Goal: Task Accomplishment & Management: Complete application form

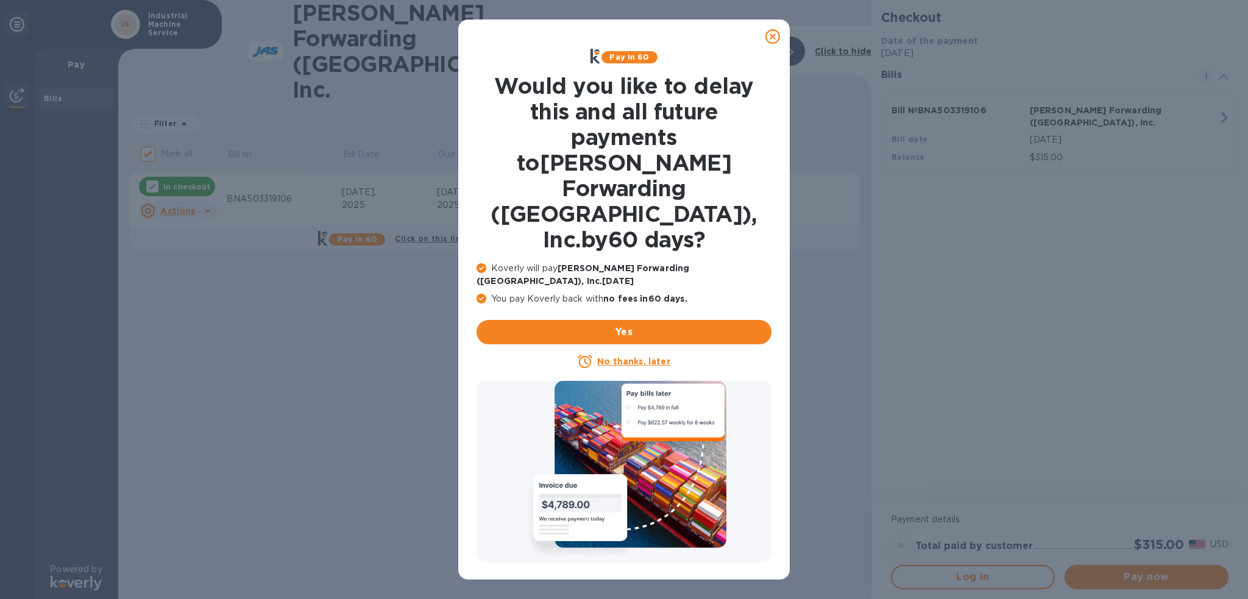
drag, startPoint x: 773, startPoint y: 40, endPoint x: 673, endPoint y: 54, distance: 100.9
click at [773, 40] on icon at bounding box center [772, 36] width 15 height 15
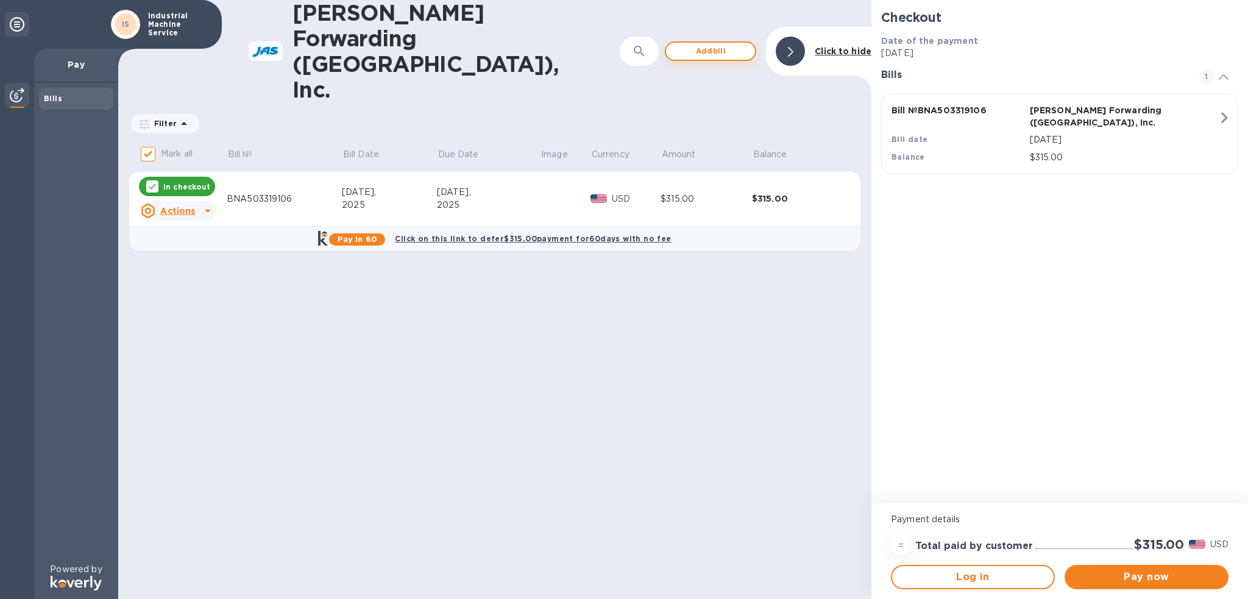
click at [725, 44] on span "Add bill" at bounding box center [710, 51] width 69 height 15
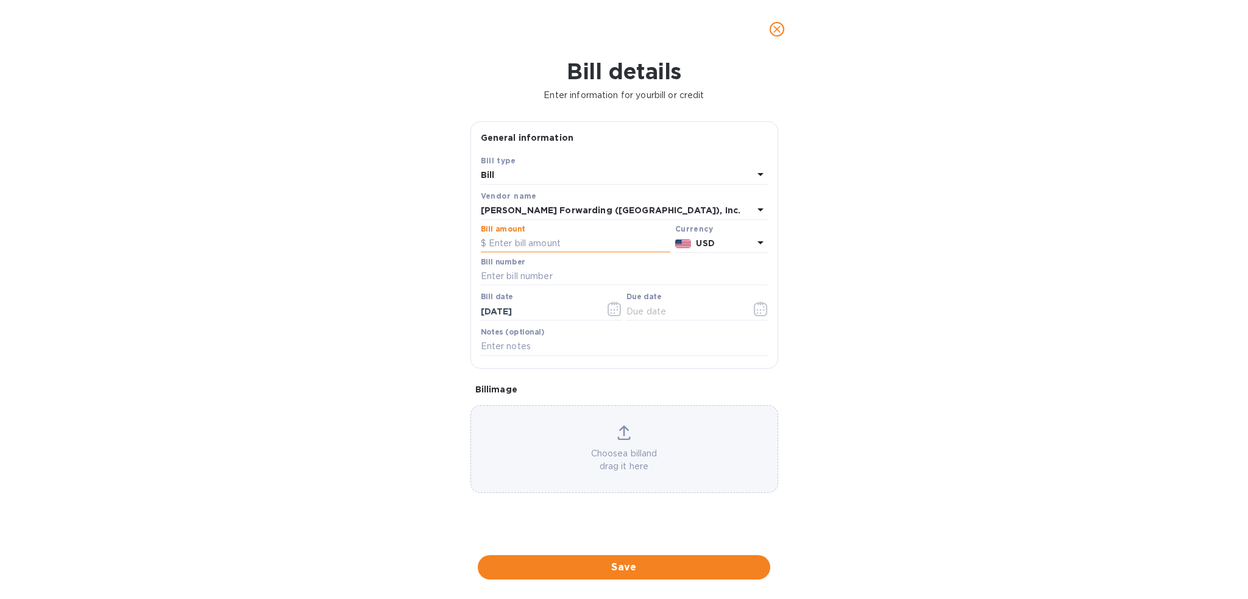
click at [534, 244] on input "text" at bounding box center [576, 244] width 190 height 18
type input "270.00"
type input "b"
type input "BNA503285358"
click at [757, 310] on icon "button" at bounding box center [757, 310] width 2 height 2
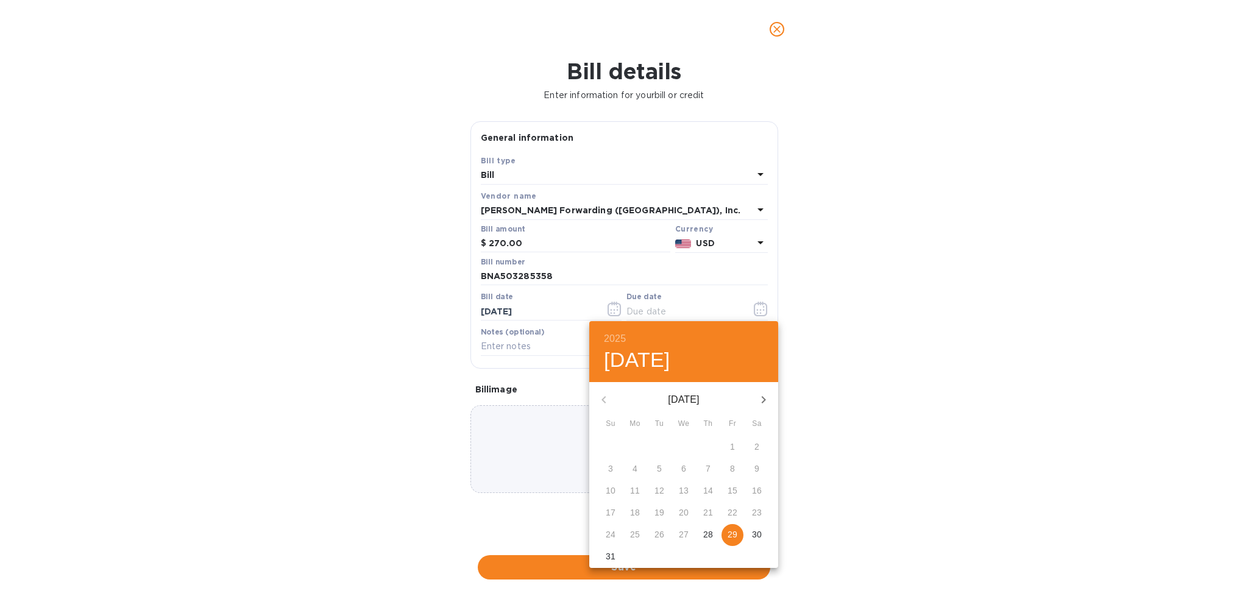
click at [733, 533] on p "29" at bounding box center [733, 534] width 10 height 12
type input "[DATE]"
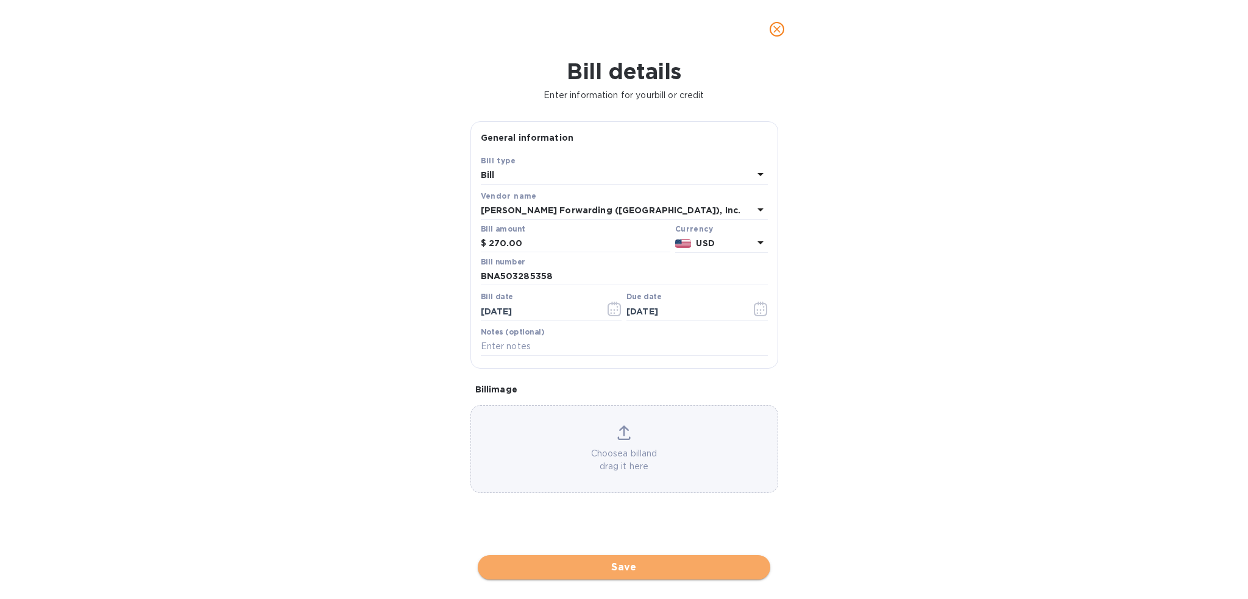
click at [675, 570] on span "Save" at bounding box center [624, 567] width 273 height 15
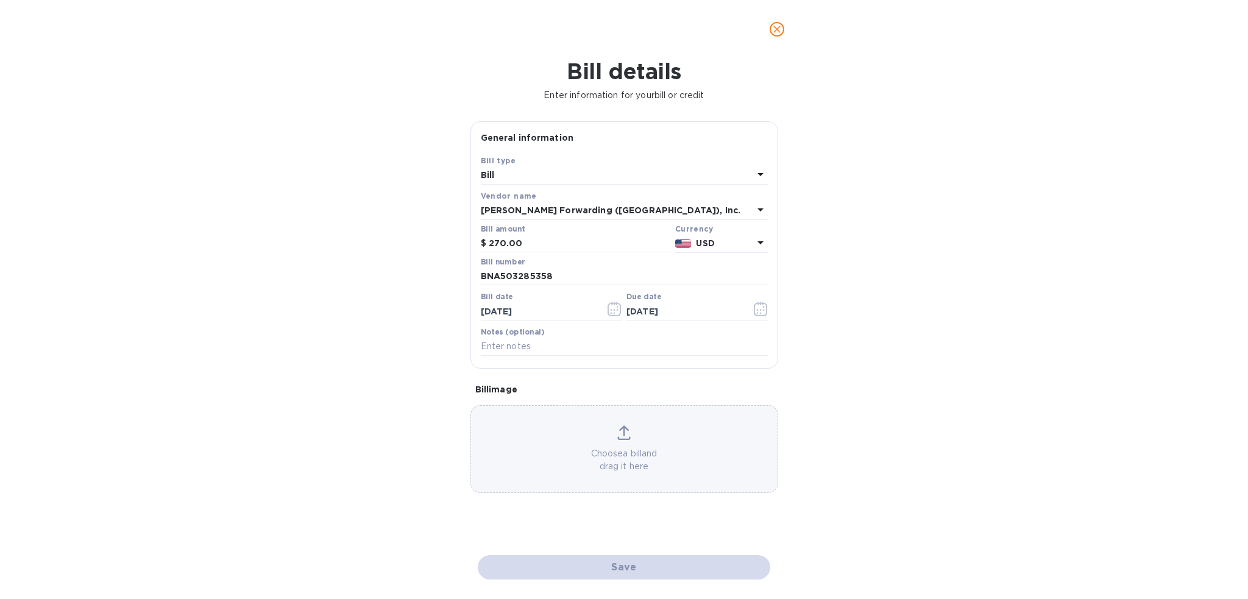
checkbox input "false"
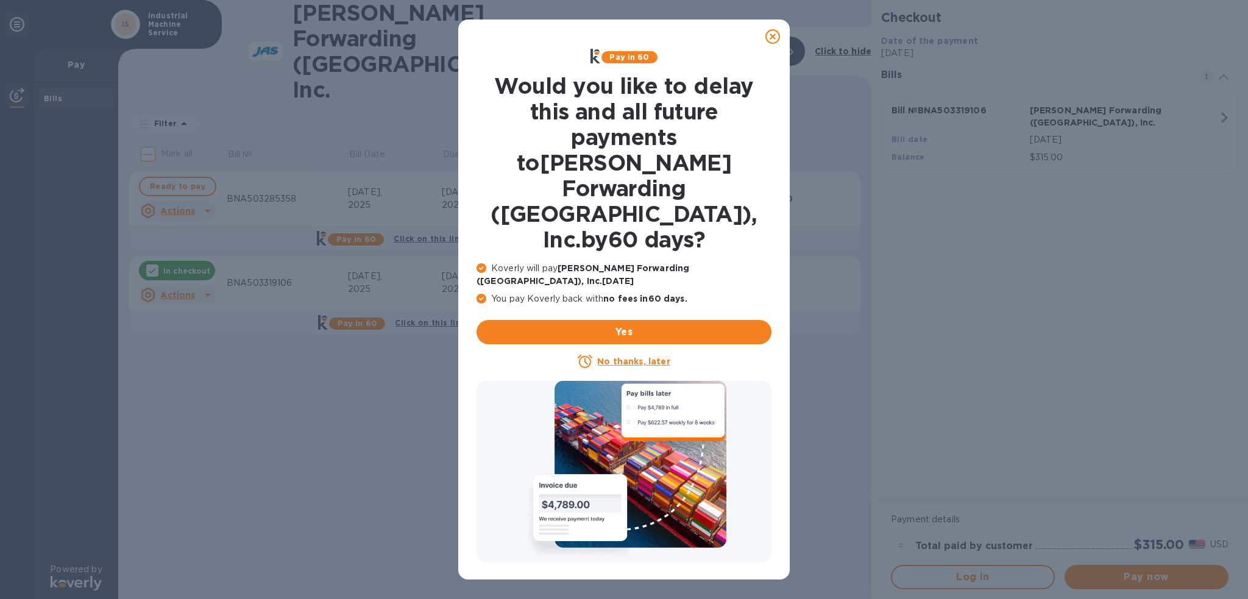
drag, startPoint x: 773, startPoint y: 38, endPoint x: 723, endPoint y: 66, distance: 57.0
click at [773, 38] on icon at bounding box center [772, 36] width 15 height 15
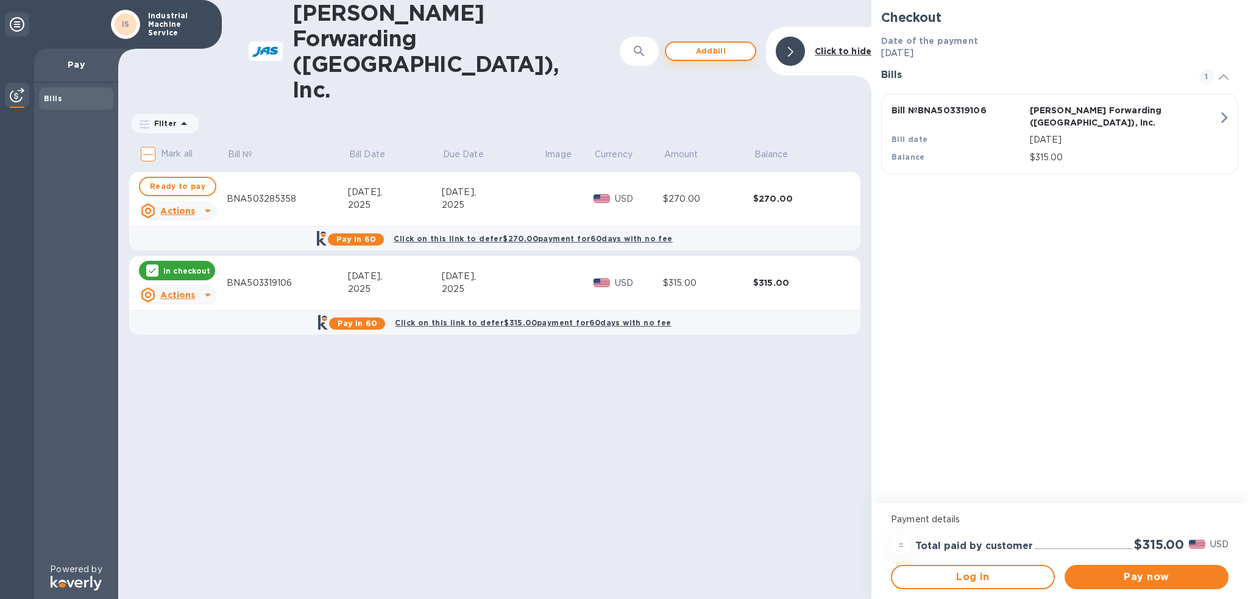
click at [713, 44] on span "Add bill" at bounding box center [710, 51] width 69 height 15
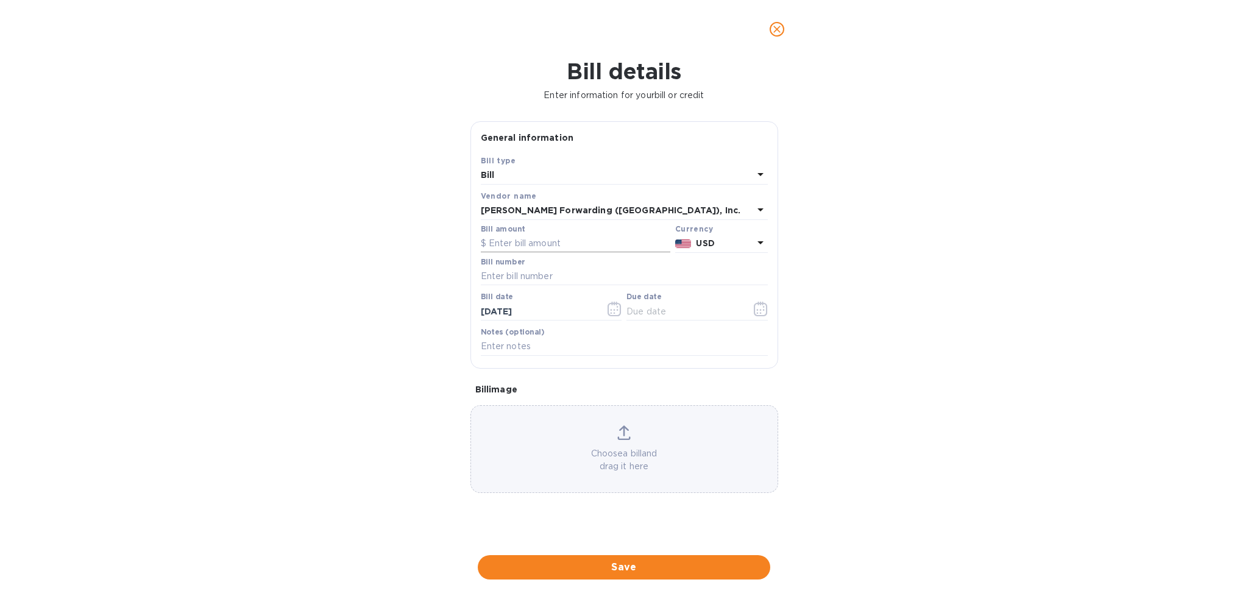
click at [512, 242] on input "text" at bounding box center [576, 244] width 190 height 18
type input "270.00"
type input "BNA503320991"
click at [756, 310] on icon "button" at bounding box center [761, 309] width 14 height 15
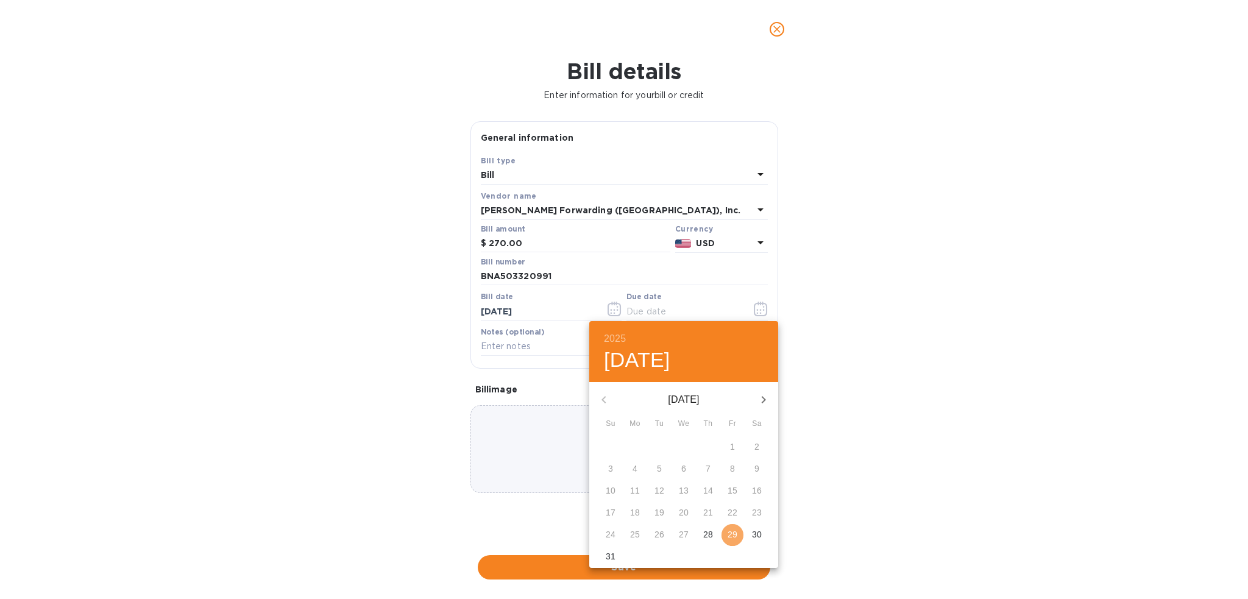
click at [731, 536] on p "29" at bounding box center [733, 534] width 10 height 12
type input "[DATE]"
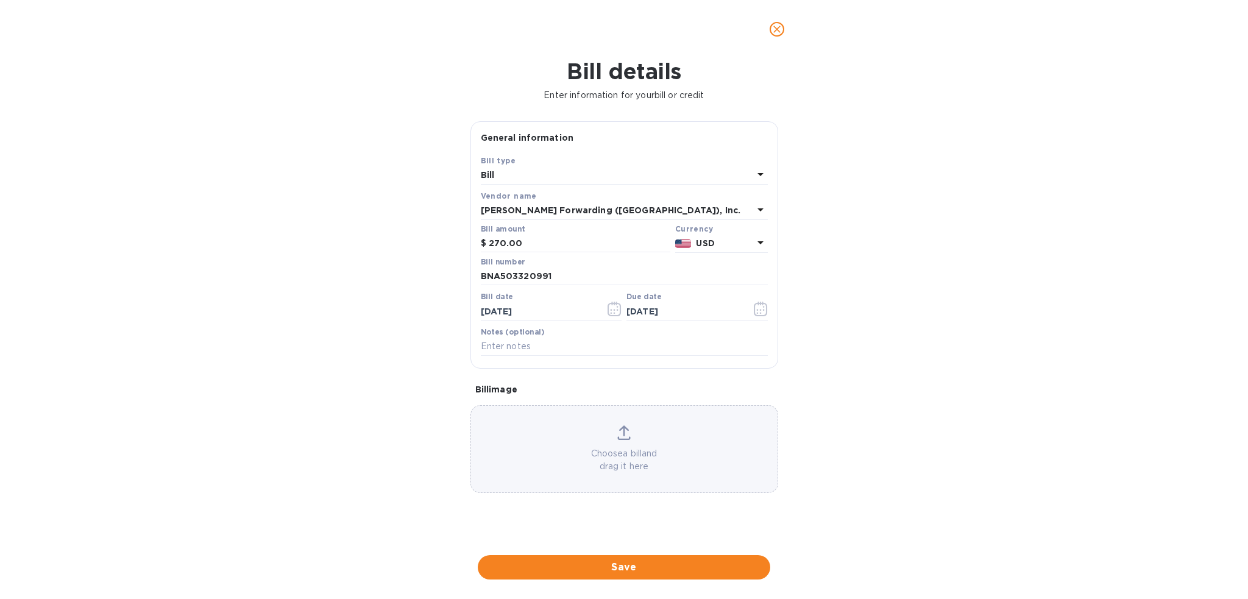
click at [700, 576] on button "Save" at bounding box center [624, 567] width 293 height 24
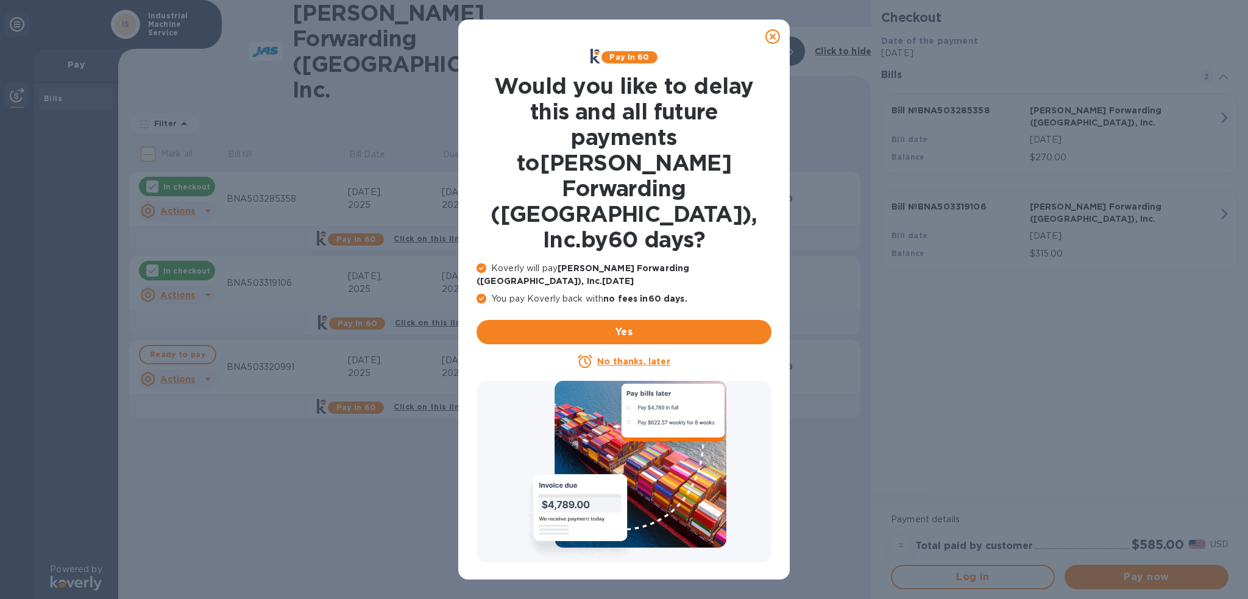
click at [768, 37] on icon at bounding box center [772, 36] width 15 height 15
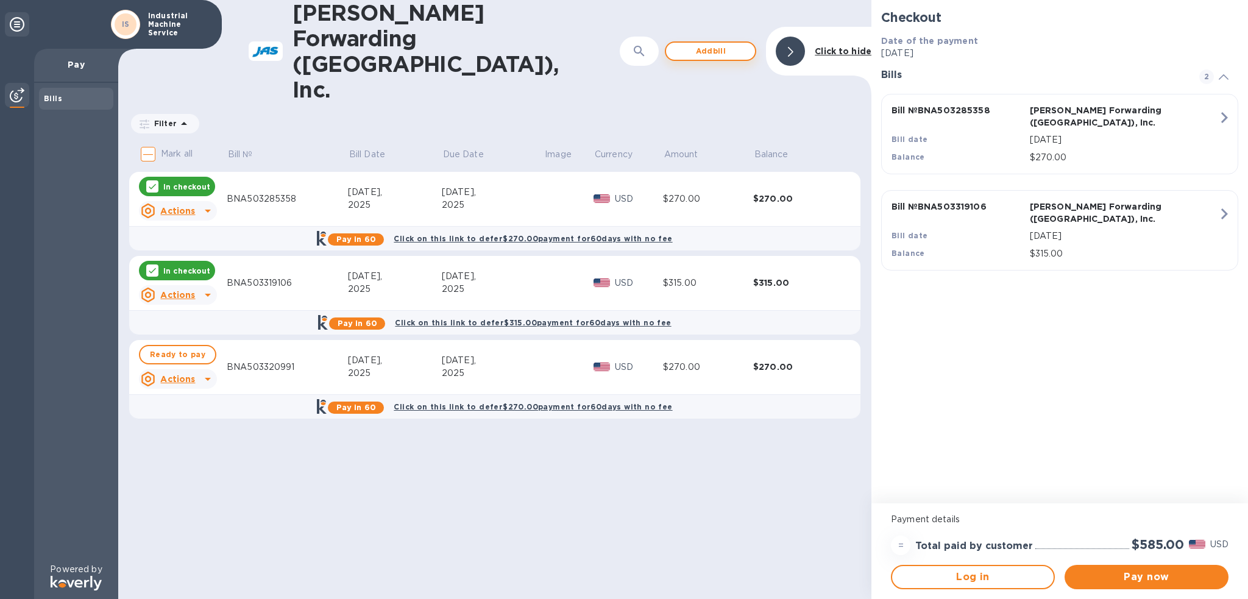
click at [717, 44] on span "Add bill" at bounding box center [710, 51] width 69 height 15
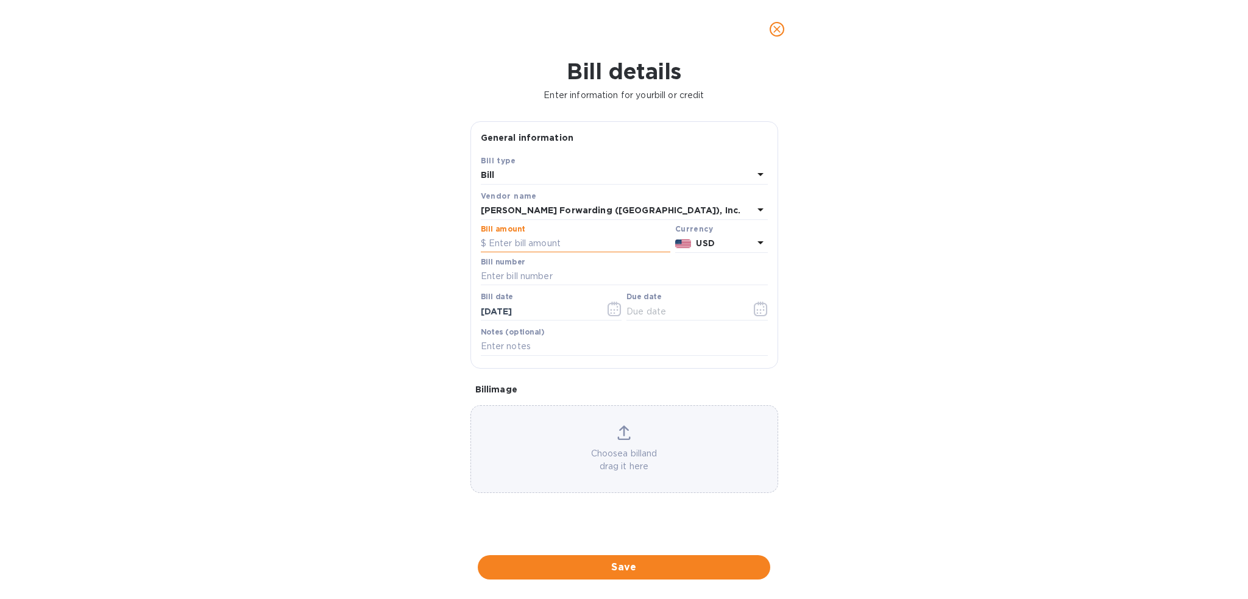
click at [577, 241] on input "text" at bounding box center [576, 244] width 190 height 18
type input "360.00"
type input "BNA503320987"
click at [750, 312] on button "button" at bounding box center [761, 308] width 29 height 29
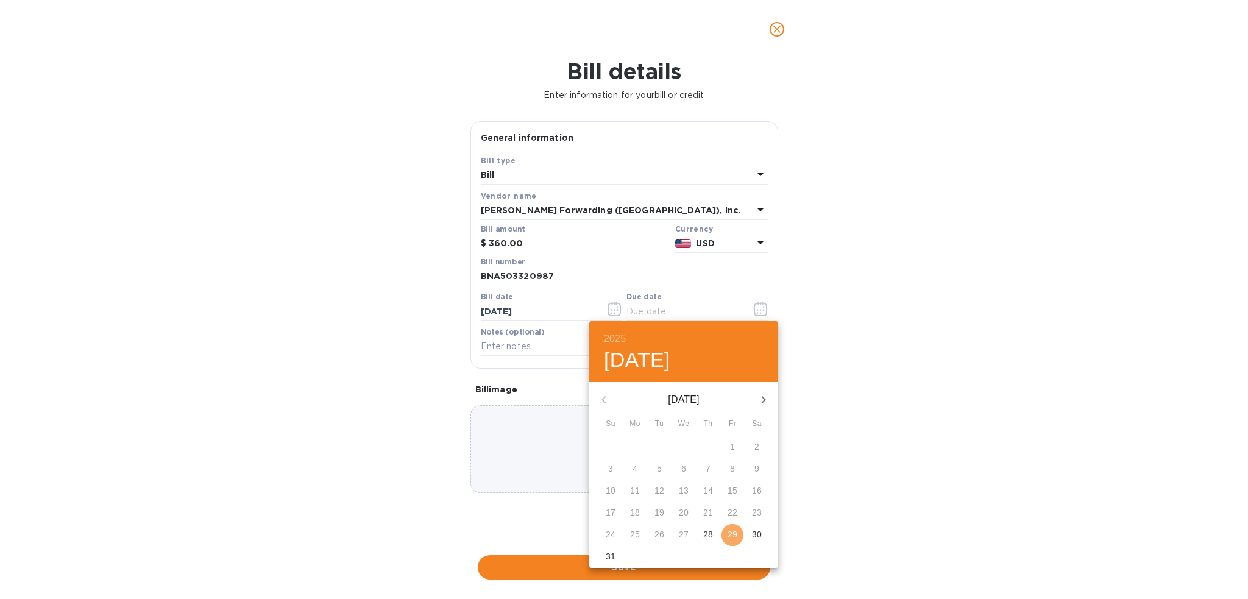
click at [730, 531] on p "29" at bounding box center [733, 534] width 10 height 12
type input "[DATE]"
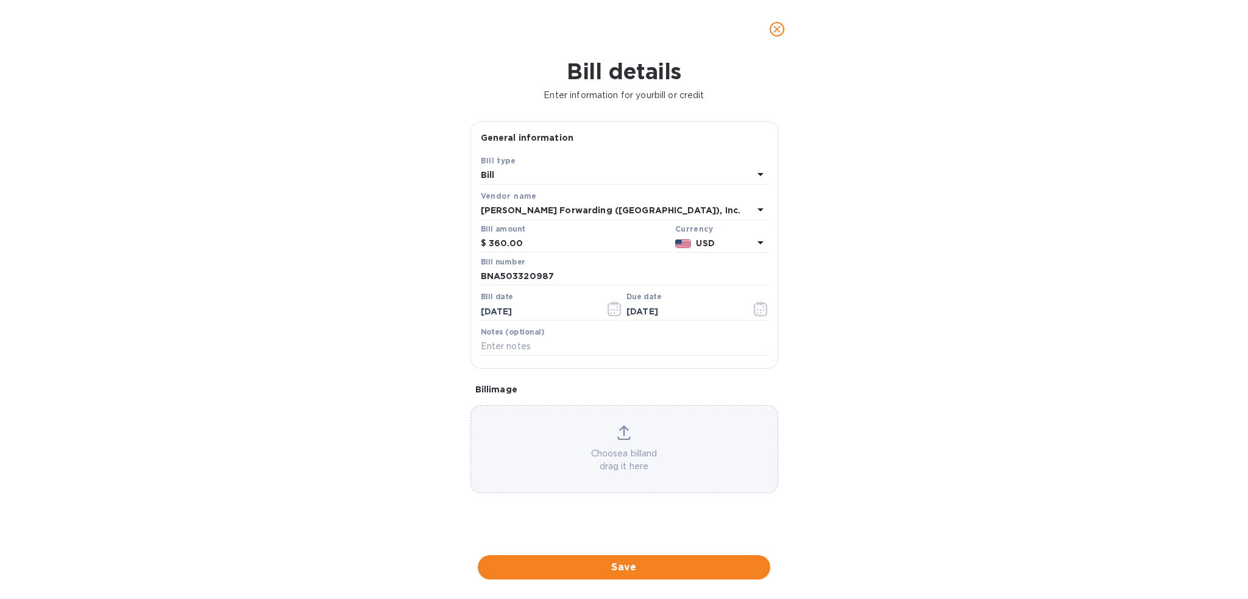
click at [626, 576] on button "Save" at bounding box center [624, 567] width 293 height 24
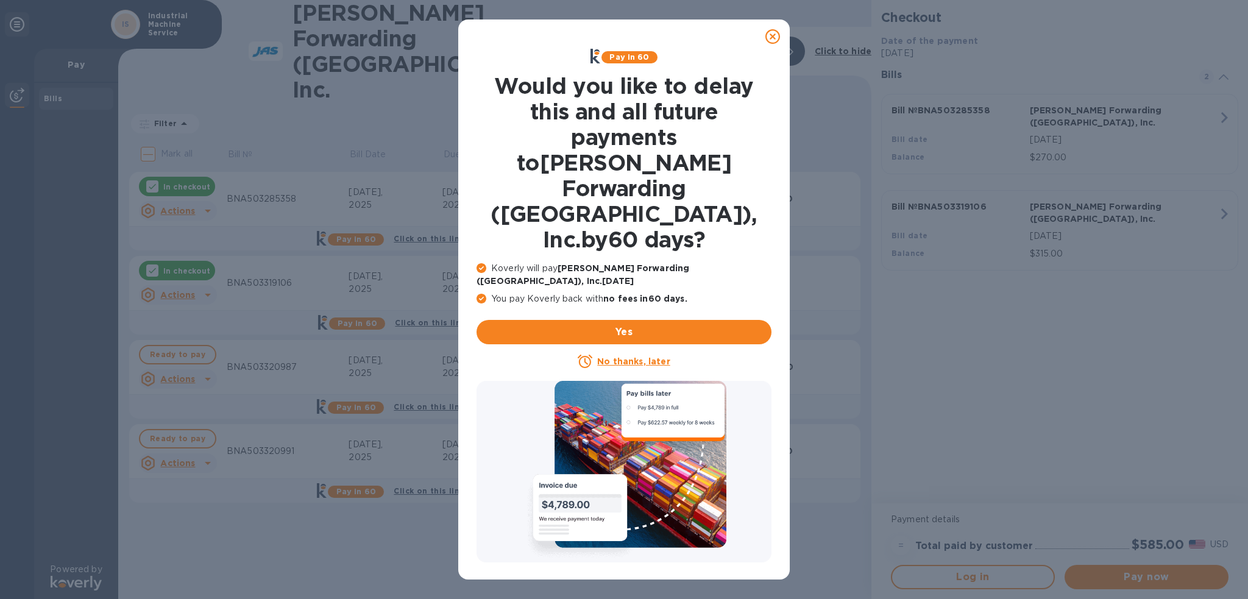
click at [773, 36] on icon at bounding box center [772, 36] width 15 height 15
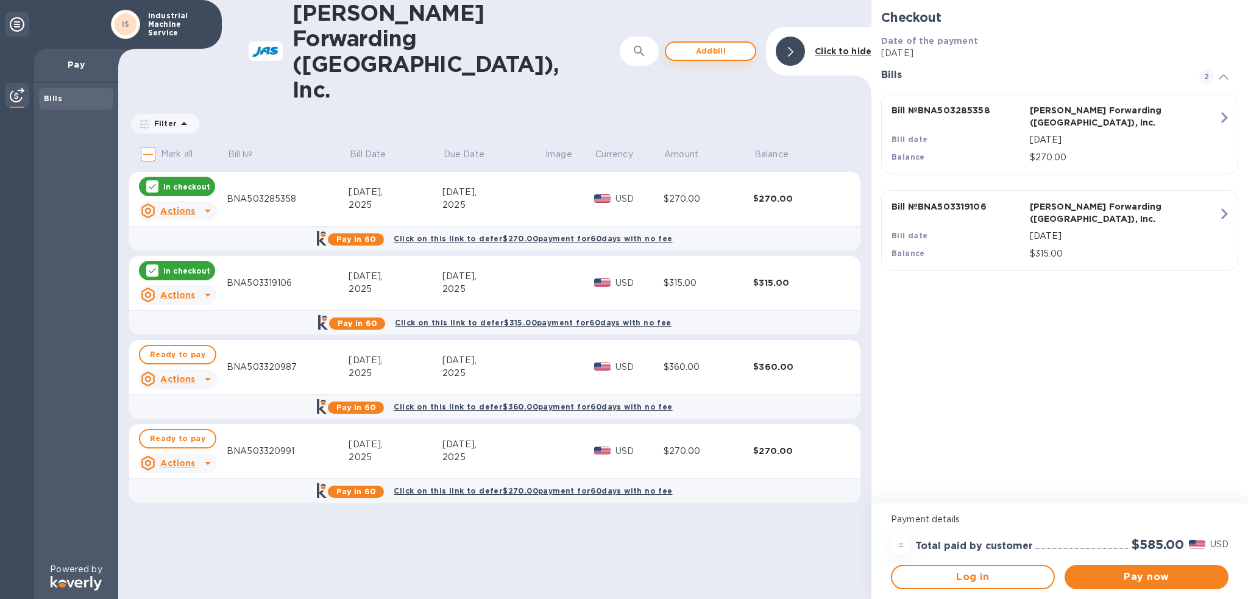
click at [716, 44] on span "Add bill" at bounding box center [710, 51] width 69 height 15
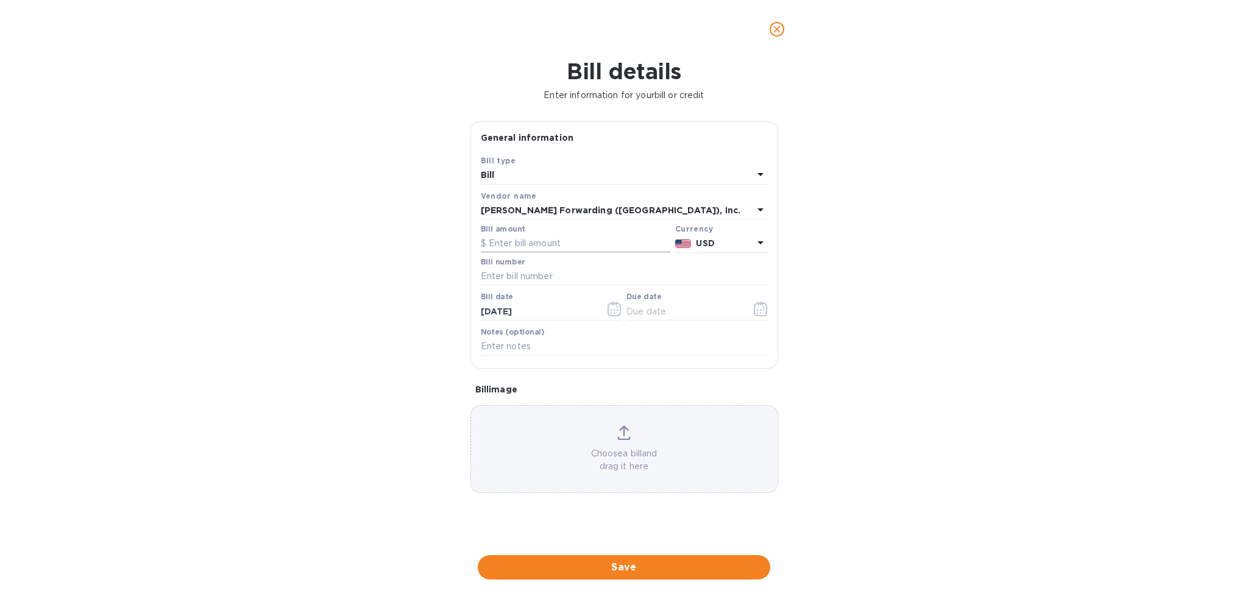
click at [528, 248] on input "text" at bounding box center [576, 244] width 190 height 18
click at [606, 248] on input "text" at bounding box center [576, 244] width 190 height 18
type input "270.00"
type input "BNA503320977"
click at [760, 314] on icon "button" at bounding box center [761, 309] width 14 height 15
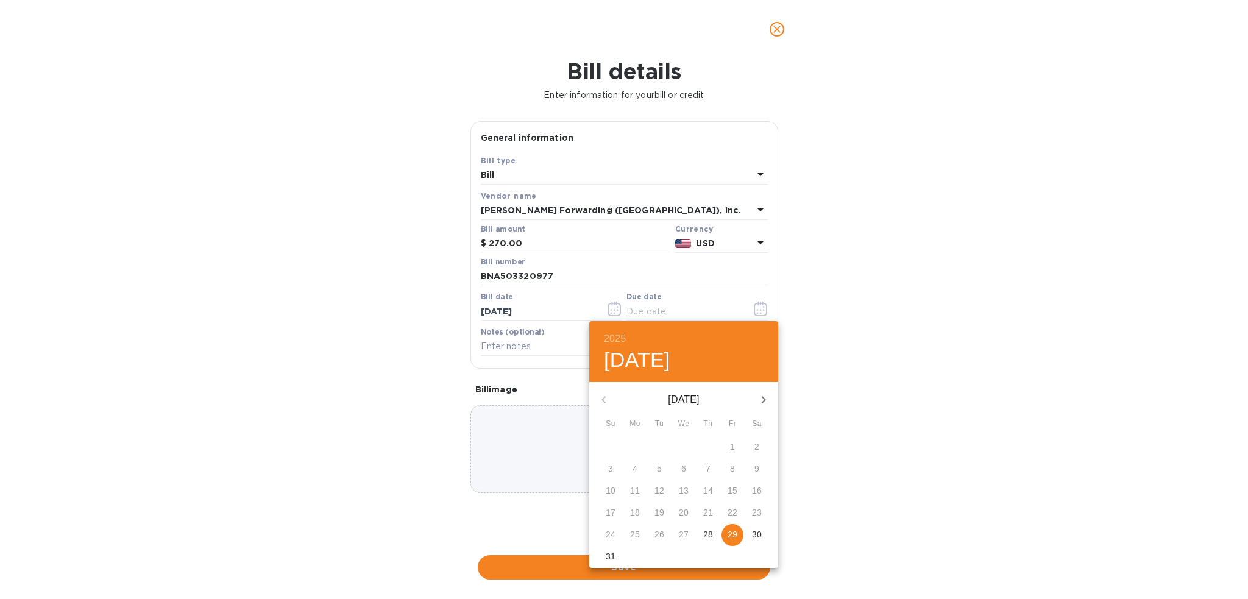
click at [737, 538] on span "29" at bounding box center [733, 534] width 22 height 12
type input "[DATE]"
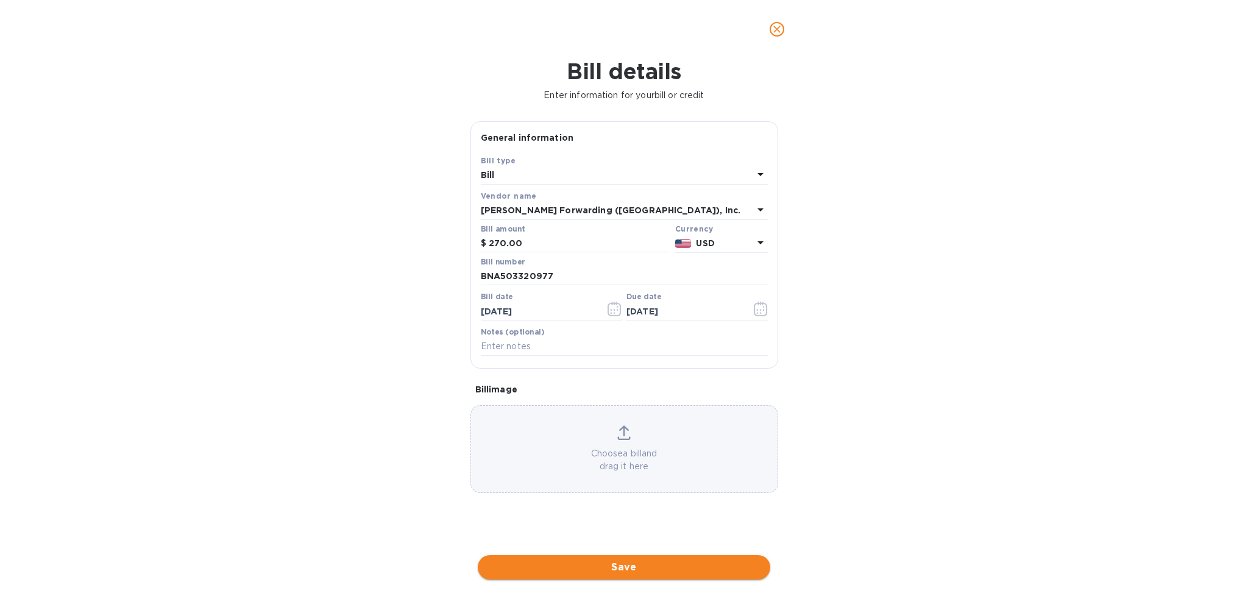
click at [697, 561] on span "Save" at bounding box center [624, 567] width 273 height 15
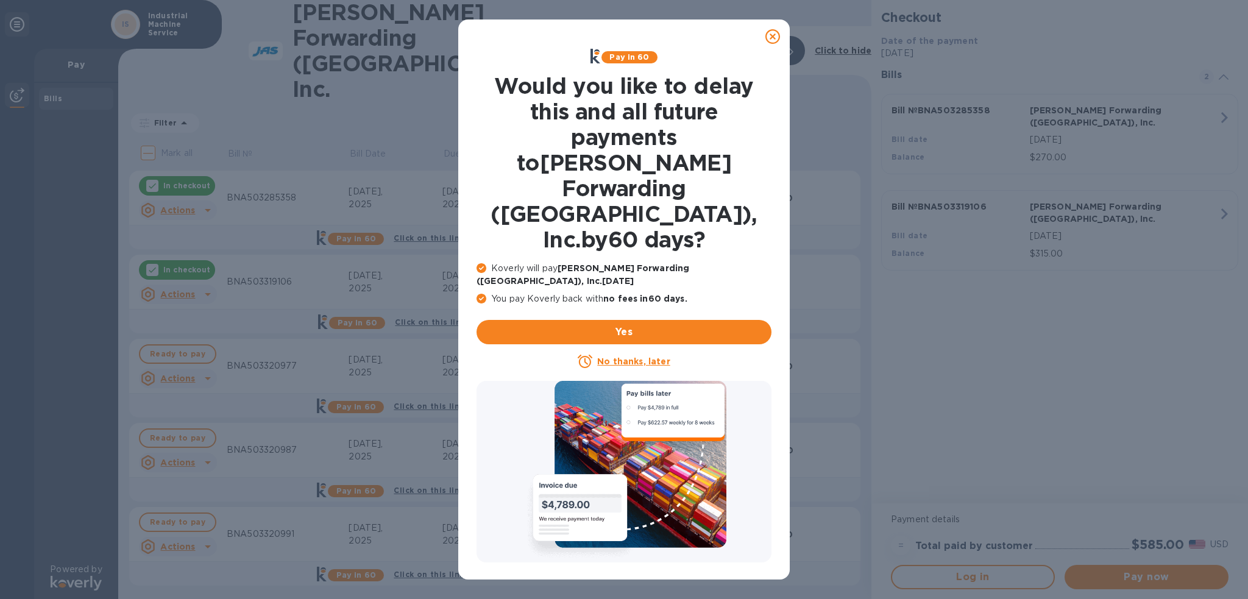
drag, startPoint x: 773, startPoint y: 37, endPoint x: 431, endPoint y: 52, distance: 342.2
click at [773, 37] on icon at bounding box center [772, 36] width 15 height 15
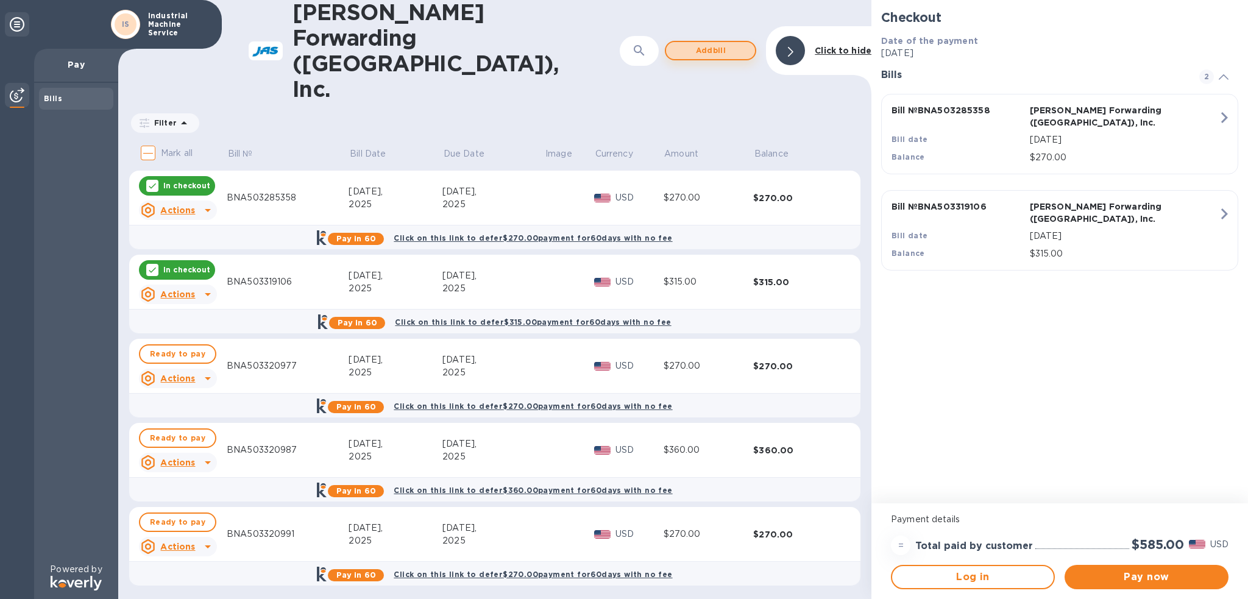
click at [706, 43] on span "Add bill" at bounding box center [710, 50] width 69 height 15
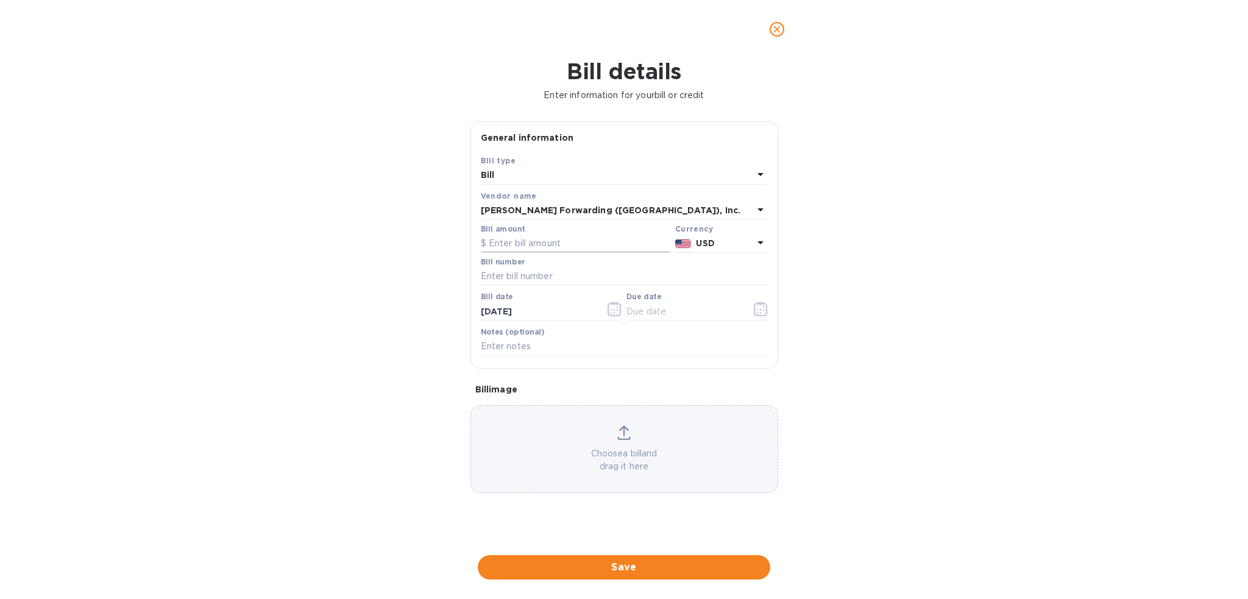
click at [504, 243] on input "text" at bounding box center [576, 244] width 190 height 18
type input "225.00"
type input "BNA503320989"
click at [762, 311] on icon "button" at bounding box center [761, 309] width 14 height 15
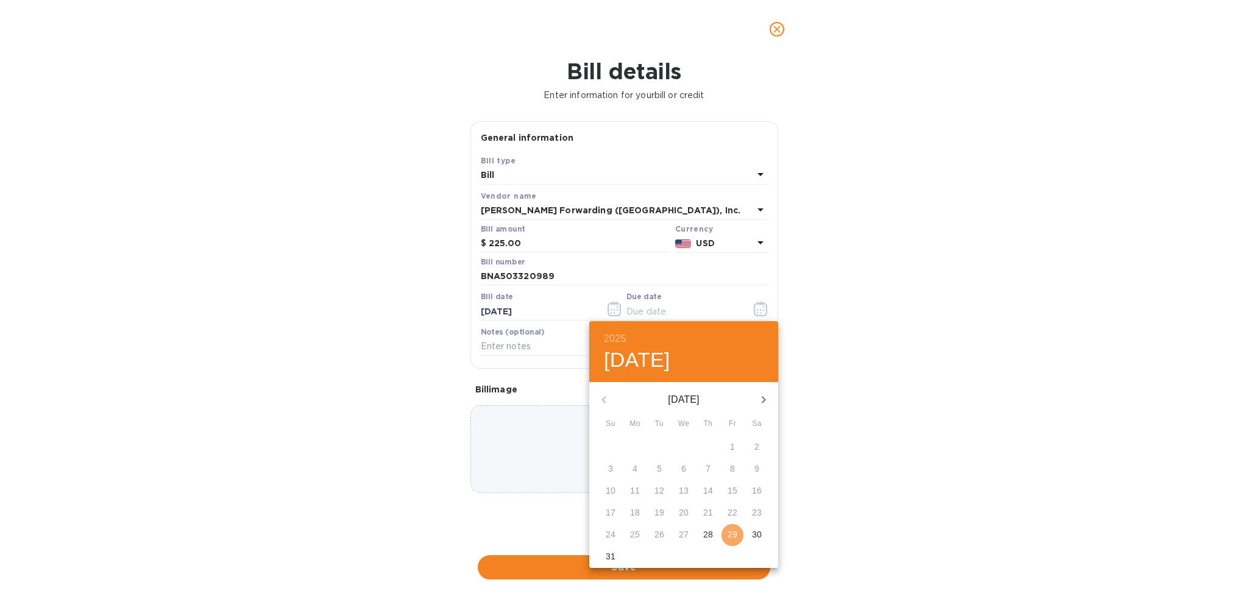
click at [729, 531] on p "29" at bounding box center [733, 534] width 10 height 12
type input "[DATE]"
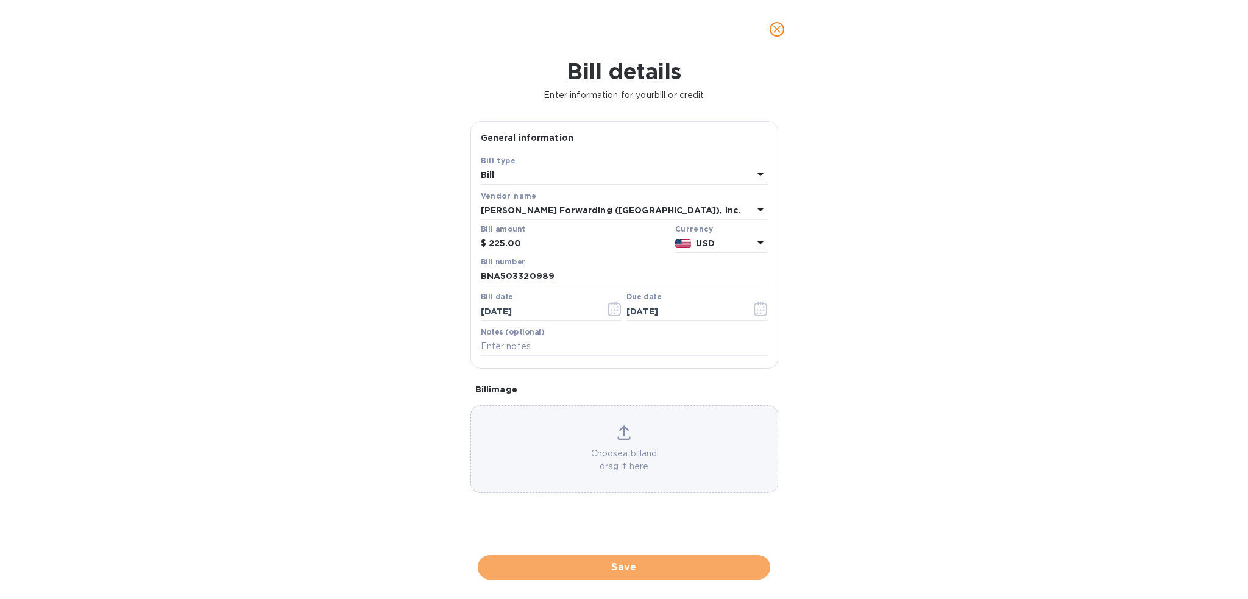
click at [678, 559] on button "Save" at bounding box center [624, 567] width 293 height 24
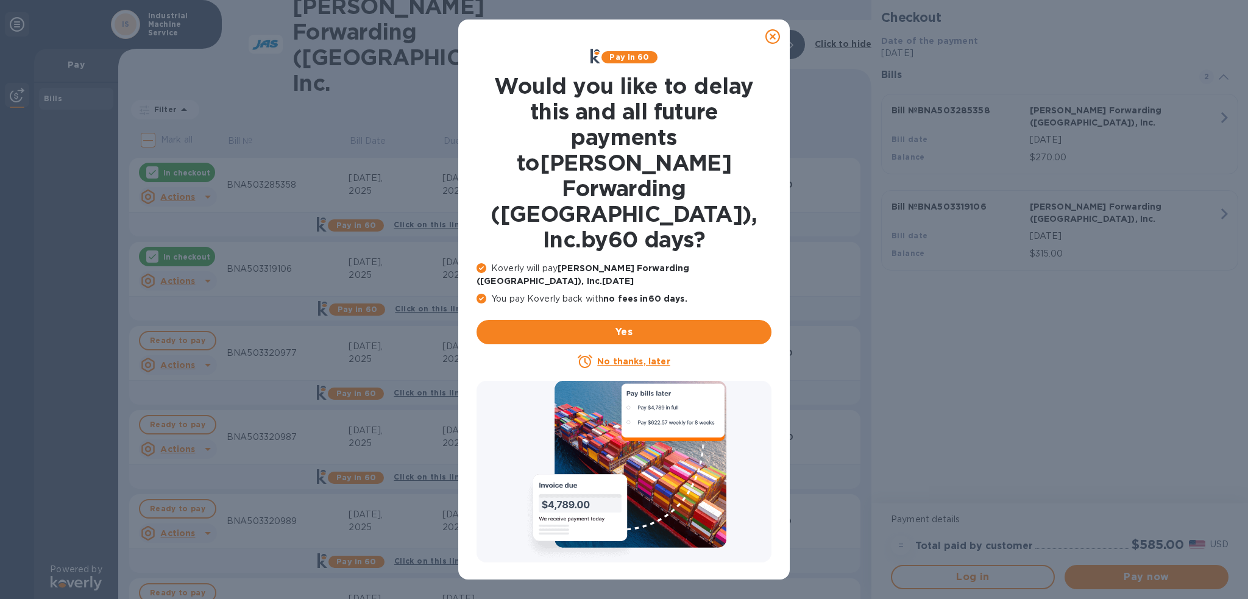
drag, startPoint x: 638, startPoint y: 297, endPoint x: 614, endPoint y: 311, distance: 27.9
click at [638, 357] on u "No thanks, later" at bounding box center [633, 362] width 73 height 10
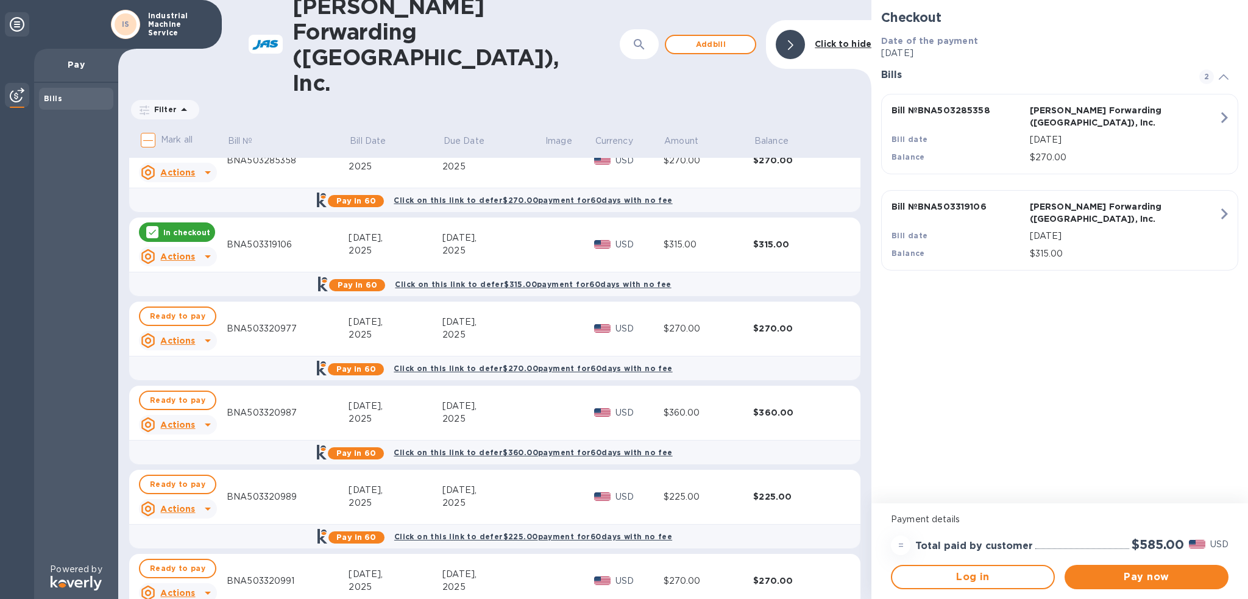
scroll to position [34, 0]
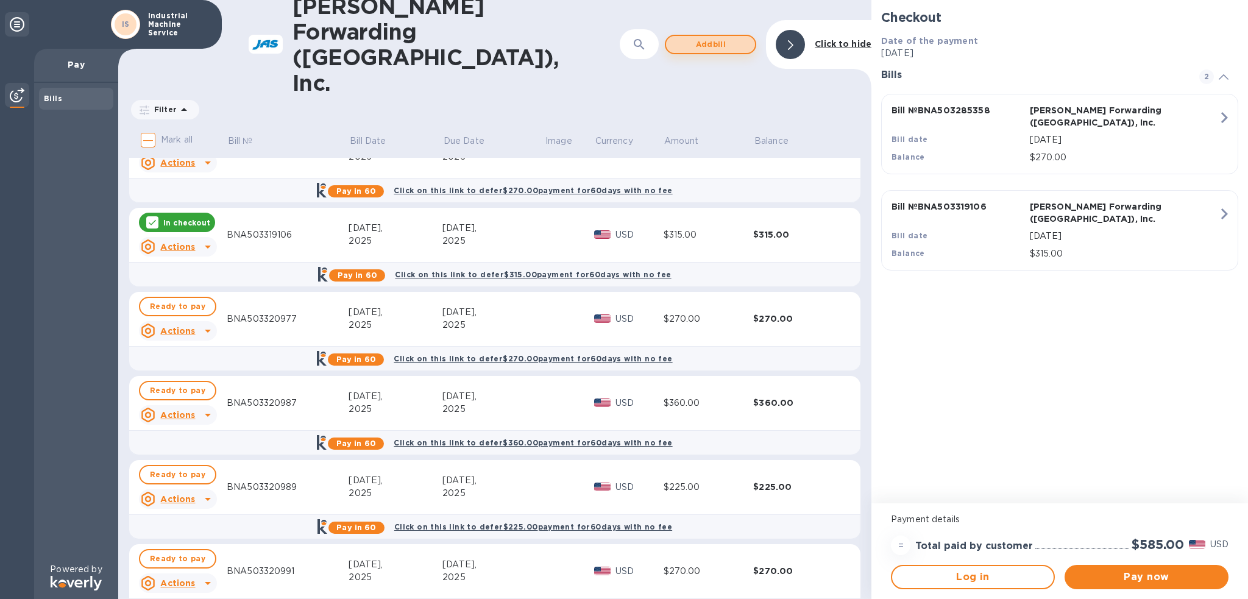
click at [738, 37] on span "Add bill" at bounding box center [710, 44] width 69 height 15
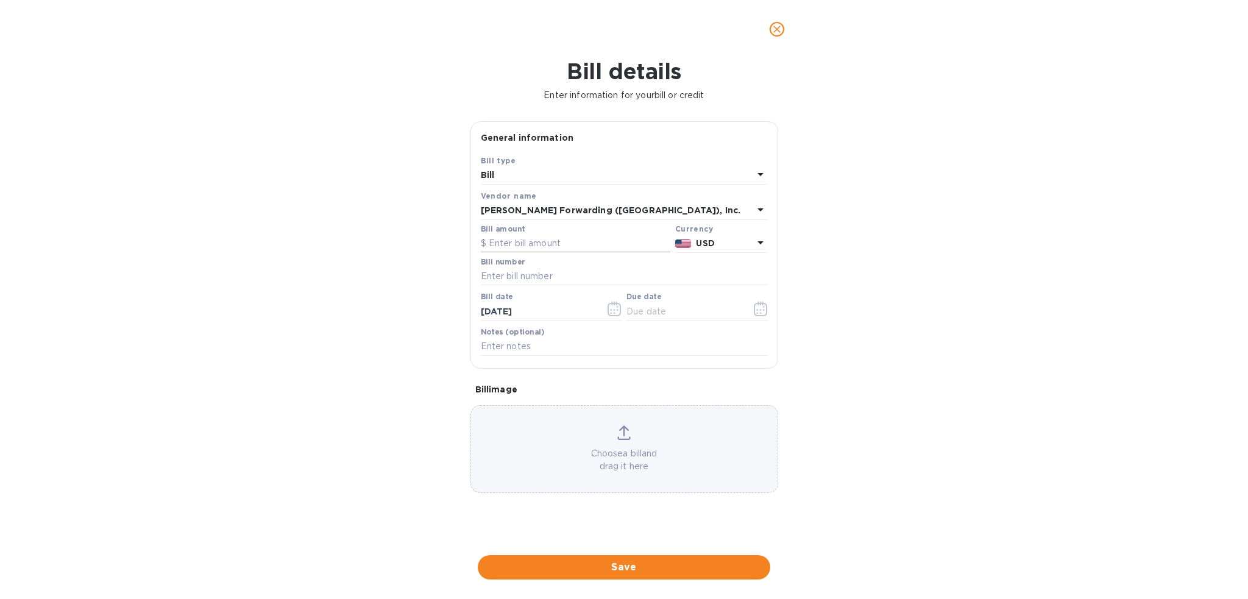
click at [510, 241] on input "text" at bounding box center [576, 244] width 190 height 18
type input "315.00"
type input "BNA503320985"
click at [765, 308] on icon "button" at bounding box center [761, 309] width 14 height 15
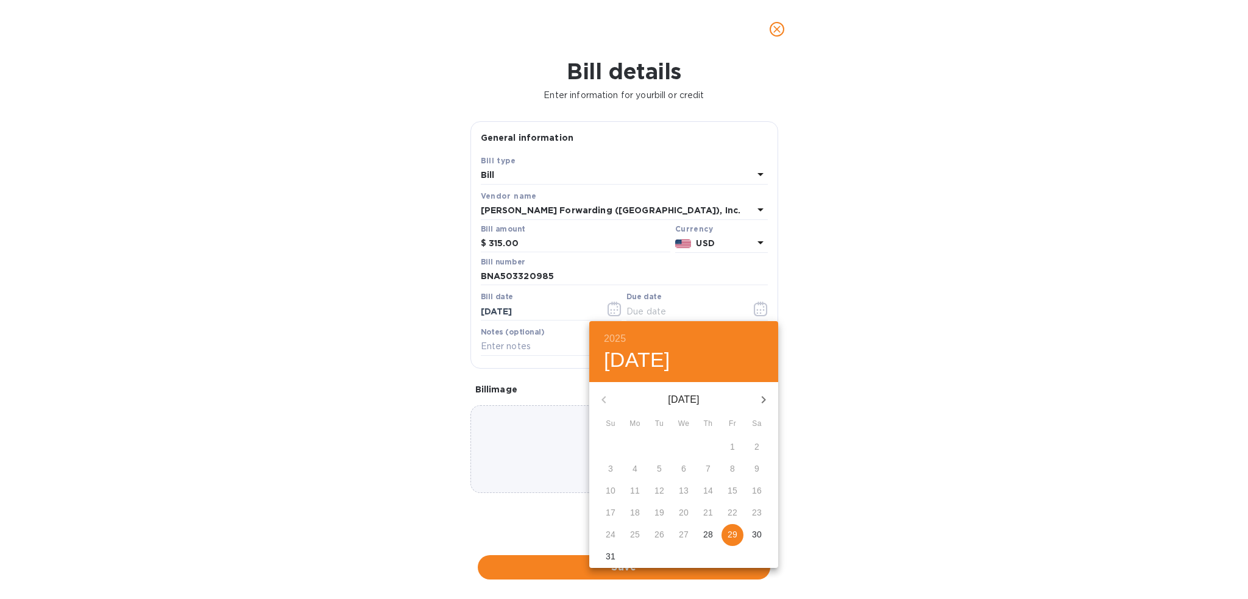
click at [732, 529] on p "29" at bounding box center [733, 534] width 10 height 12
type input "[DATE]"
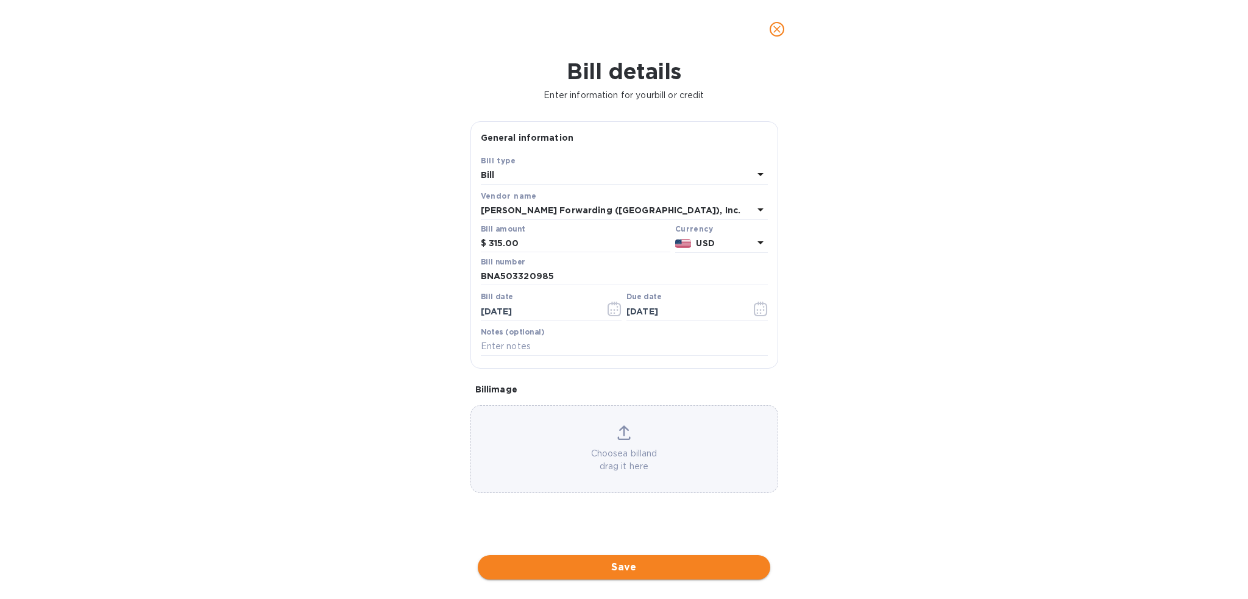
click at [690, 570] on span "Save" at bounding box center [624, 567] width 273 height 15
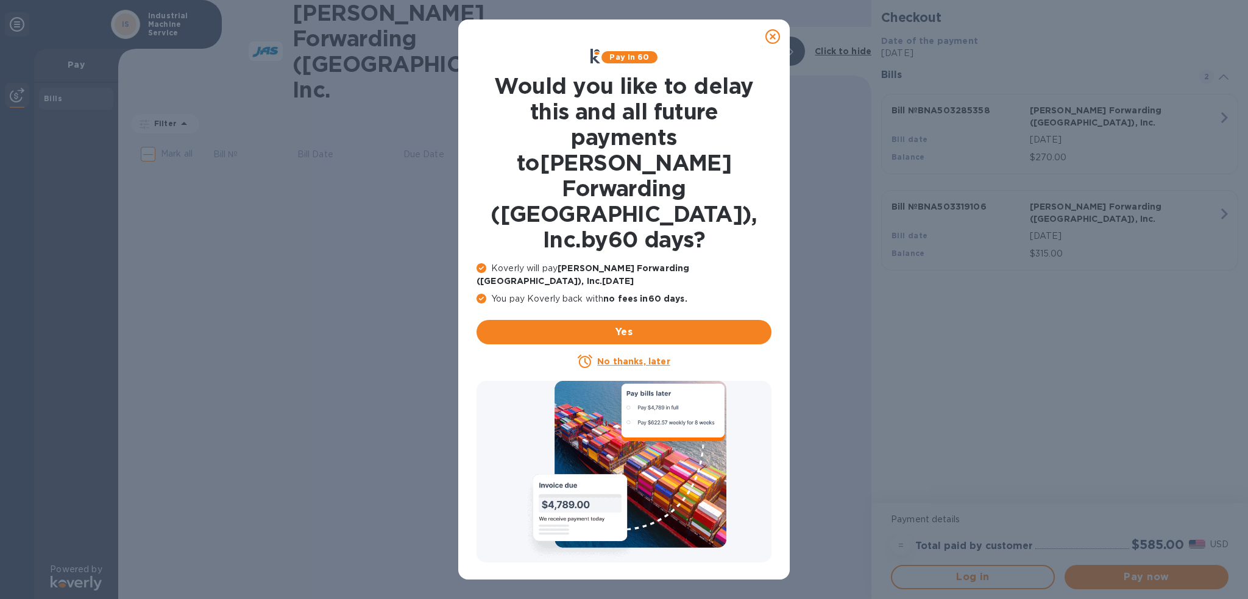
scroll to position [0, 0]
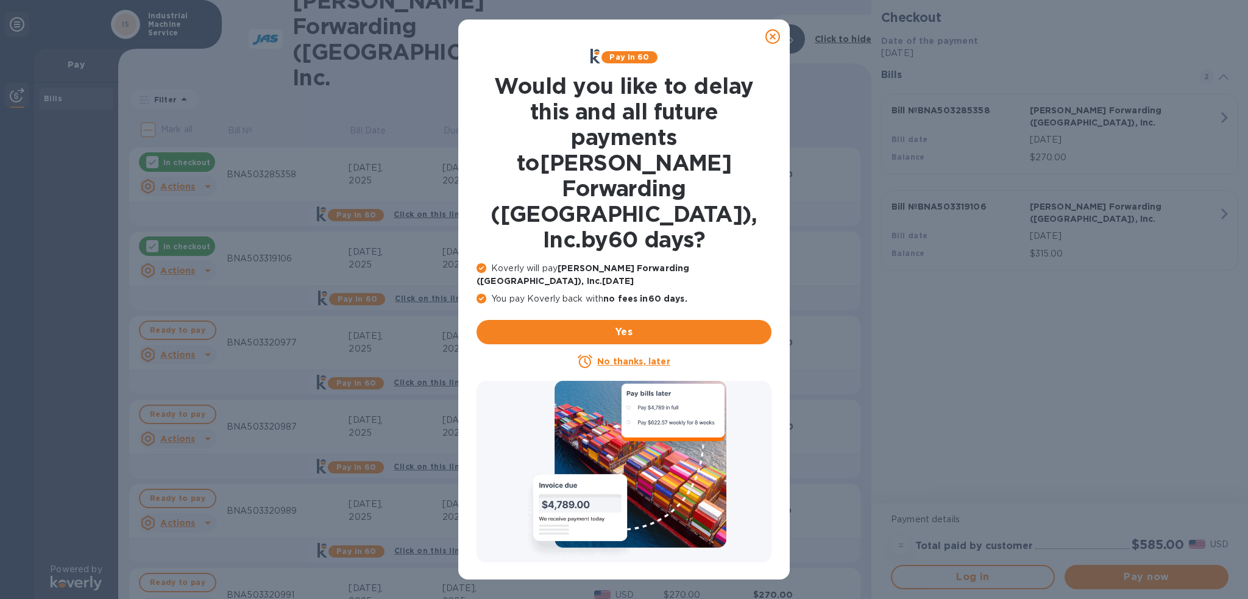
click at [644, 355] on p "No thanks, later" at bounding box center [633, 361] width 73 height 12
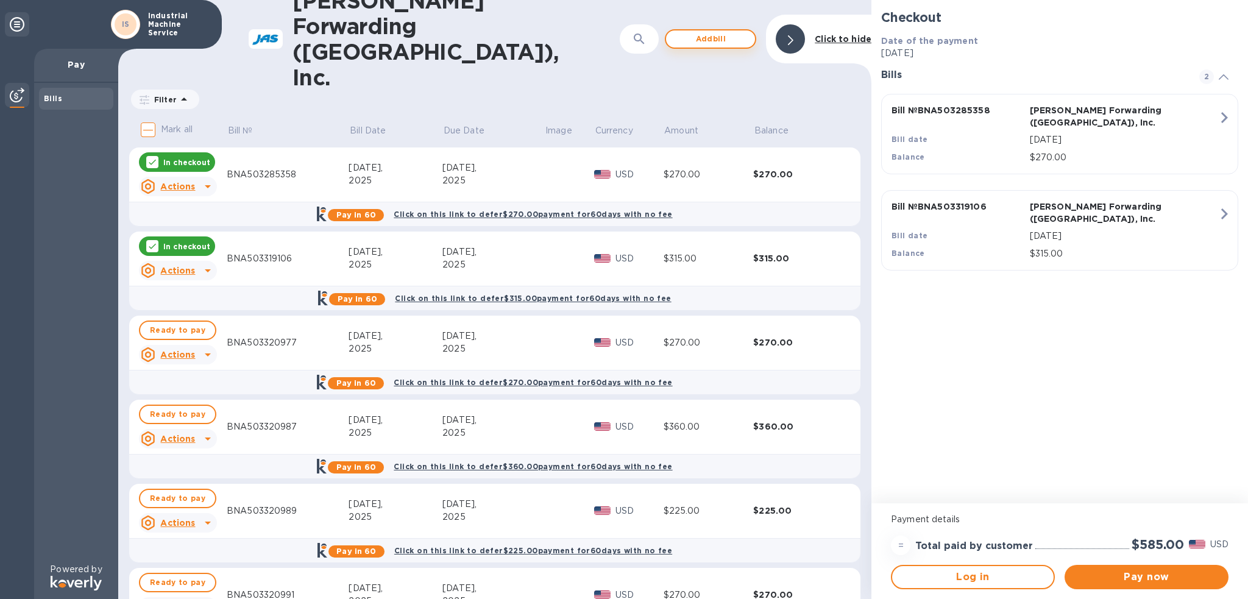
click at [708, 32] on span "Add bill" at bounding box center [710, 39] width 69 height 15
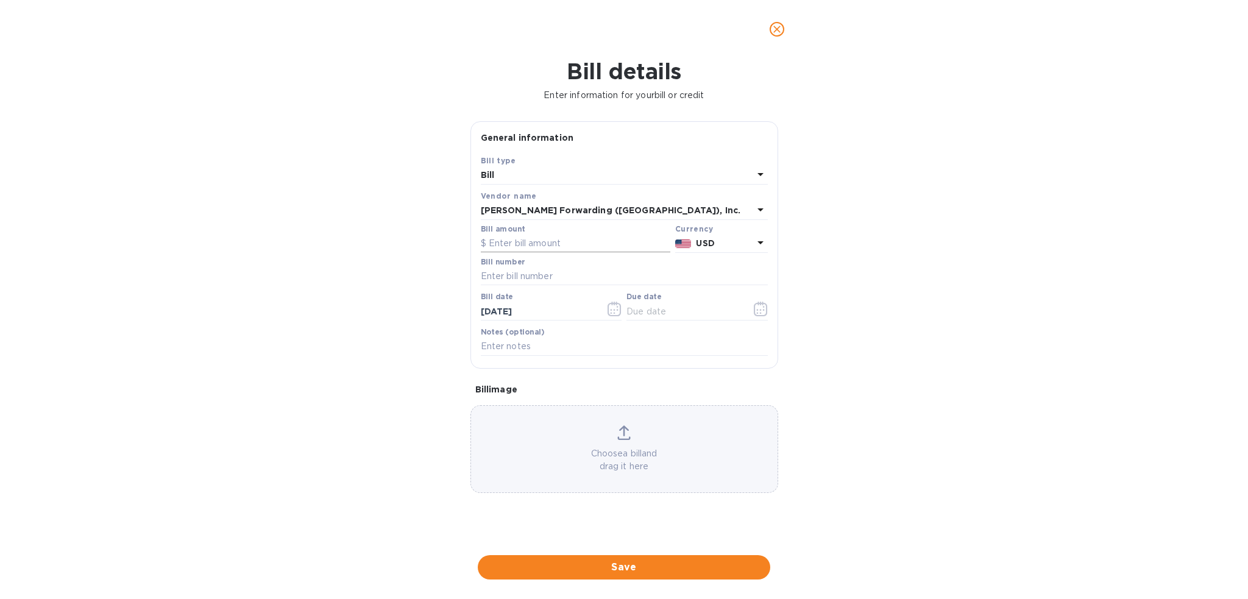
click at [514, 243] on input "text" at bounding box center [576, 244] width 190 height 18
type input "450.00"
type input "BNA503298823"
click at [763, 313] on icon "button" at bounding box center [761, 309] width 14 height 15
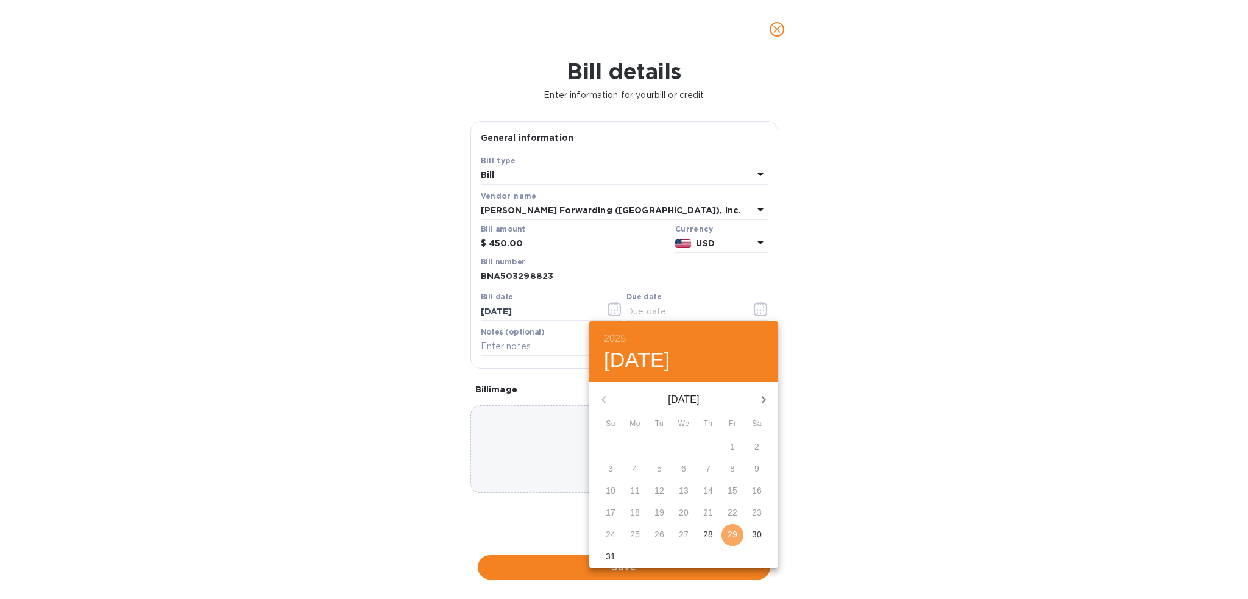
click at [732, 539] on p "29" at bounding box center [733, 534] width 10 height 12
type input "[DATE]"
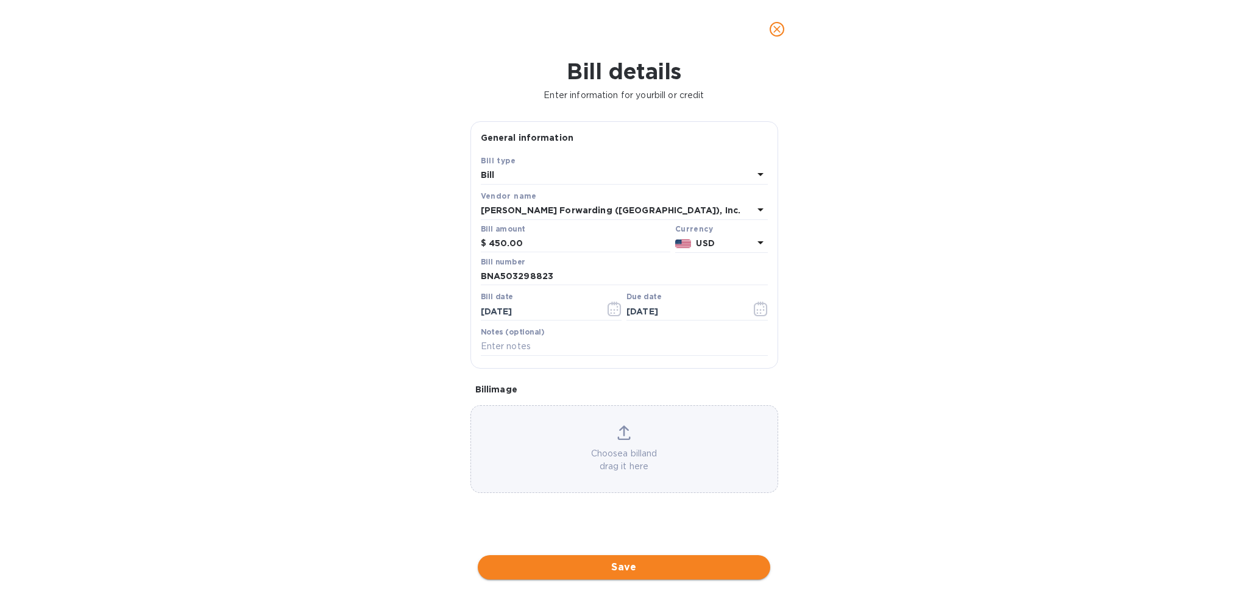
click at [670, 566] on span "Save" at bounding box center [624, 567] width 273 height 15
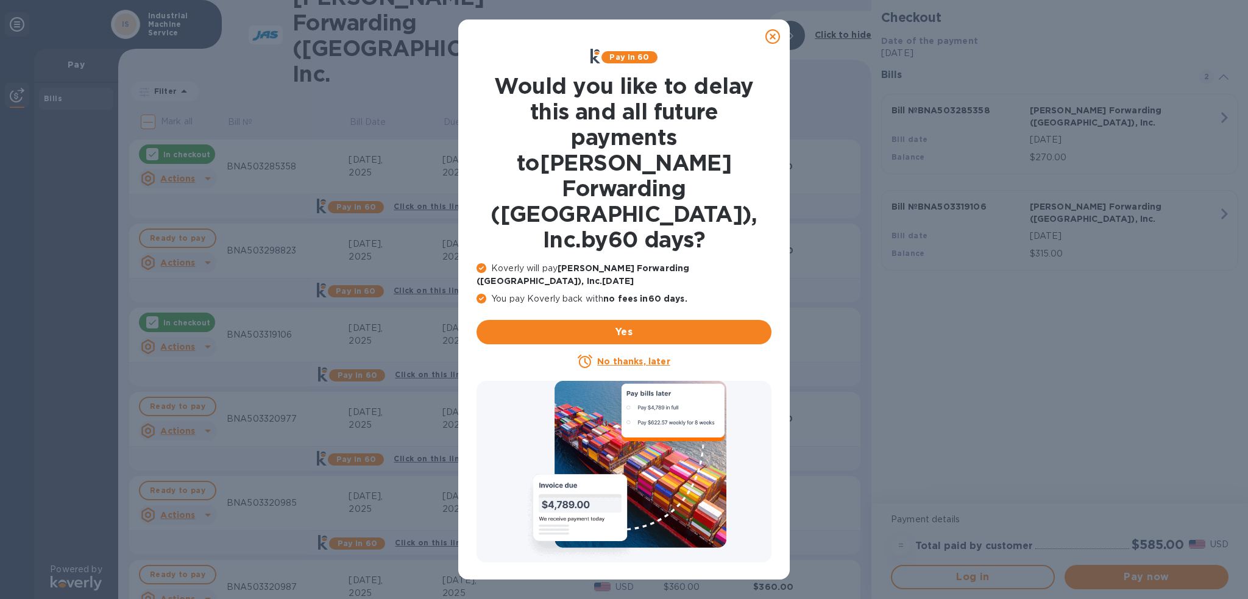
drag, startPoint x: 774, startPoint y: 37, endPoint x: 677, endPoint y: 37, distance: 96.9
click at [774, 37] on icon at bounding box center [772, 36] width 15 height 15
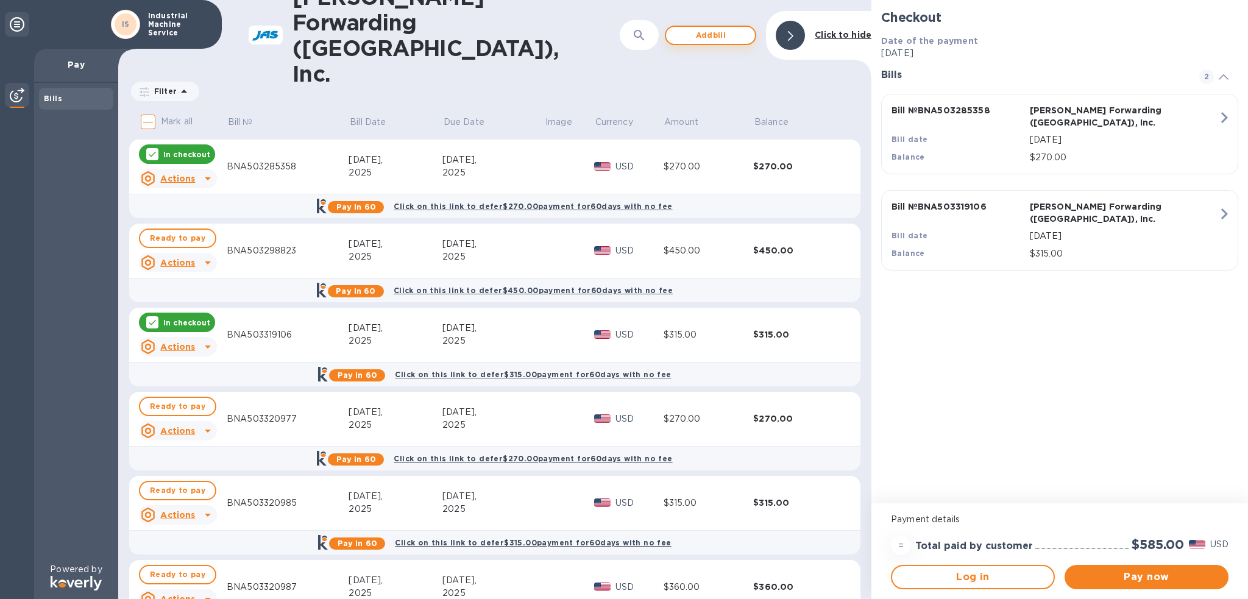
click at [697, 28] on span "Add bill" at bounding box center [710, 35] width 69 height 15
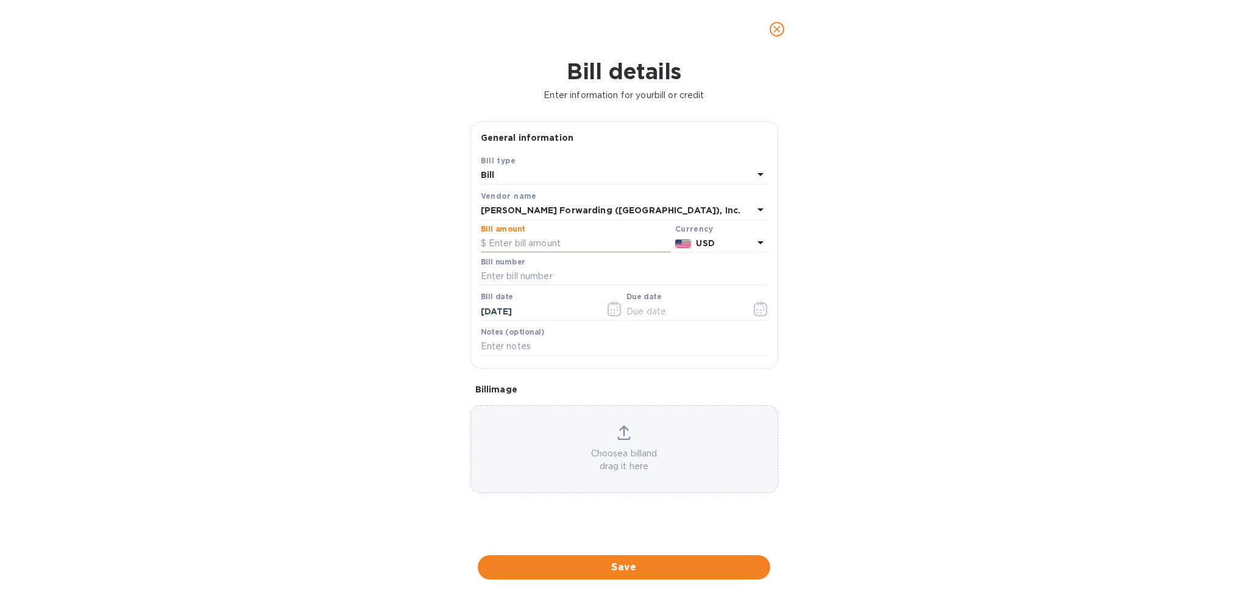
click at [544, 241] on input "text" at bounding box center [576, 244] width 190 height 18
type input "9,265.00"
type input "BNA503323885"
click at [762, 305] on icon "button" at bounding box center [760, 309] width 13 height 15
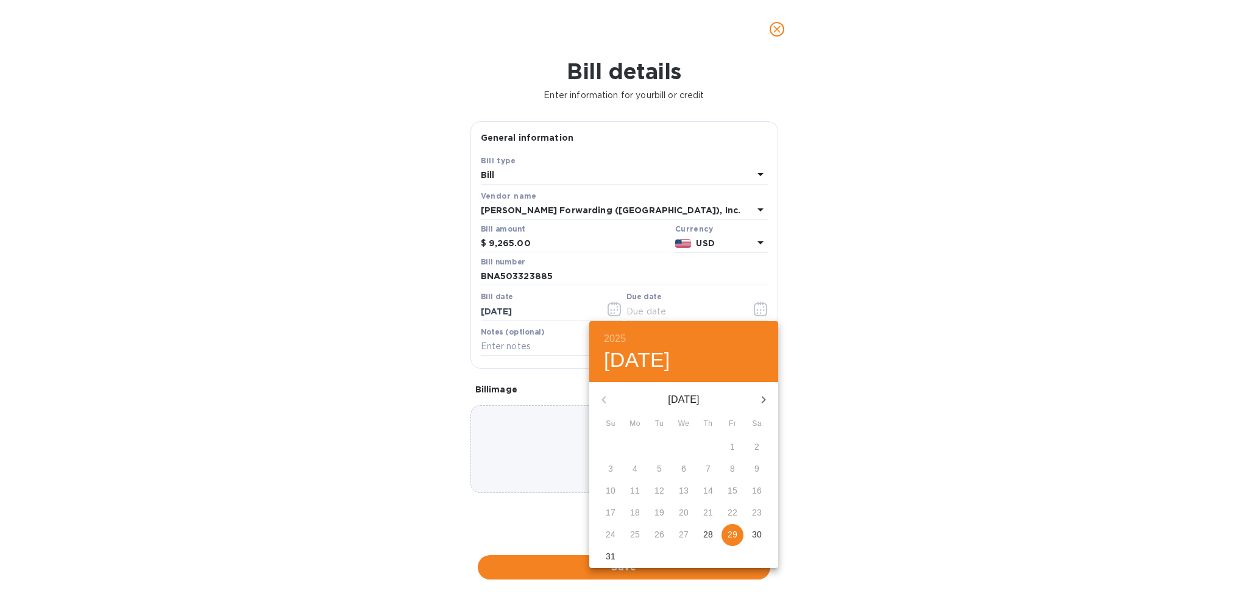
click at [742, 534] on span "29" at bounding box center [733, 534] width 22 height 12
type input "[DATE]"
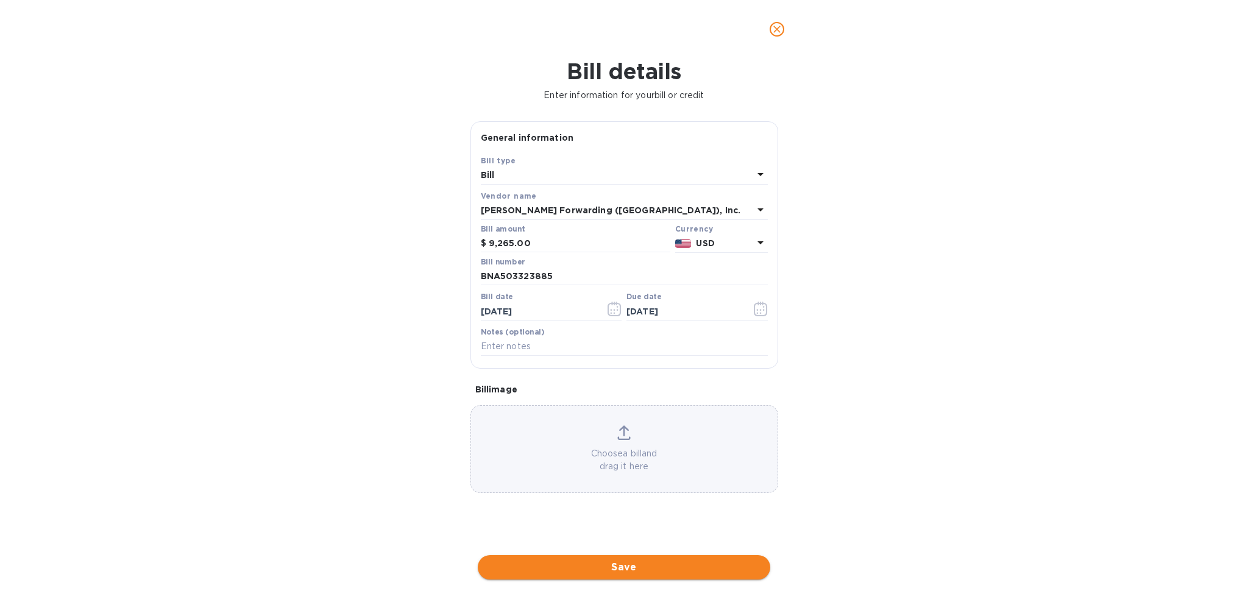
click at [695, 568] on span "Save" at bounding box center [624, 567] width 273 height 15
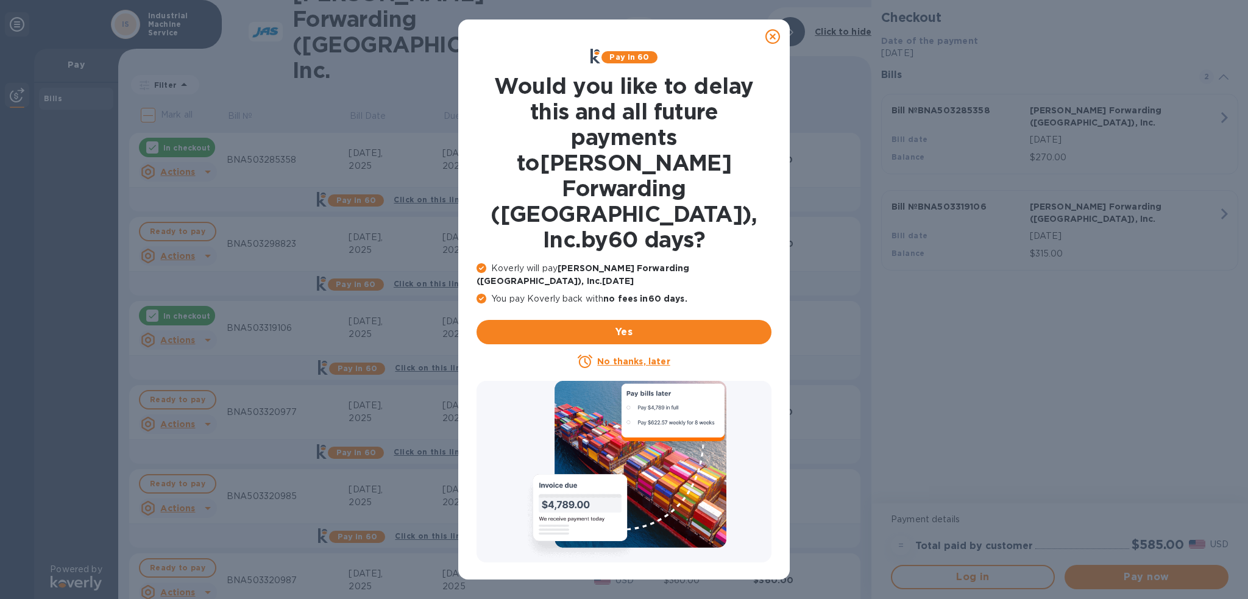
click at [775, 38] on icon at bounding box center [772, 36] width 15 height 15
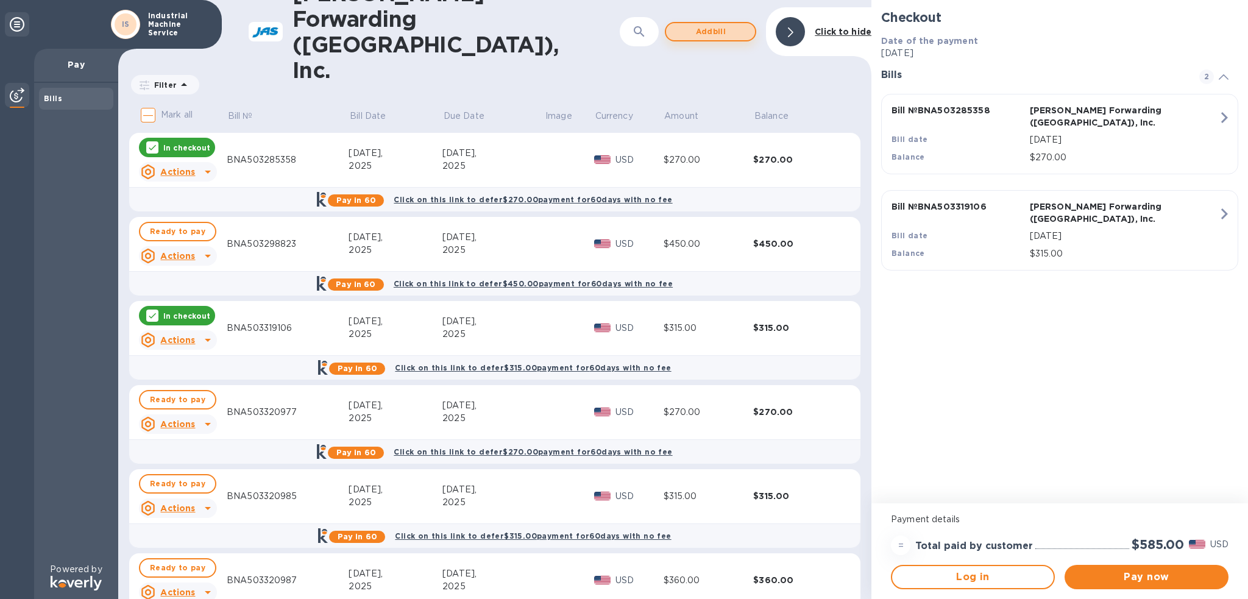
click at [733, 28] on span "Add bill" at bounding box center [710, 31] width 69 height 15
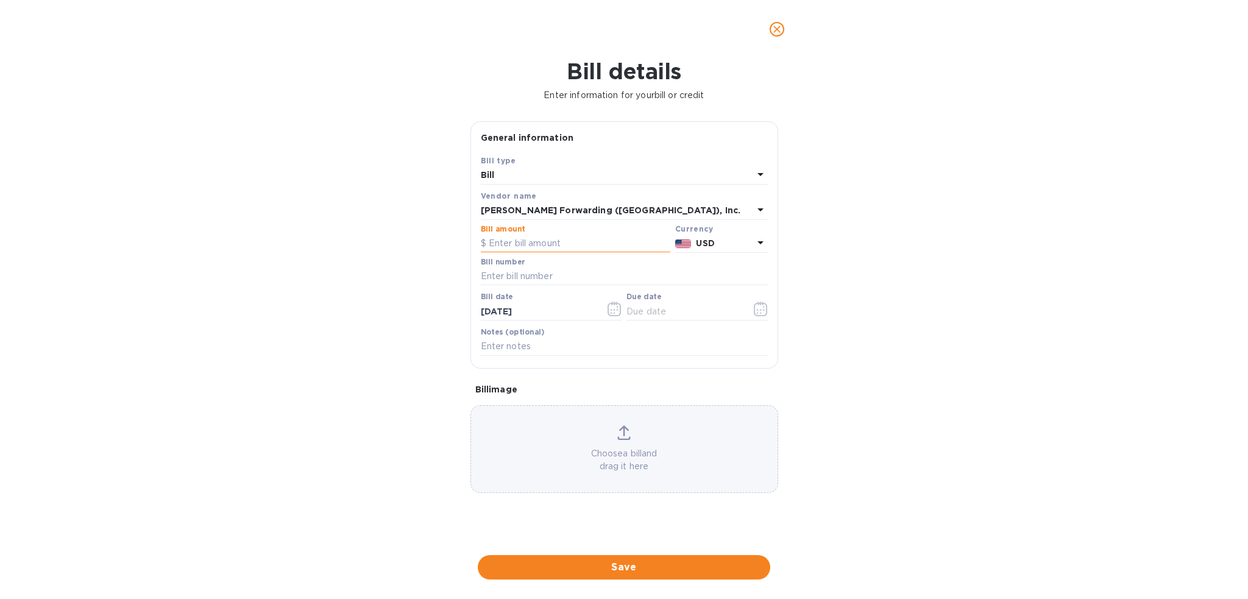
click at [541, 243] on input "text" at bounding box center [576, 244] width 190 height 18
click at [556, 248] on input "text" at bounding box center [576, 244] width 190 height 18
type input "270.00"
type input "BNA503324708"
click at [763, 310] on icon "button" at bounding box center [761, 309] width 14 height 15
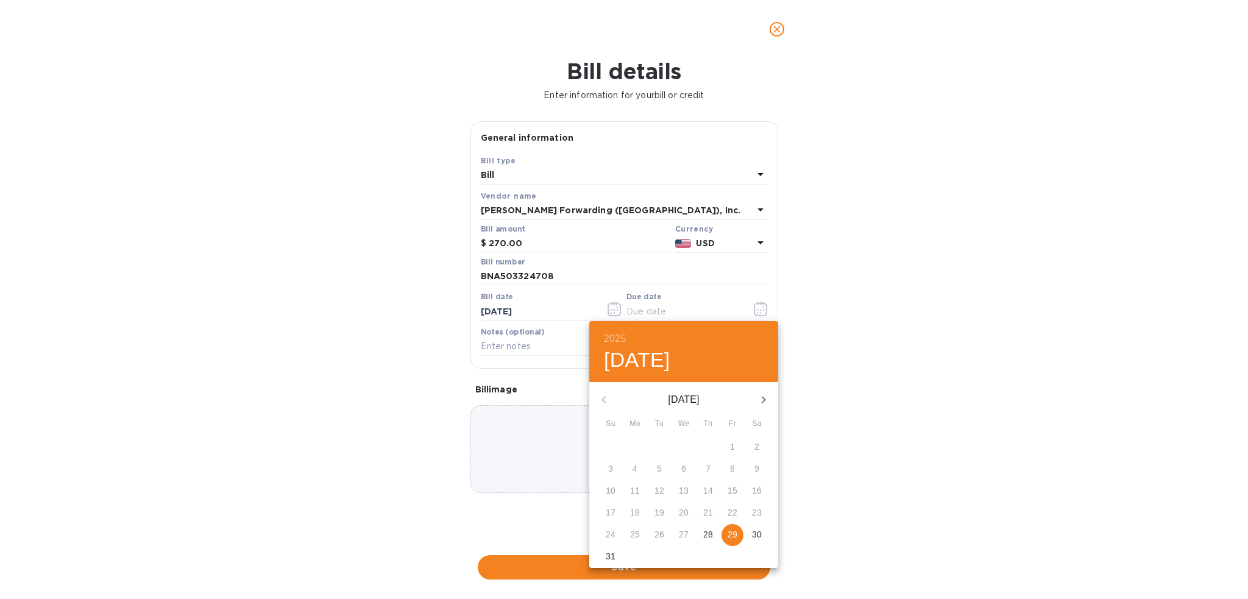
click at [736, 538] on p "29" at bounding box center [733, 534] width 10 height 12
type input "[DATE]"
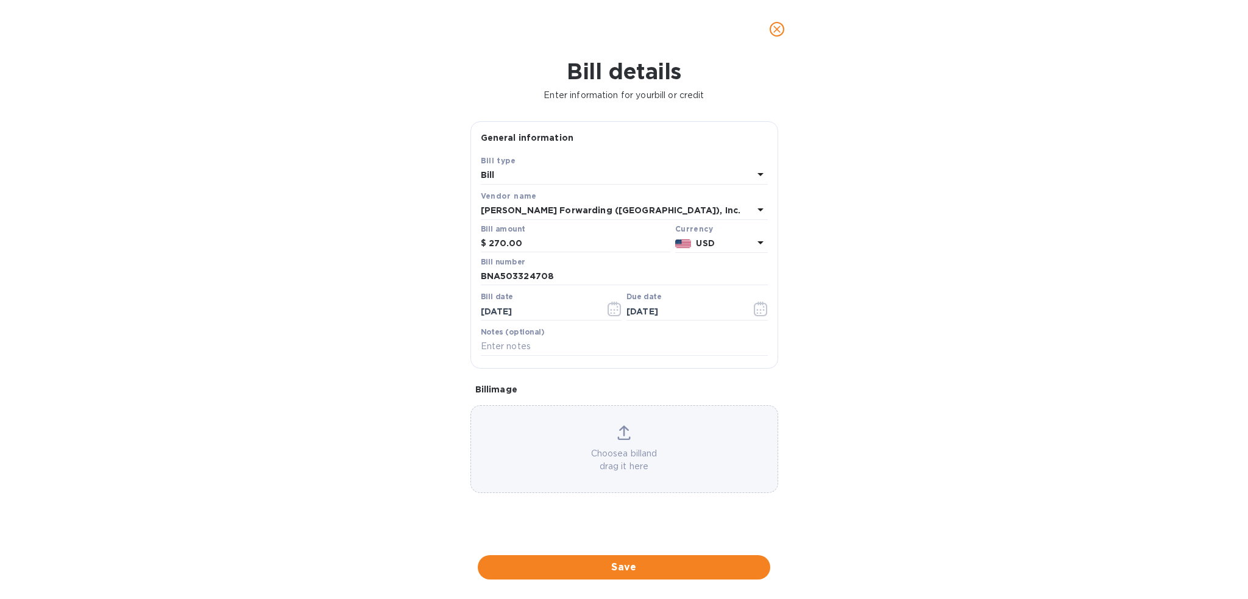
click at [692, 567] on span "Save" at bounding box center [624, 567] width 273 height 15
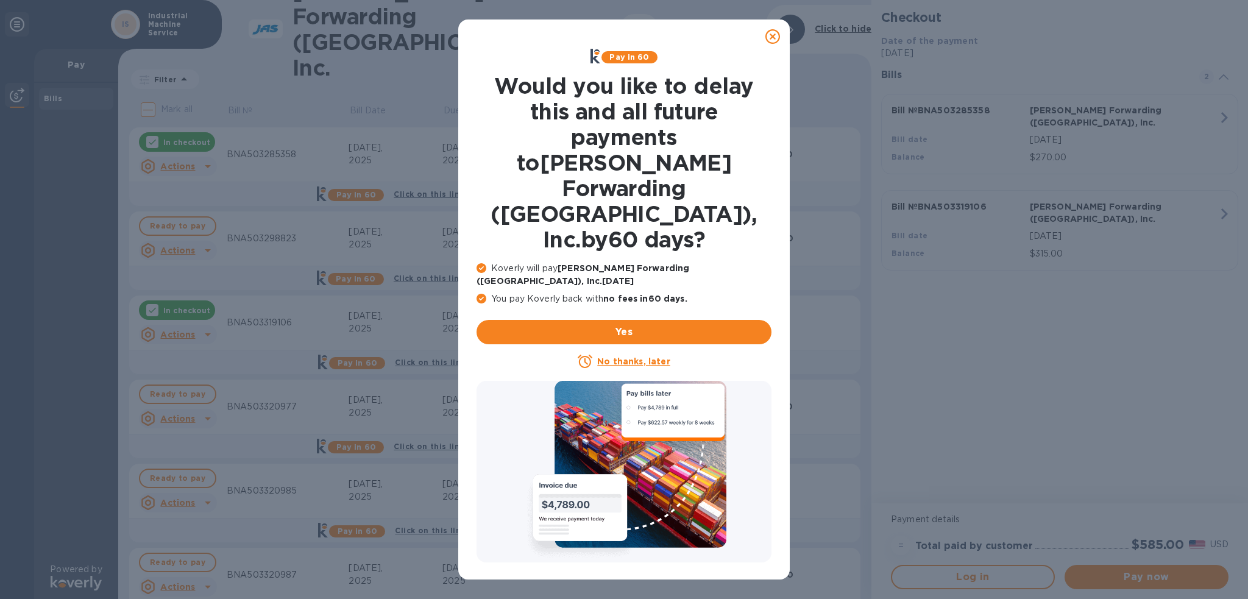
drag, startPoint x: 775, startPoint y: 34, endPoint x: 757, endPoint y: 36, distance: 17.8
click at [775, 34] on icon at bounding box center [772, 36] width 15 height 15
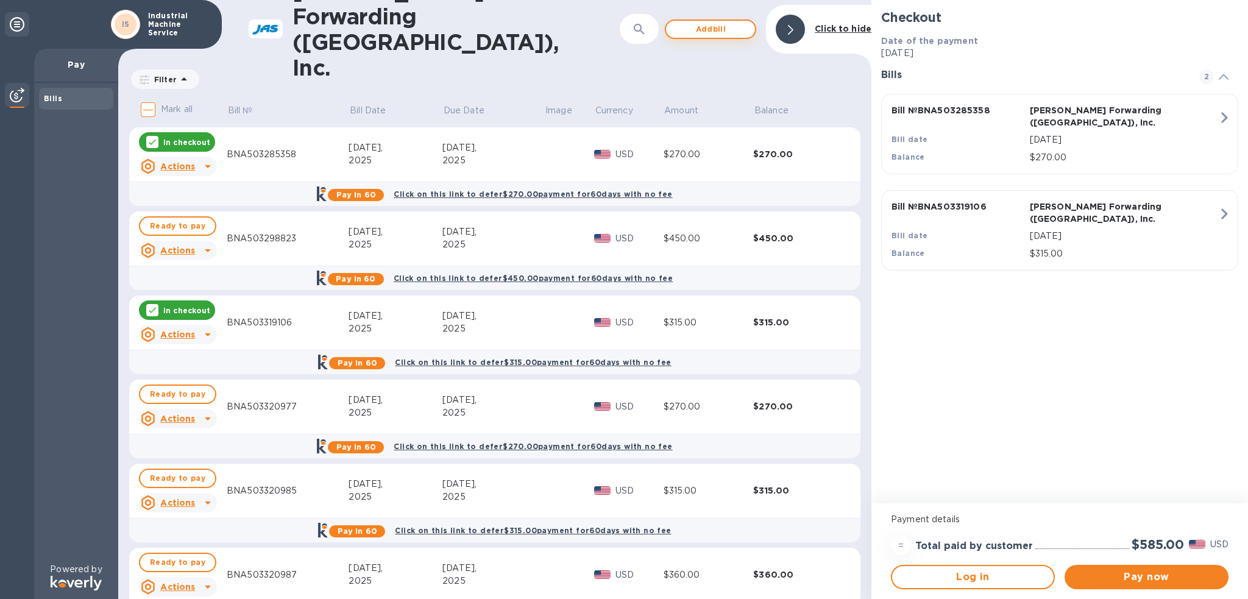
click at [723, 24] on span "Add bill" at bounding box center [710, 29] width 69 height 15
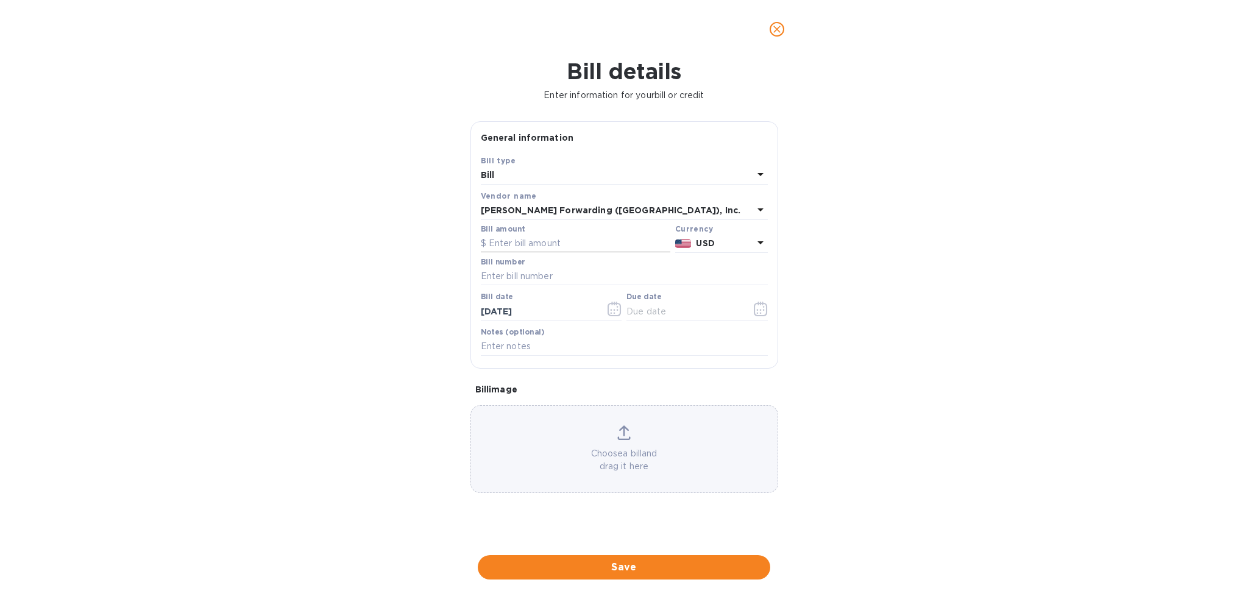
click at [541, 241] on input "text" at bounding box center [576, 244] width 190 height 18
type input "270.00"
type input "BNA503324729"
click at [751, 308] on button "button" at bounding box center [761, 308] width 29 height 29
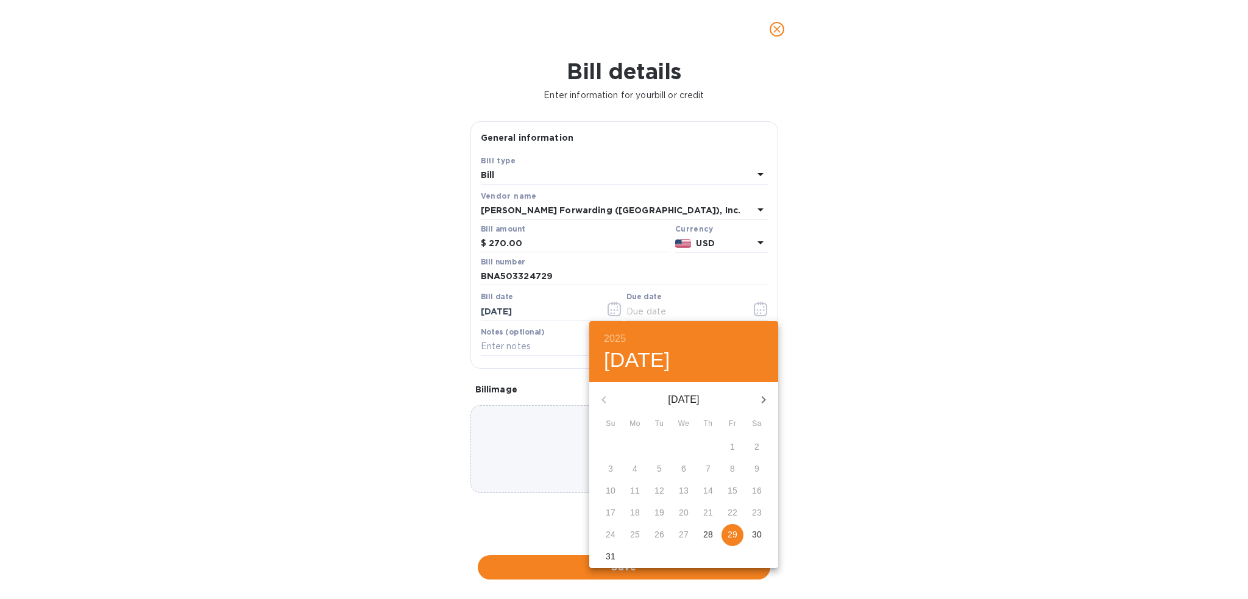
click at [730, 538] on p "29" at bounding box center [733, 534] width 10 height 12
type input "[DATE]"
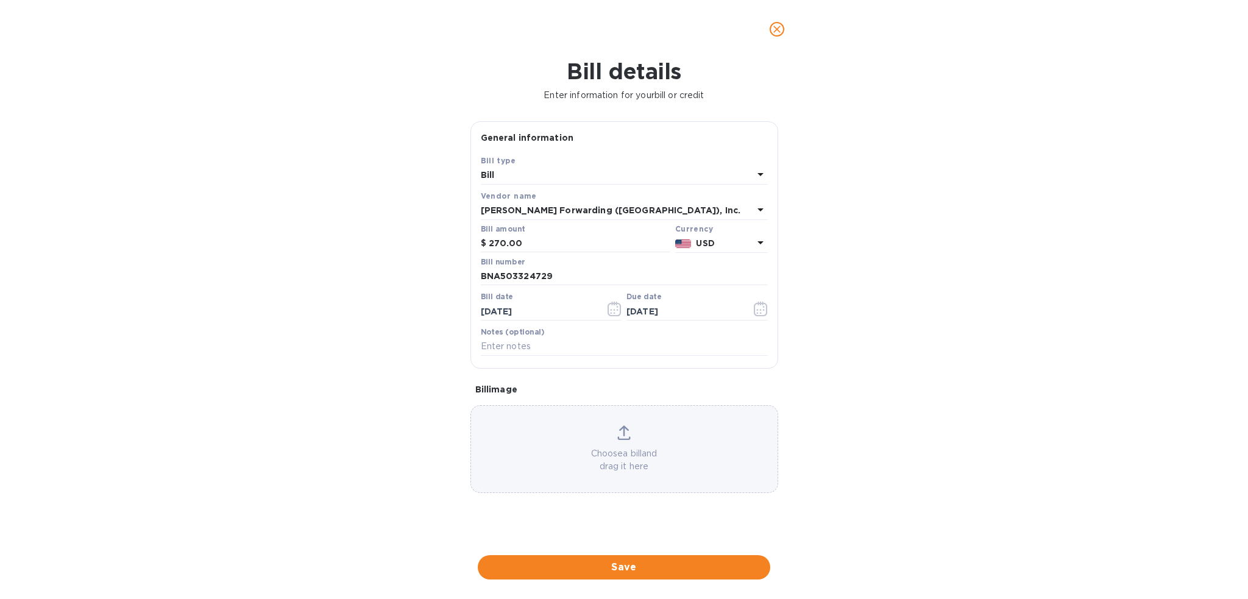
click at [691, 567] on span "Save" at bounding box center [624, 567] width 273 height 15
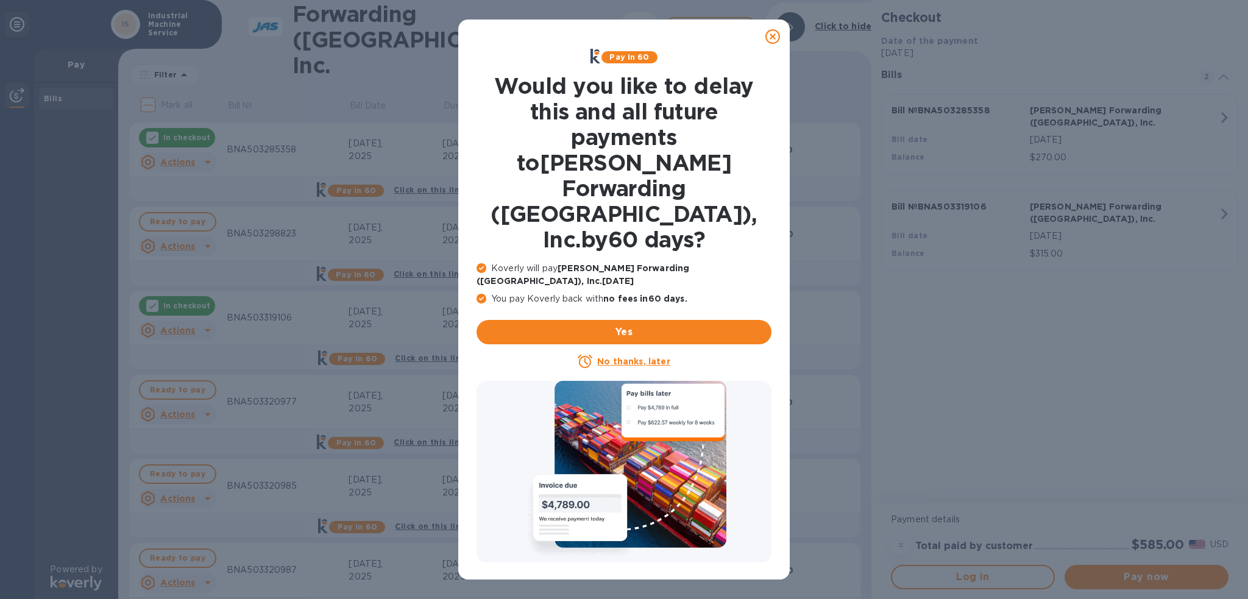
click at [775, 43] on icon at bounding box center [772, 36] width 15 height 15
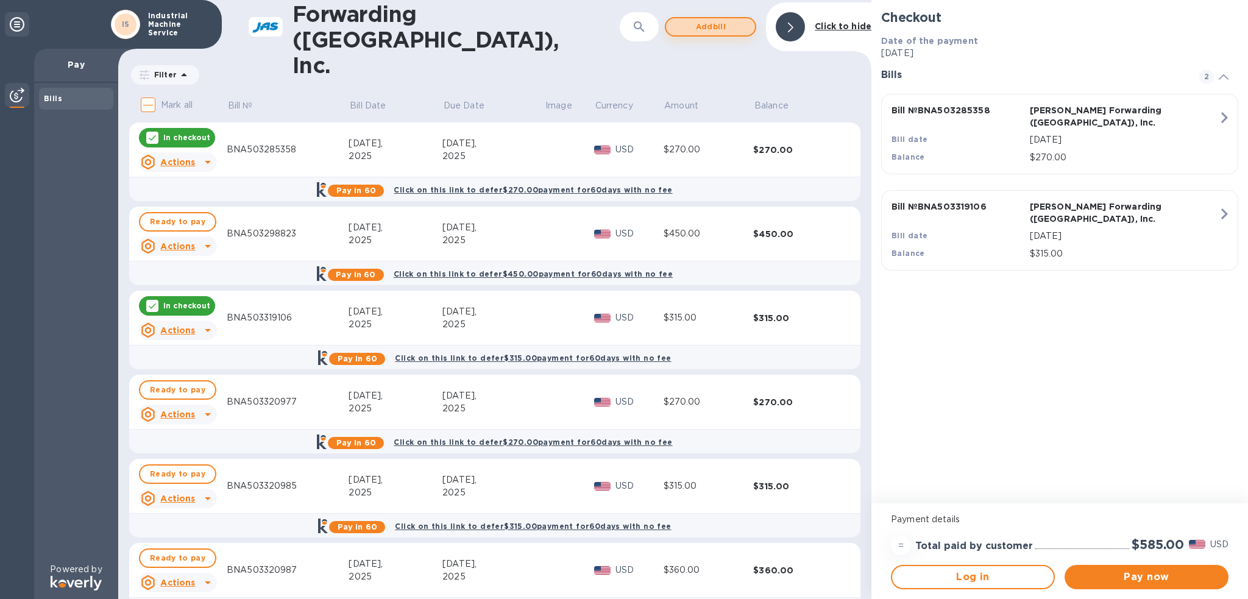
click at [703, 23] on span "Add bill" at bounding box center [710, 27] width 69 height 15
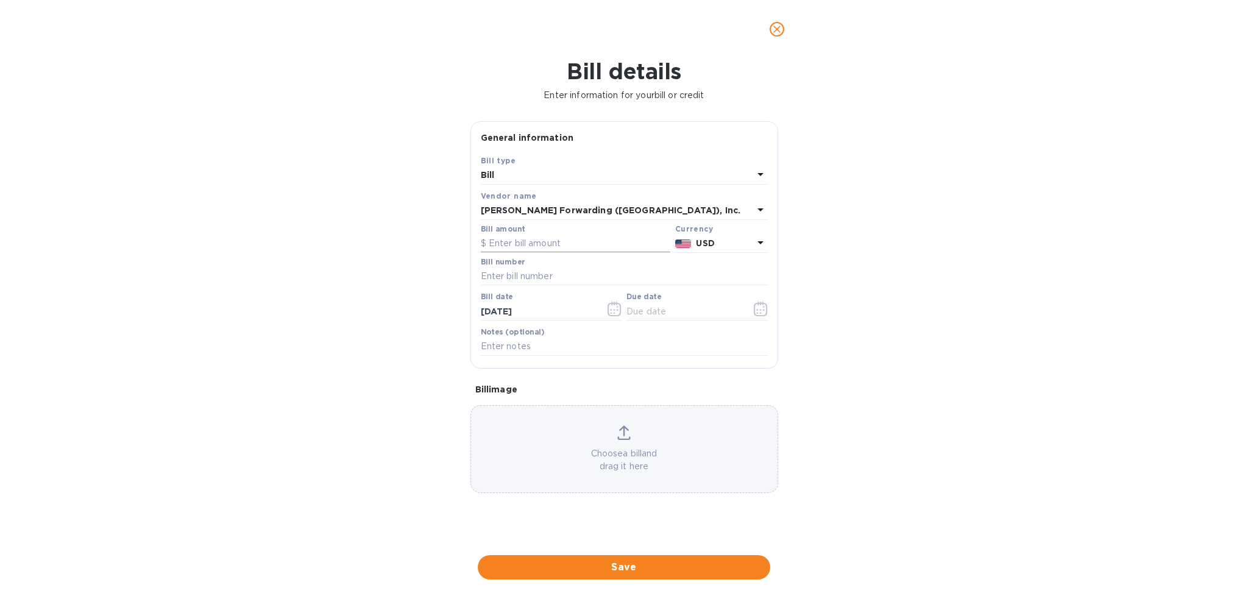
click at [510, 244] on input "text" at bounding box center [576, 244] width 190 height 18
type input "225.00"
type input "BNA503324733"
click at [761, 311] on icon "button" at bounding box center [760, 310] width 2 height 2
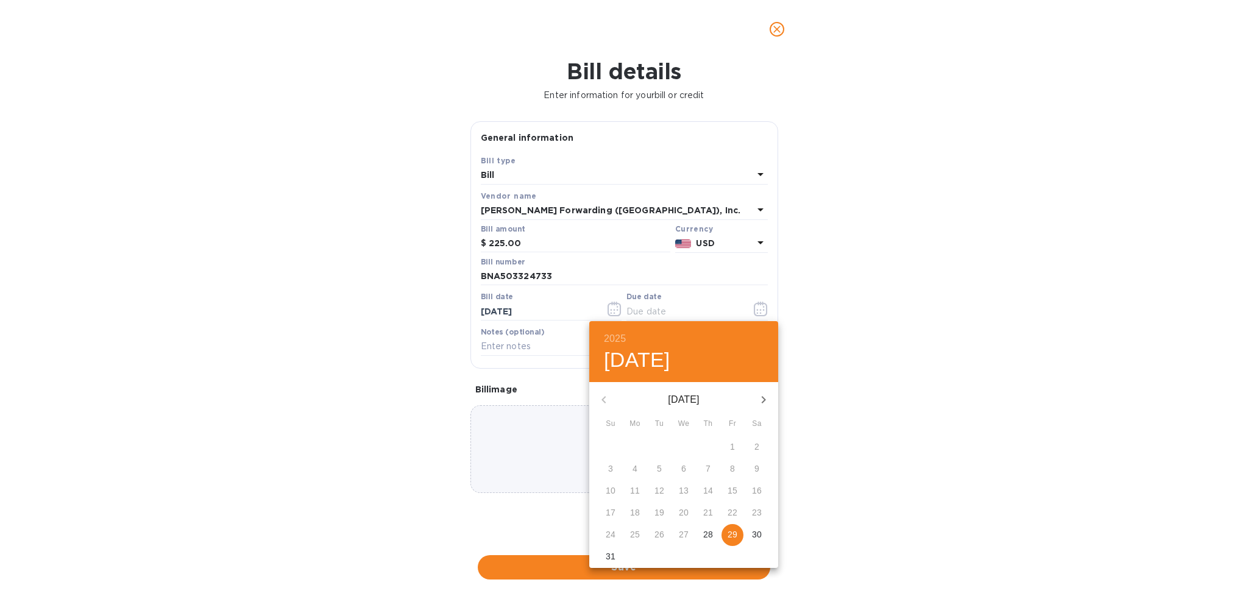
click at [731, 533] on p "29" at bounding box center [733, 534] width 10 height 12
type input "[DATE]"
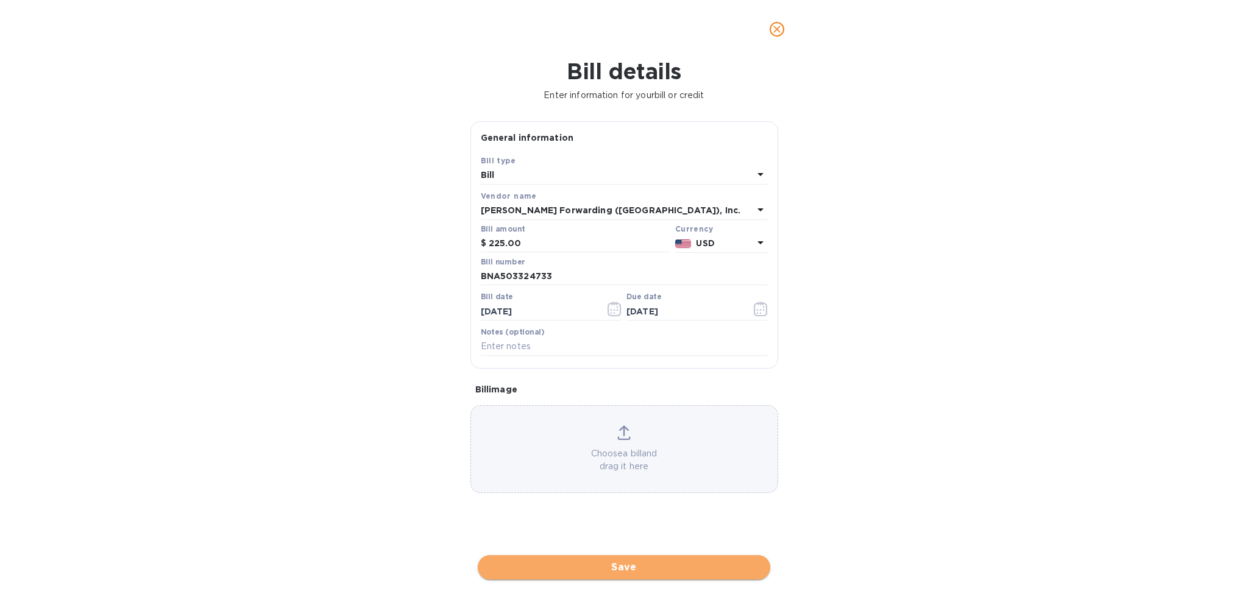
click at [653, 570] on span "Save" at bounding box center [624, 567] width 273 height 15
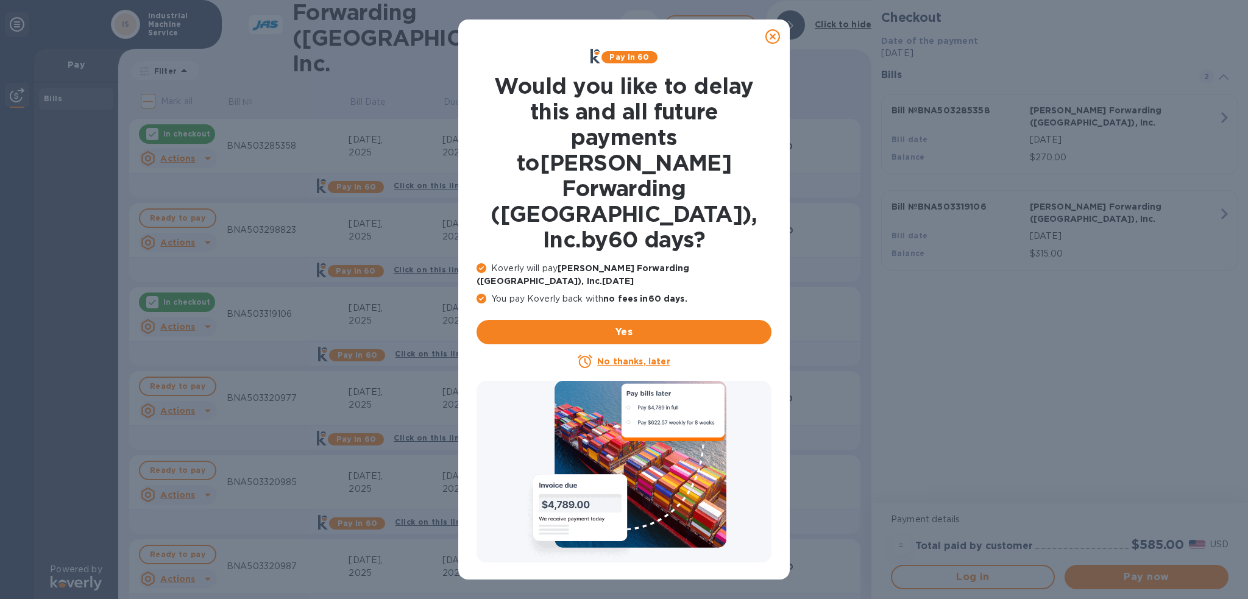
click at [773, 40] on icon at bounding box center [772, 36] width 15 height 15
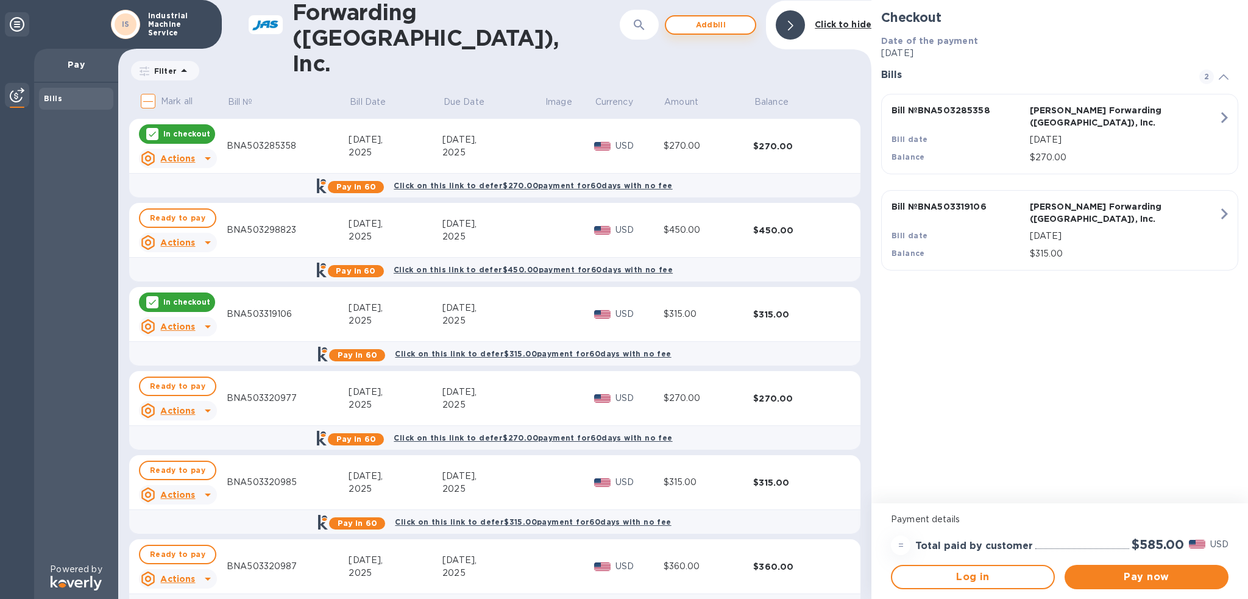
click at [726, 21] on span "Add bill" at bounding box center [710, 25] width 69 height 15
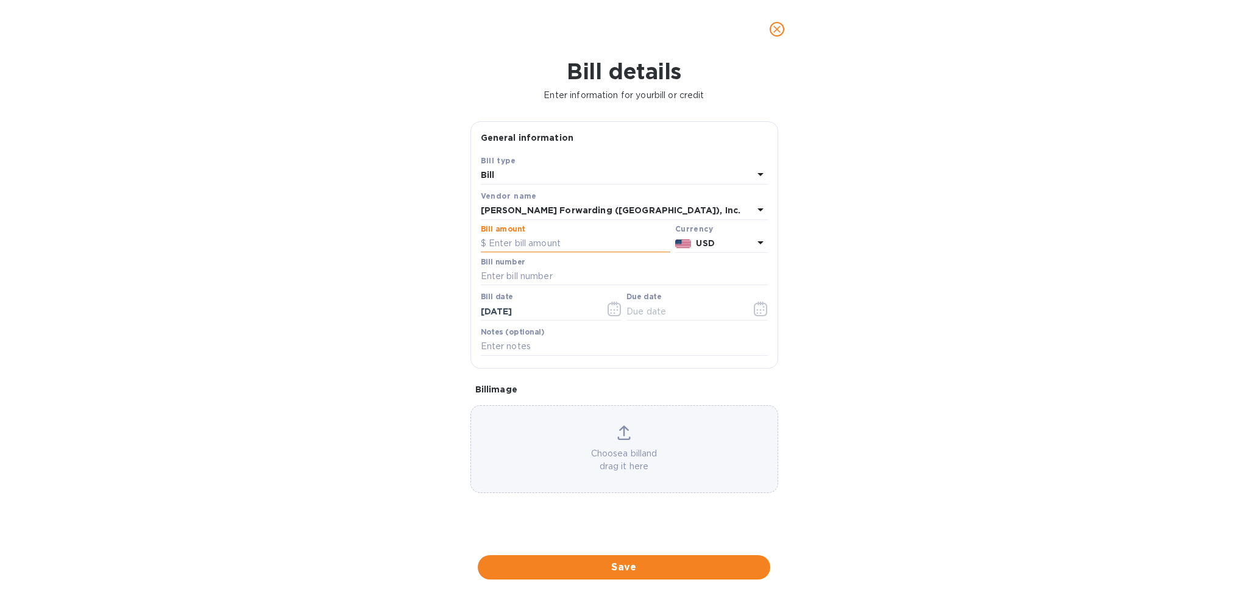
click at [560, 247] on input "text" at bounding box center [576, 244] width 190 height 18
type input "360.00"
type input "BNA503324737"
click at [768, 313] on button "button" at bounding box center [761, 308] width 29 height 29
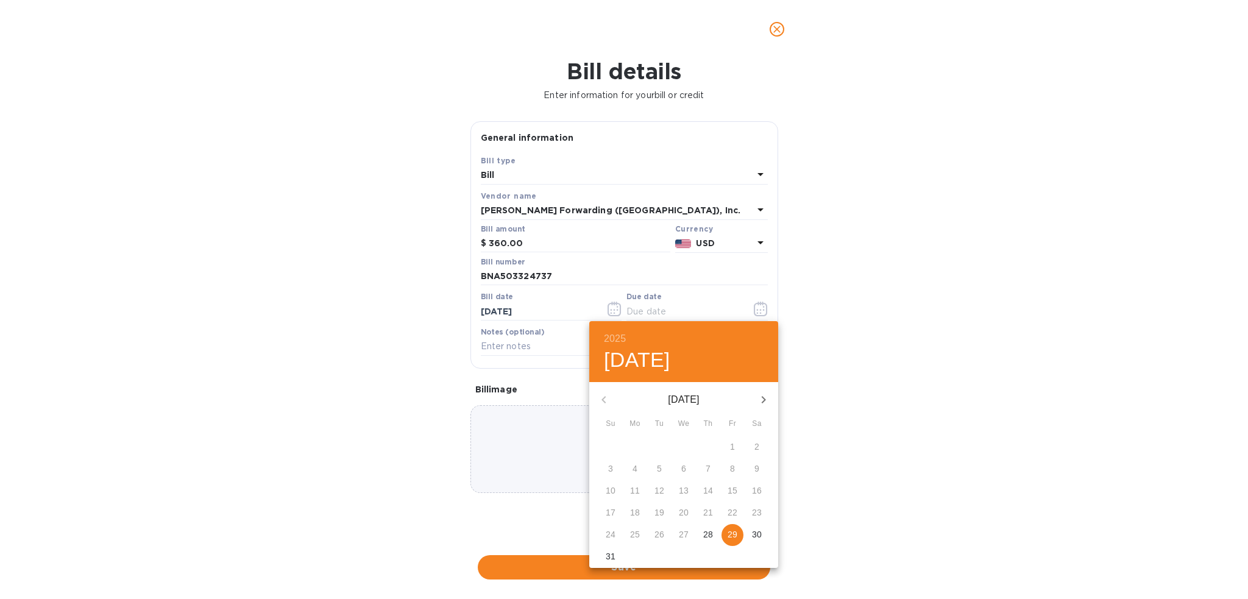
click at [729, 535] on p "29" at bounding box center [733, 534] width 10 height 12
type input "[DATE]"
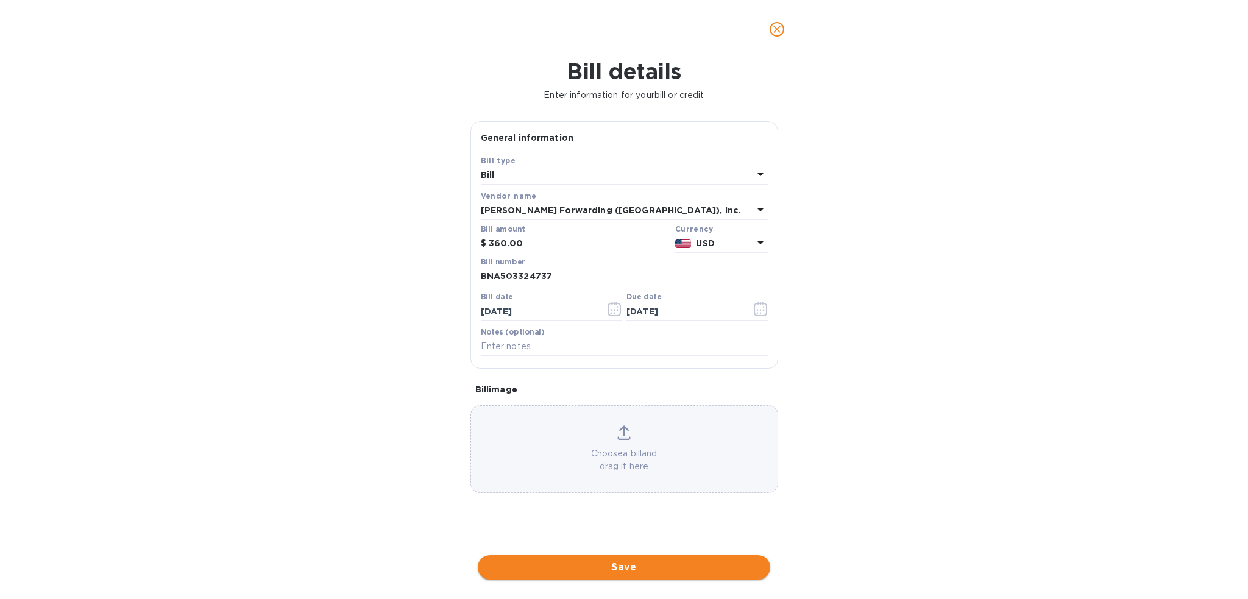
click at [680, 565] on span "Save" at bounding box center [624, 567] width 273 height 15
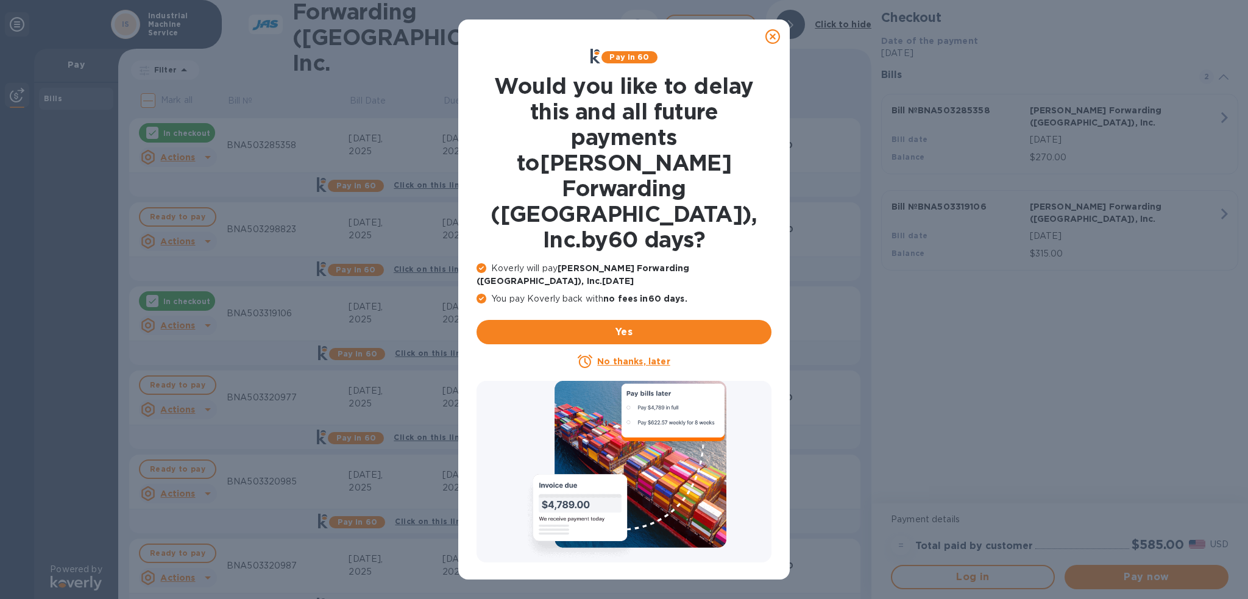
drag, startPoint x: 780, startPoint y: 38, endPoint x: 749, endPoint y: 32, distance: 31.0
click at [780, 38] on icon at bounding box center [772, 36] width 15 height 15
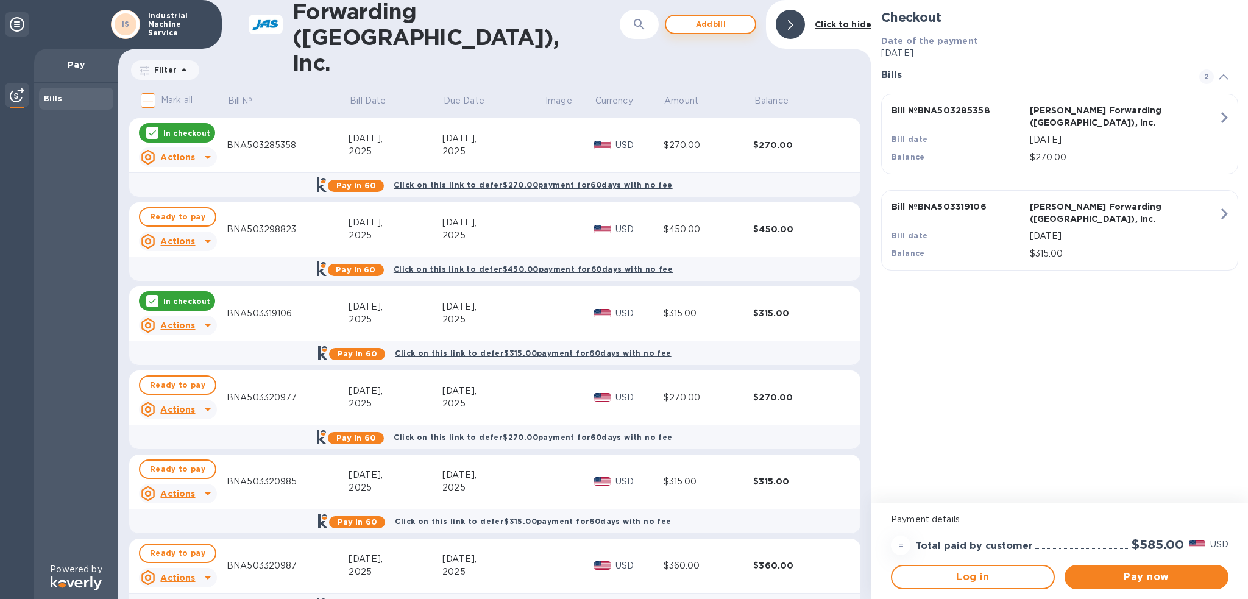
click at [712, 24] on span "Add bill" at bounding box center [710, 24] width 69 height 15
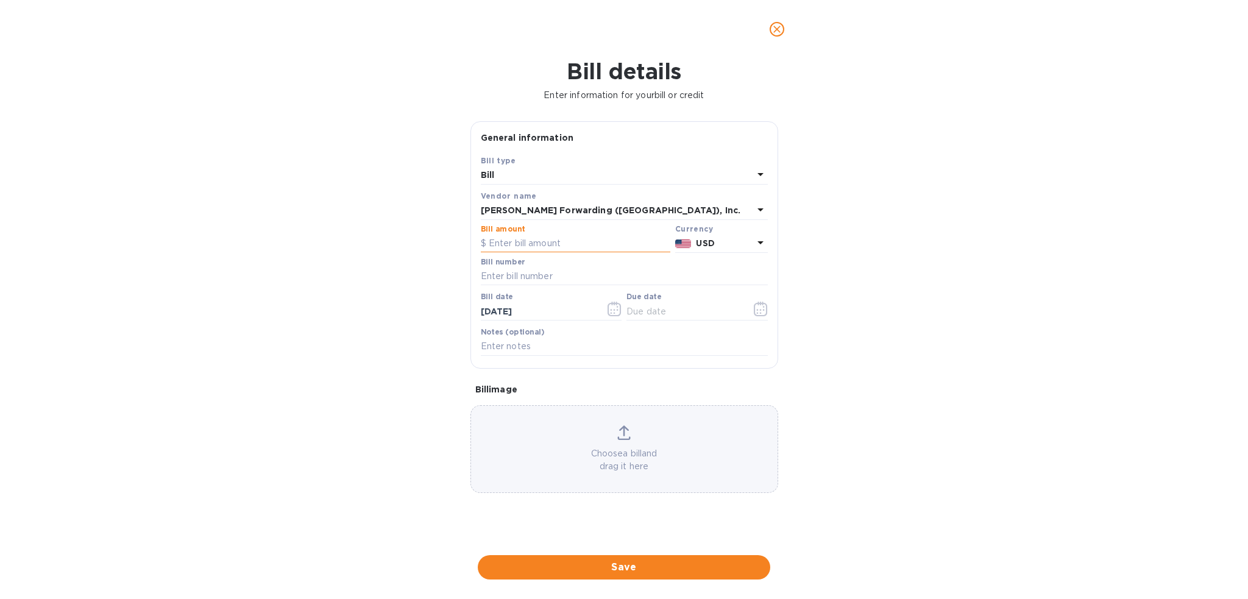
click at [530, 241] on input "text" at bounding box center [576, 244] width 190 height 18
type input "270.00"
type input "BNA503324742"
click at [768, 307] on button "button" at bounding box center [761, 308] width 29 height 29
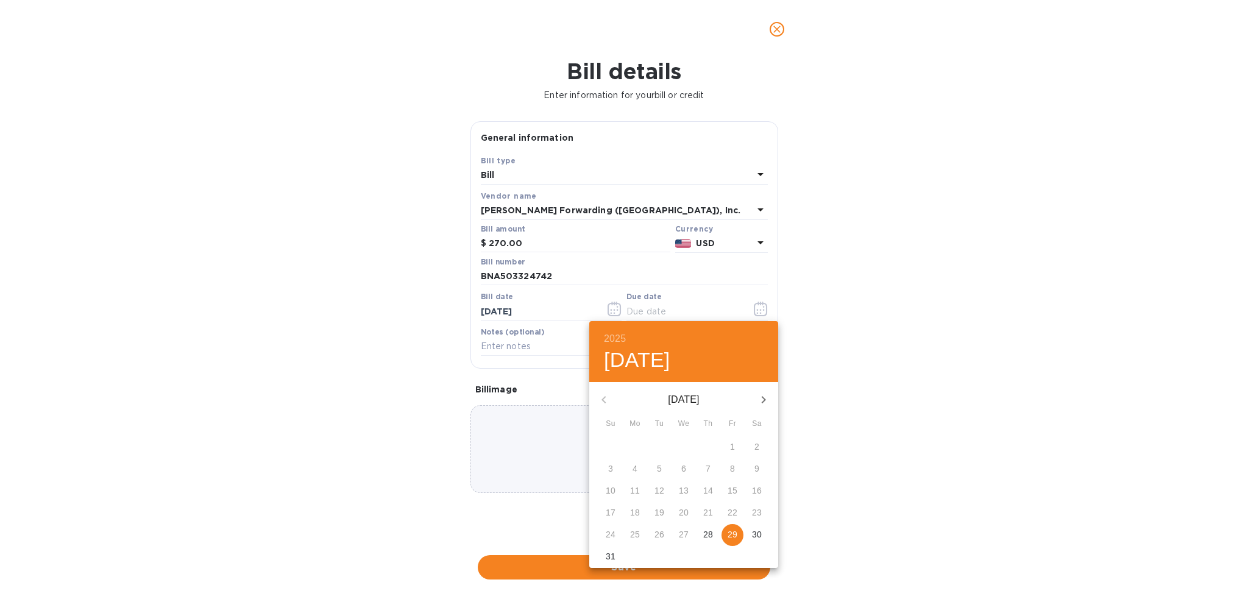
click at [728, 538] on p "29" at bounding box center [733, 534] width 10 height 12
type input "[DATE]"
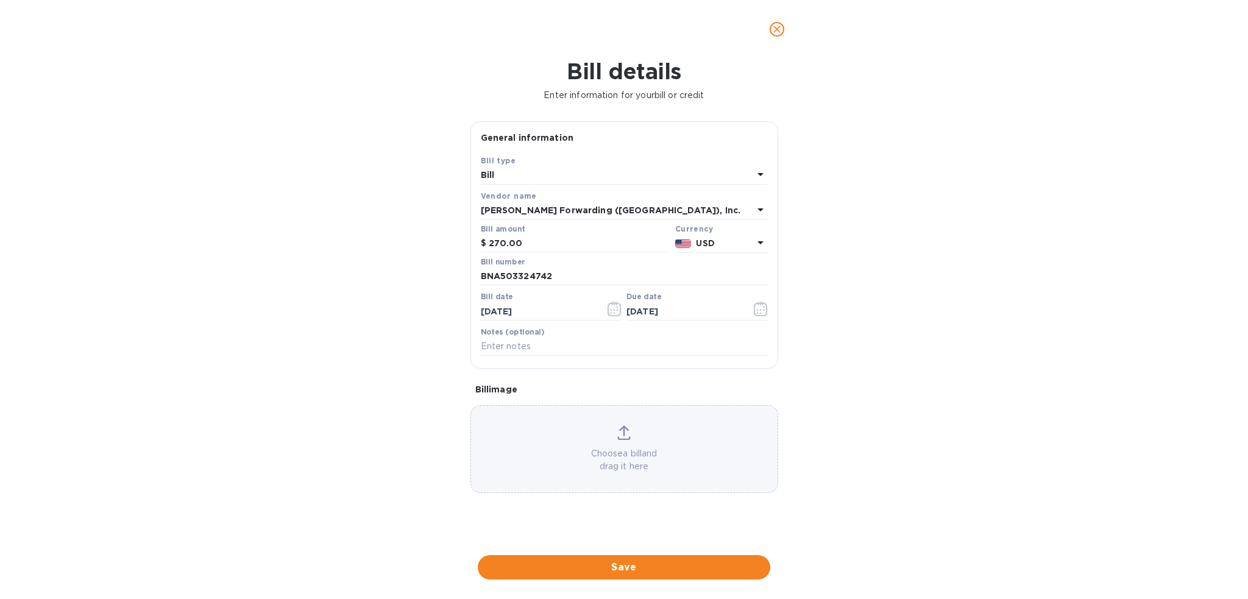
click at [691, 569] on span "Save" at bounding box center [624, 567] width 273 height 15
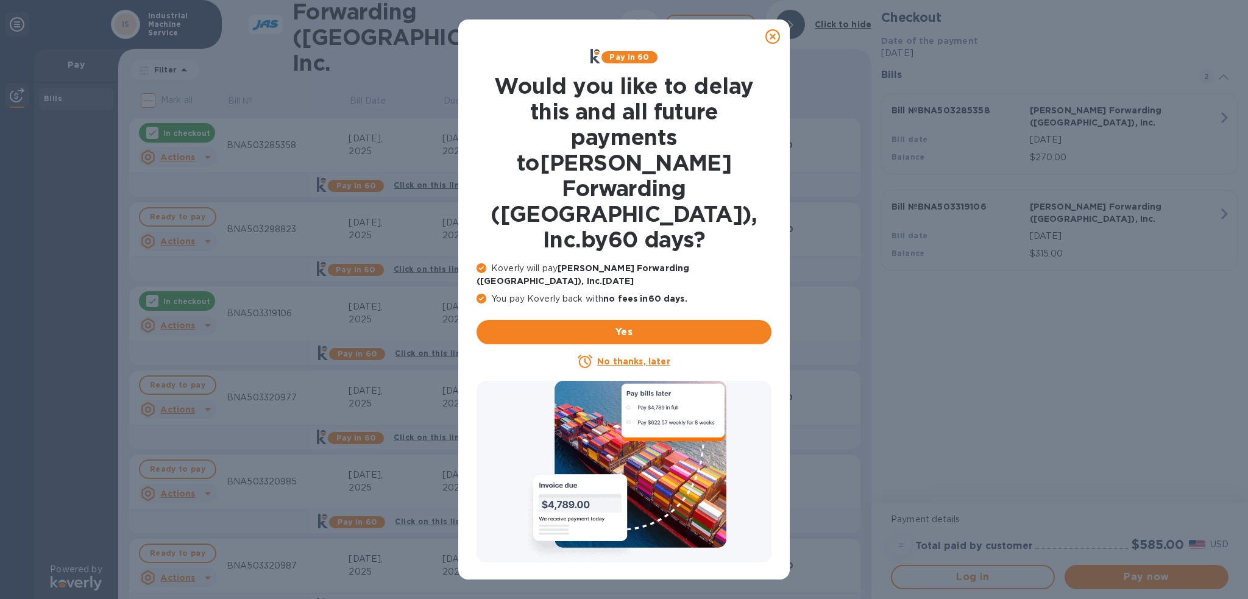
drag, startPoint x: 769, startPoint y: 39, endPoint x: 755, endPoint y: 38, distance: 13.4
click at [769, 39] on icon at bounding box center [772, 36] width 15 height 15
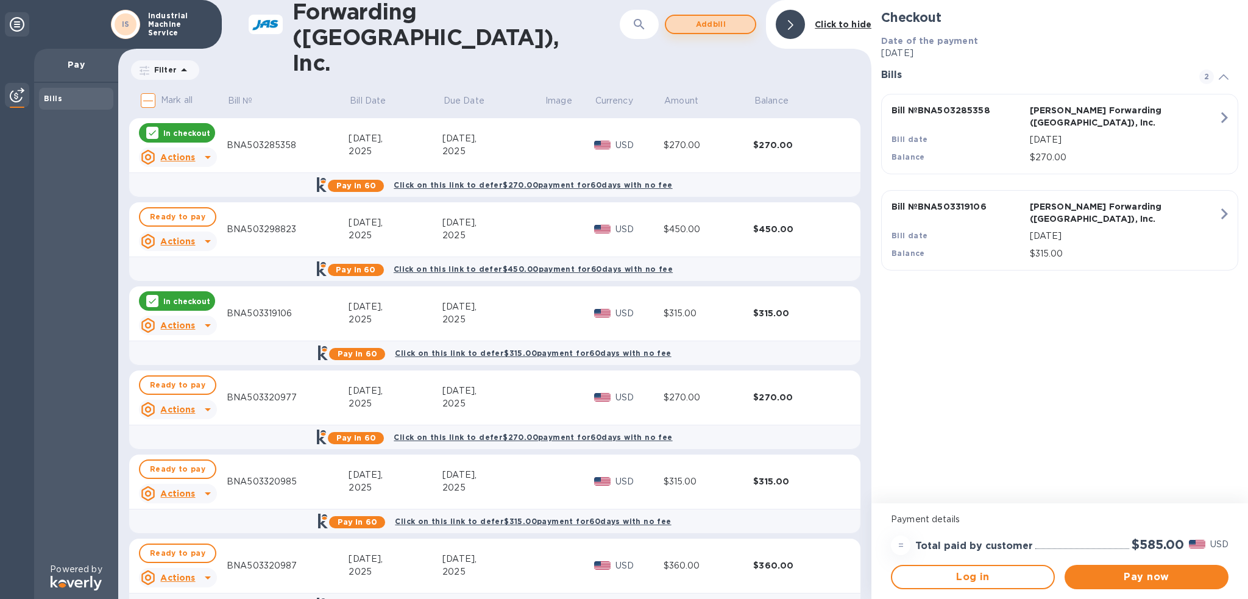
click at [717, 25] on span "Add bill" at bounding box center [710, 24] width 69 height 15
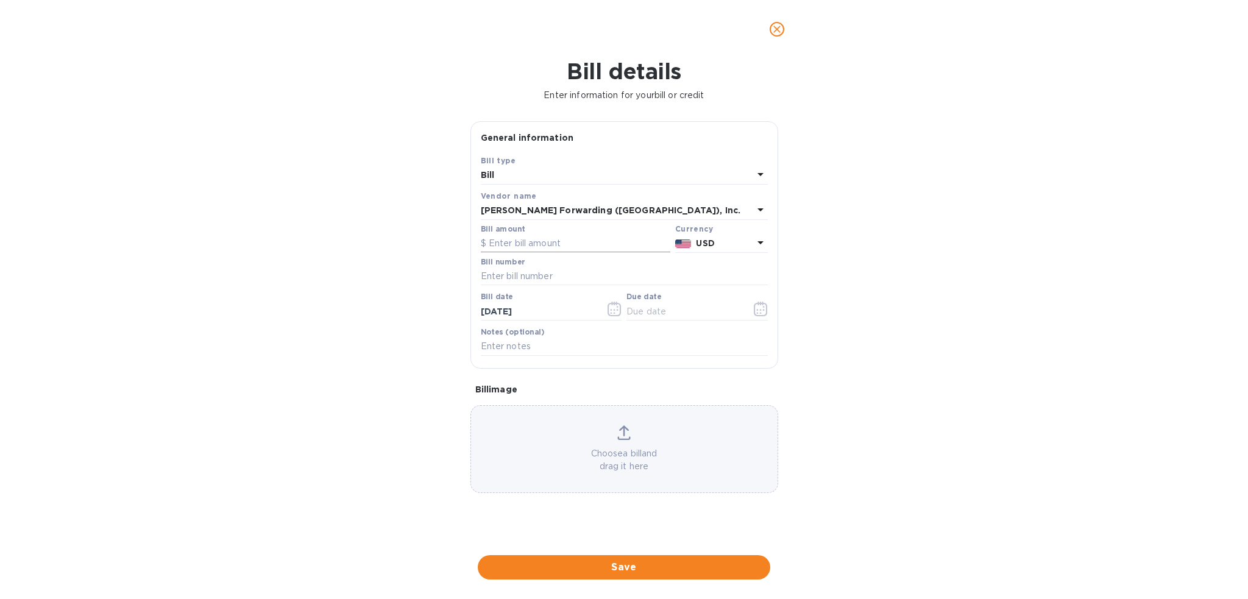
click at [523, 243] on input "text" at bounding box center [576, 244] width 190 height 18
type input "7"
type input "270.00"
type input "BNA503327838"
click at [770, 312] on button "button" at bounding box center [761, 308] width 29 height 29
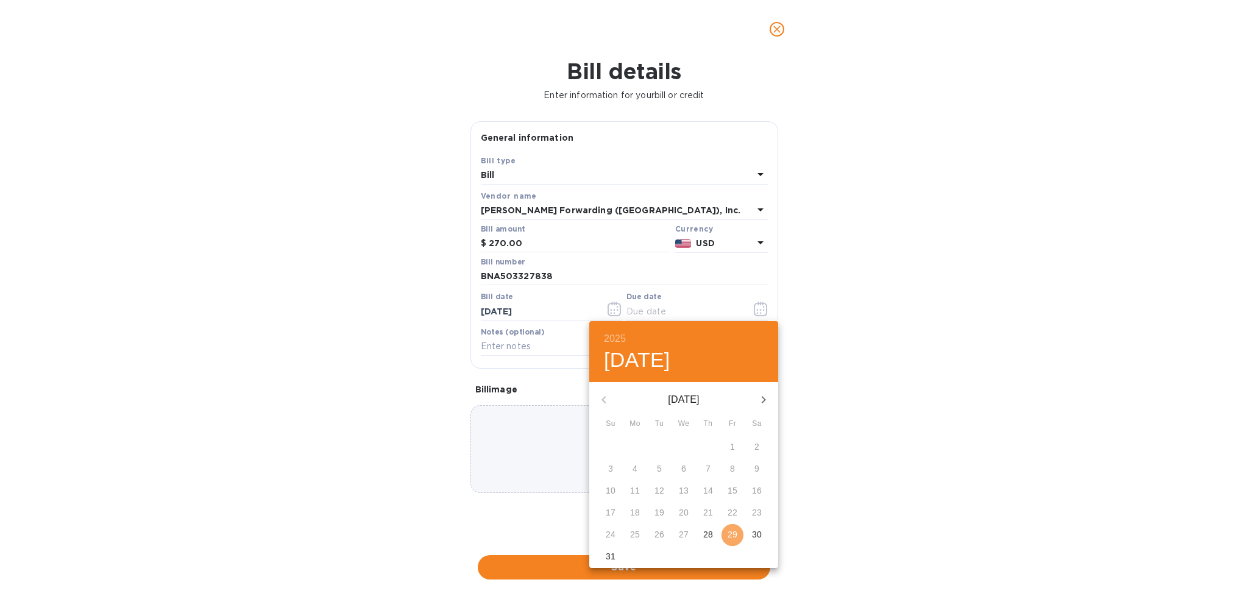
drag, startPoint x: 733, startPoint y: 536, endPoint x: 701, endPoint y: 564, distance: 42.3
click at [732, 536] on p "29" at bounding box center [733, 534] width 10 height 12
type input "[DATE]"
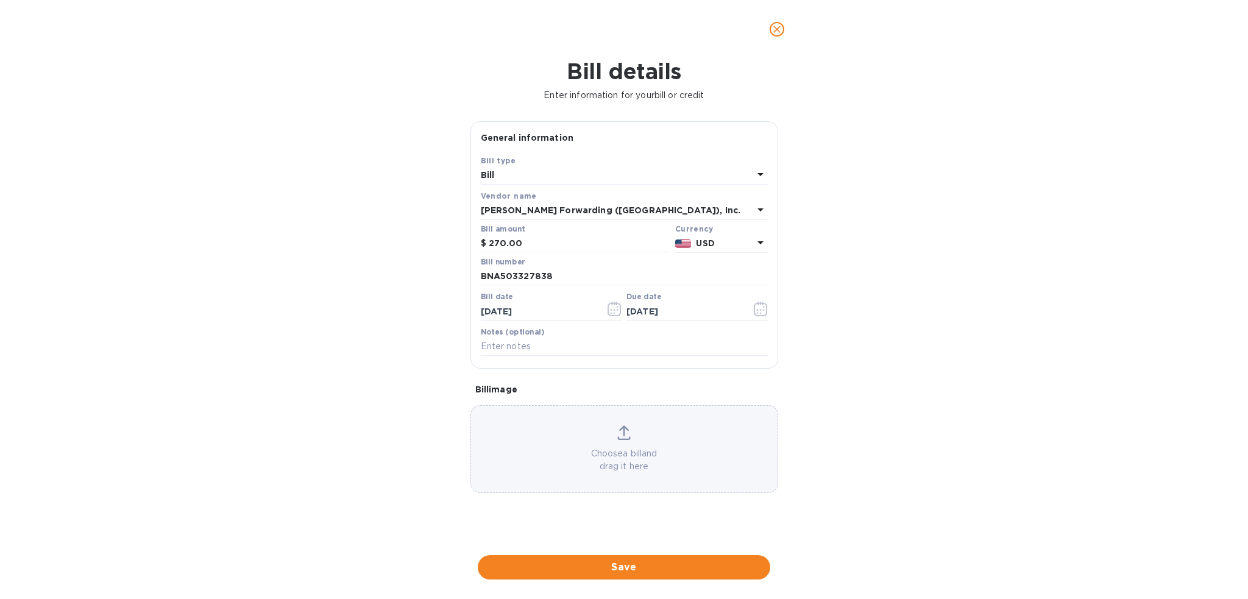
click at [699, 569] on span "Save" at bounding box center [624, 567] width 273 height 15
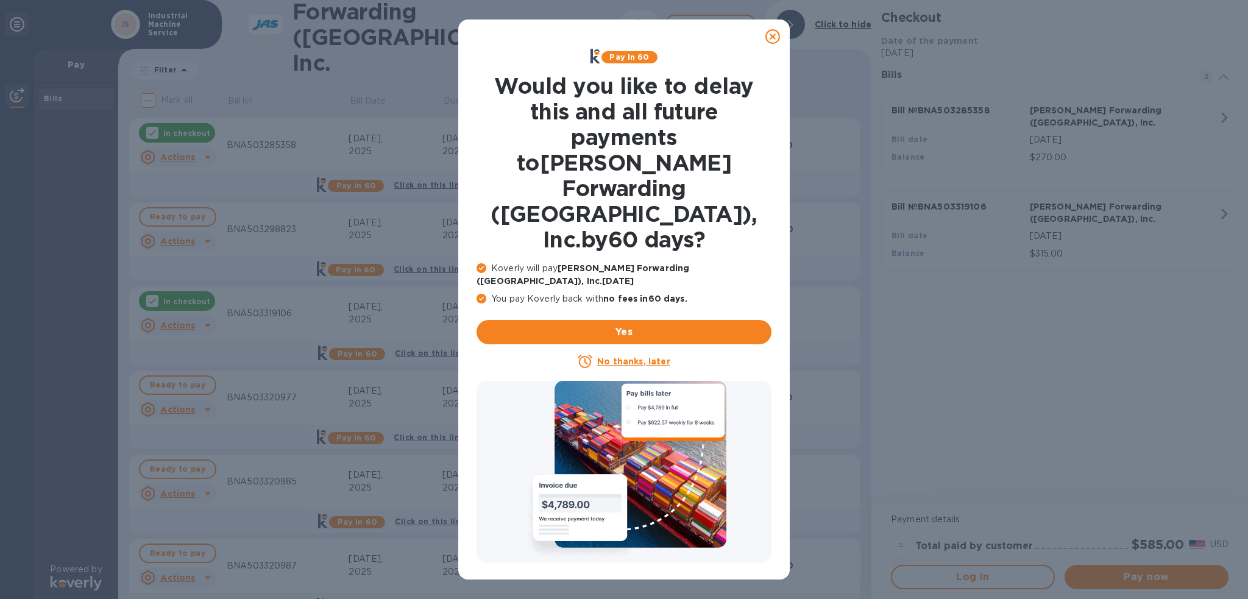
click at [778, 37] on icon at bounding box center [772, 36] width 15 height 15
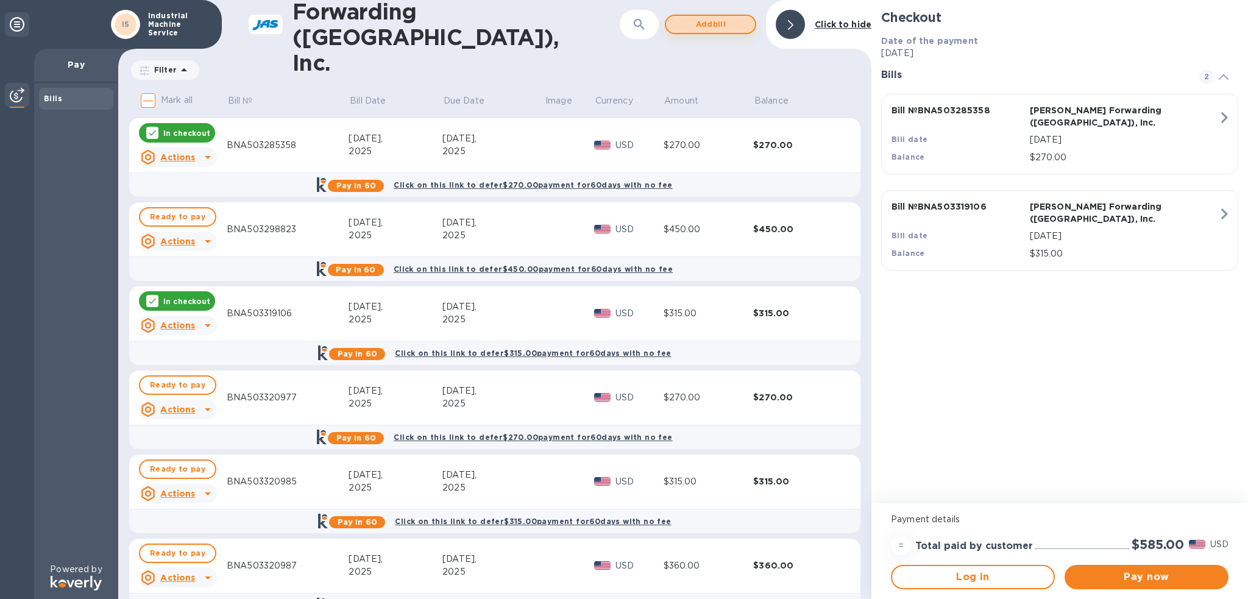
click at [708, 22] on span "Add bill" at bounding box center [710, 24] width 69 height 15
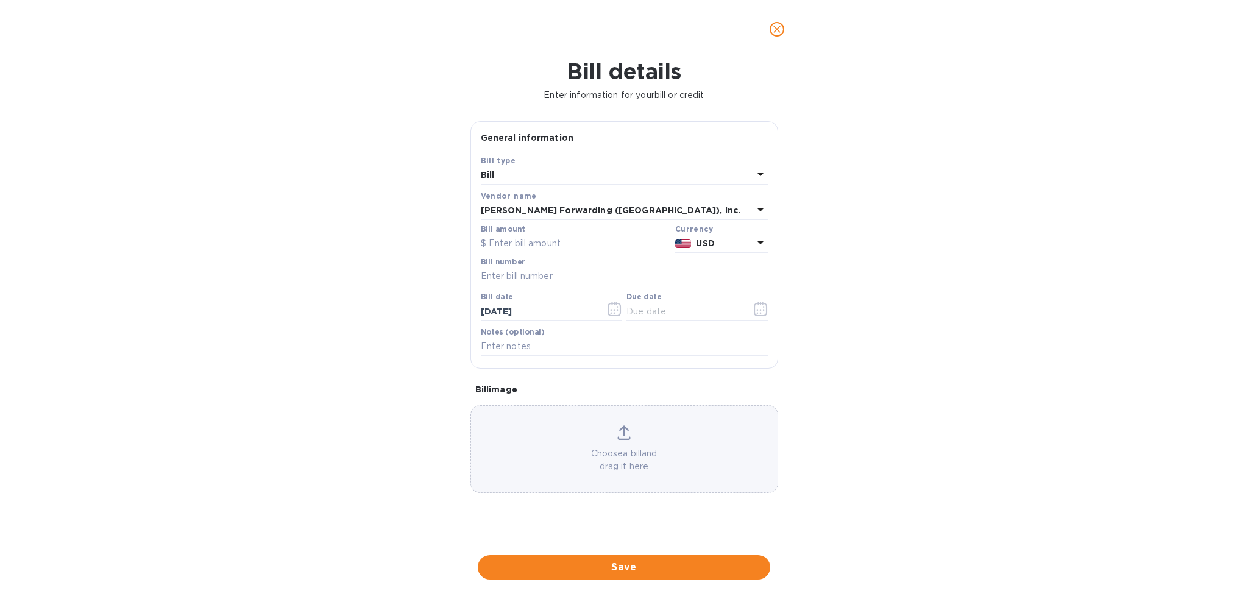
click at [500, 246] on input "text" at bounding box center [576, 244] width 190 height 18
type input "270.00"
type input "BNA503328849"
click at [760, 307] on icon "button" at bounding box center [761, 309] width 14 height 15
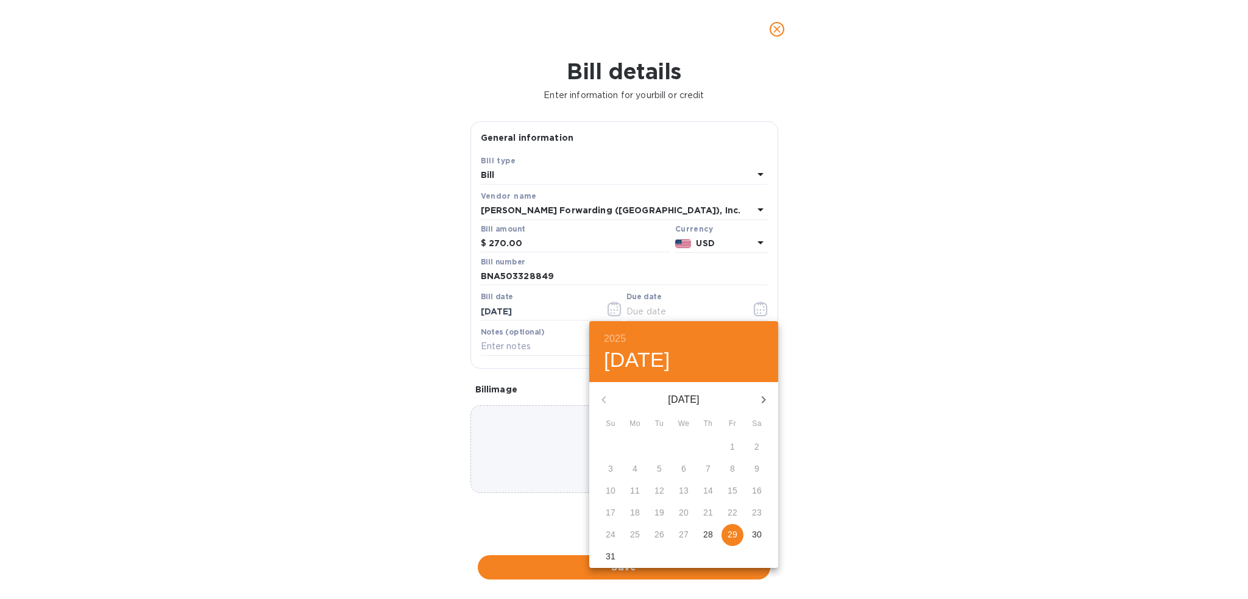
click at [731, 538] on p "29" at bounding box center [733, 534] width 10 height 12
type input "[DATE]"
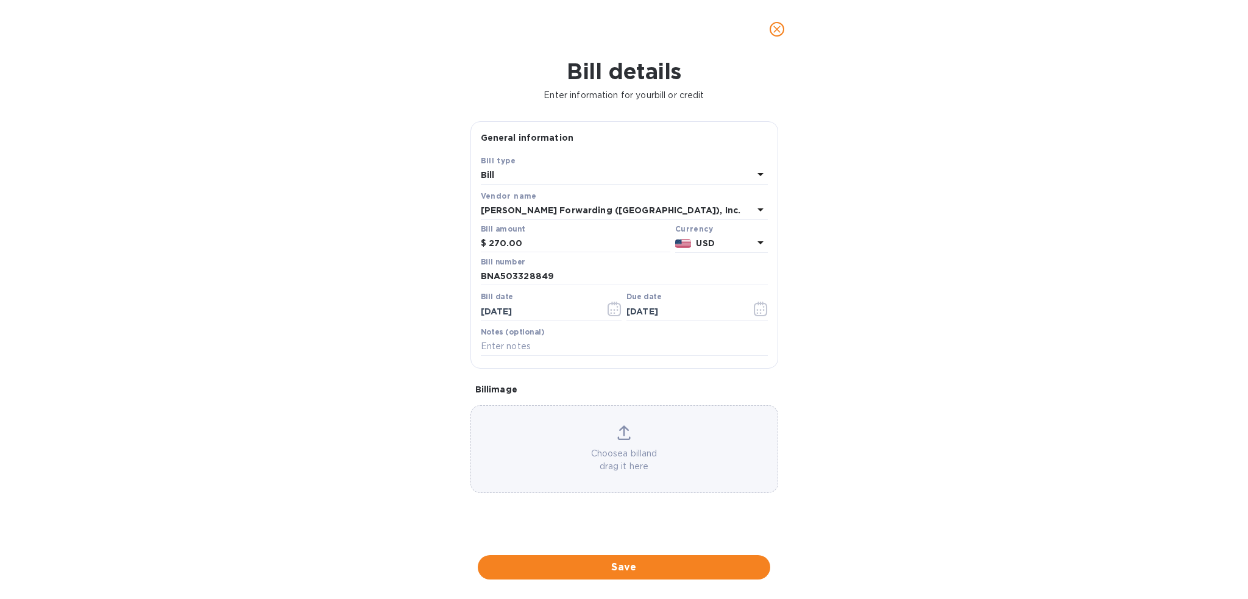
click at [689, 570] on span "Save" at bounding box center [624, 567] width 273 height 15
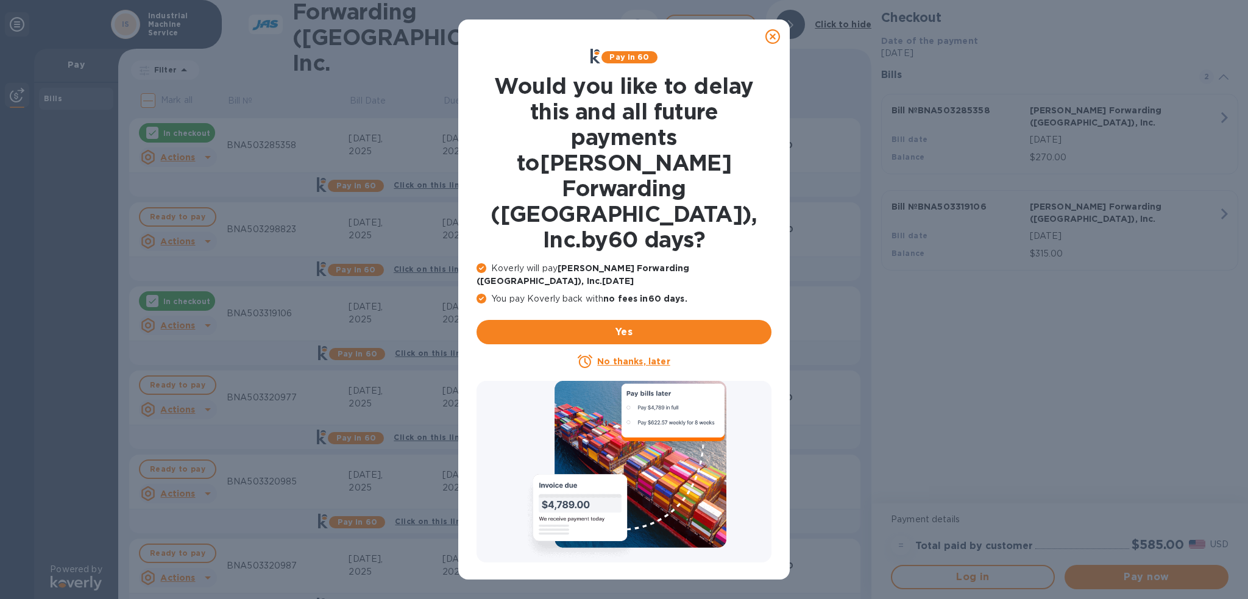
click at [768, 35] on icon at bounding box center [772, 36] width 15 height 15
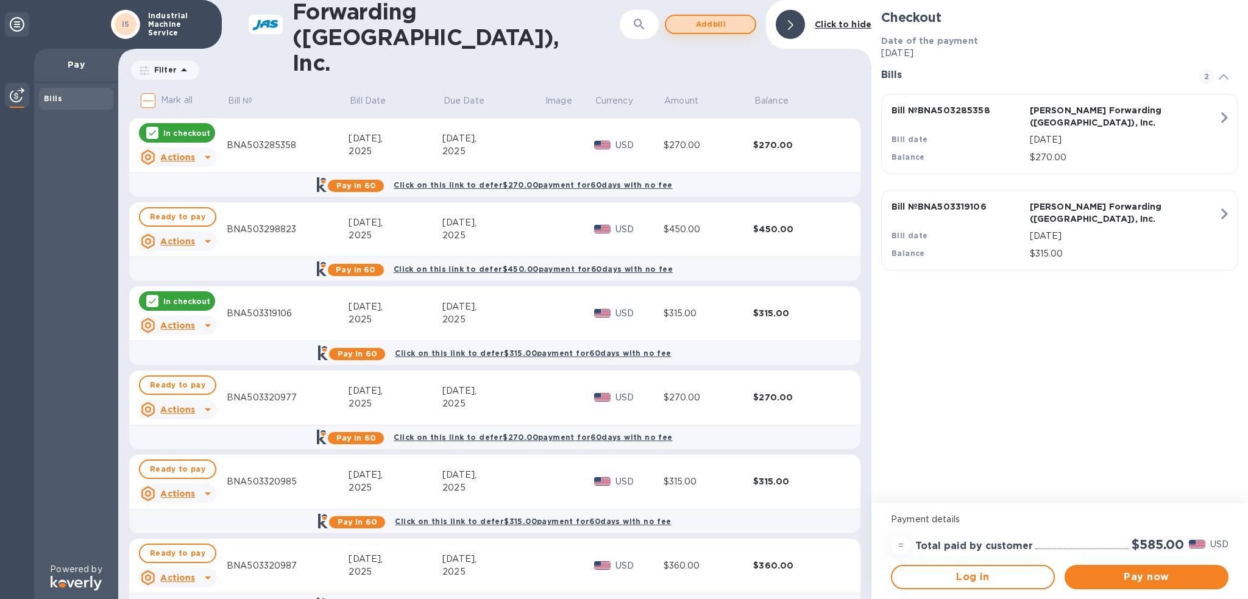
click at [735, 24] on span "Add bill" at bounding box center [710, 24] width 69 height 15
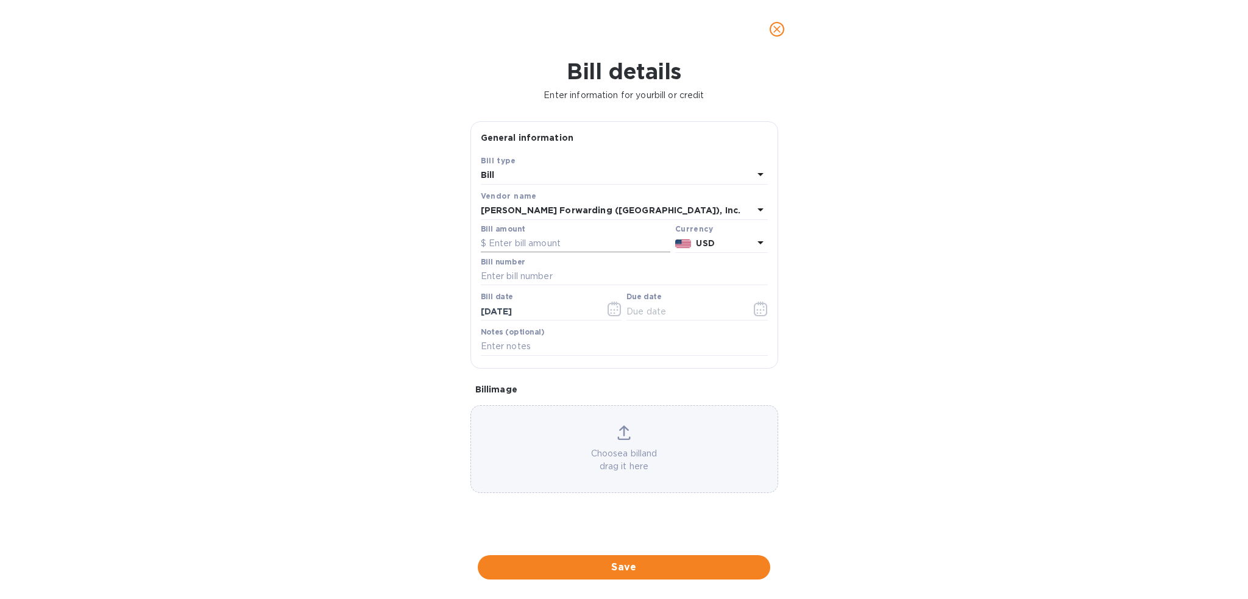
click at [534, 242] on input "text" at bounding box center [576, 244] width 190 height 18
type input "10,358.00"
type input "BNA503330338"
click at [762, 308] on icon "button" at bounding box center [761, 309] width 14 height 15
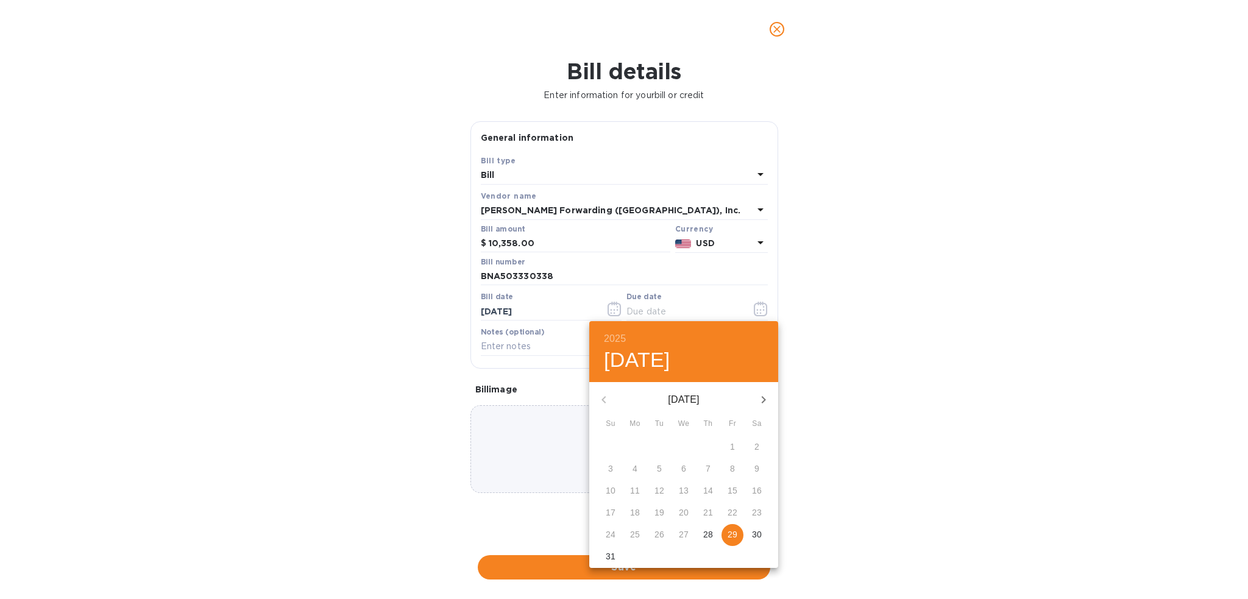
click at [733, 530] on p "29" at bounding box center [733, 534] width 10 height 12
type input "[DATE]"
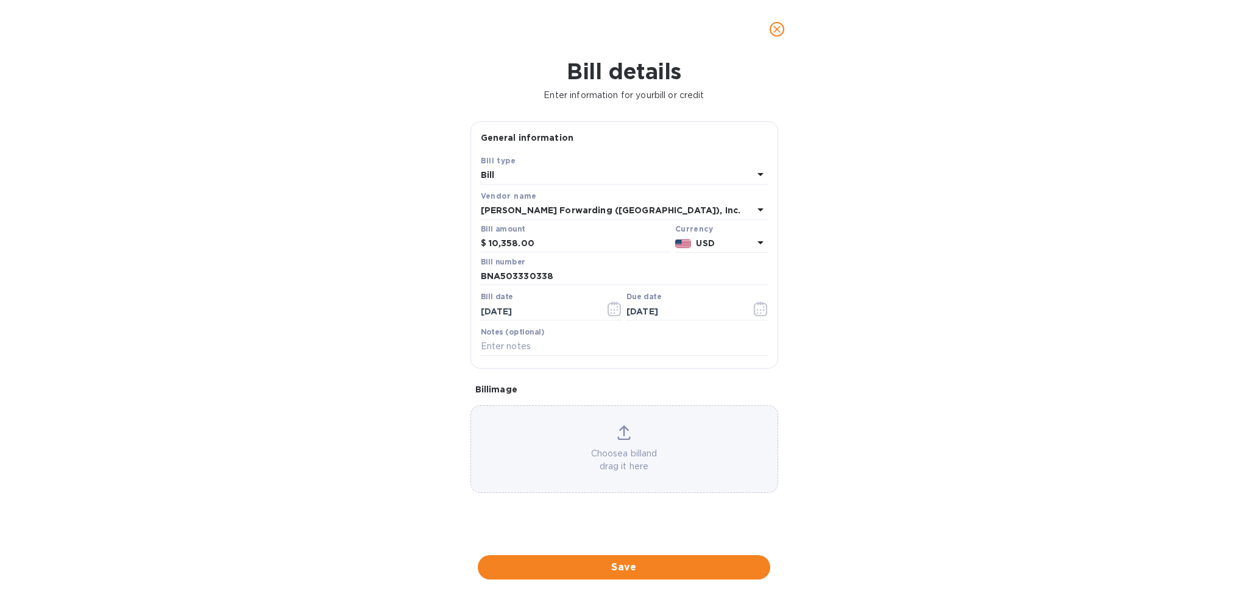
click at [689, 574] on span "Save" at bounding box center [624, 567] width 273 height 15
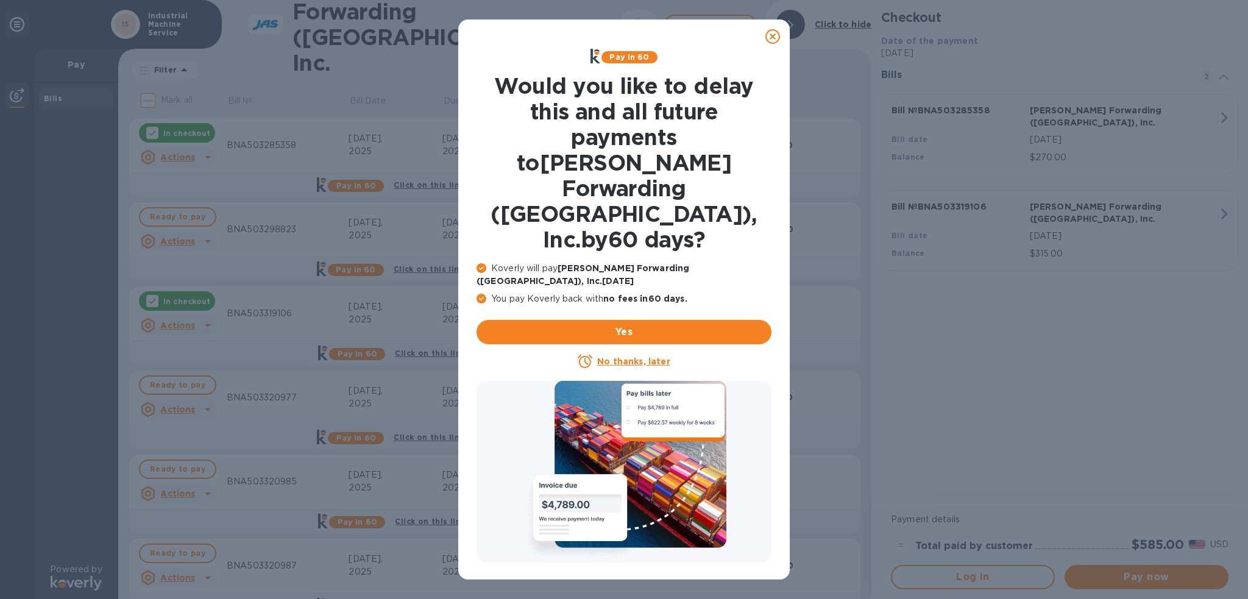
click at [778, 37] on icon at bounding box center [772, 36] width 15 height 15
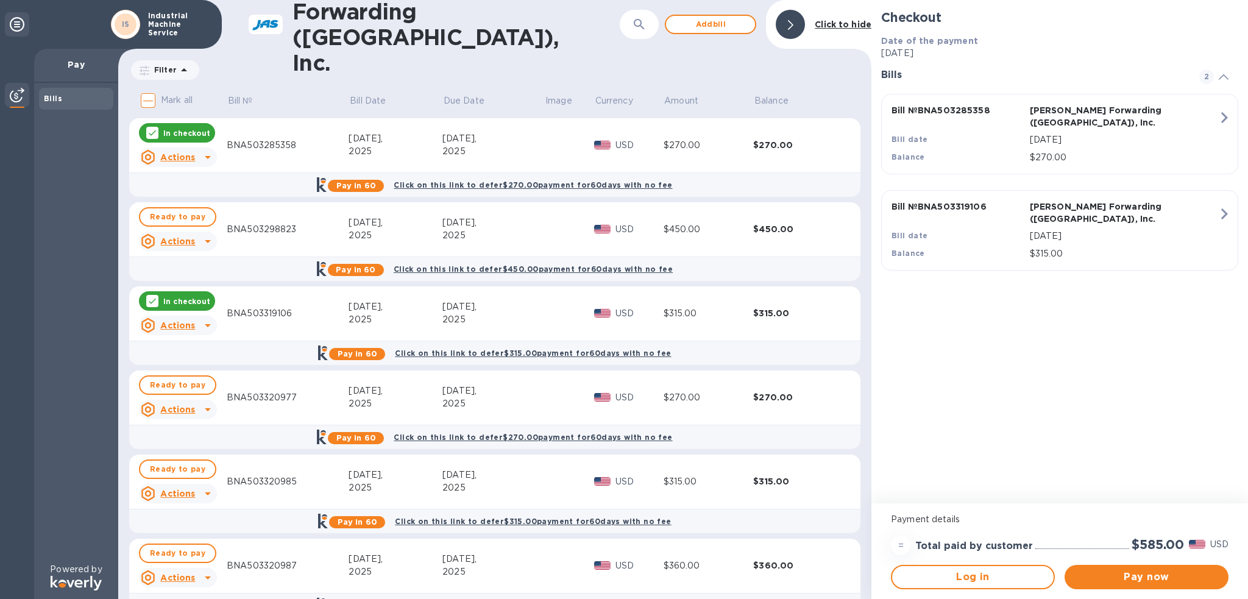
click at [151, 104] on input "Mark all" at bounding box center [148, 101] width 26 height 26
checkbox input "true"
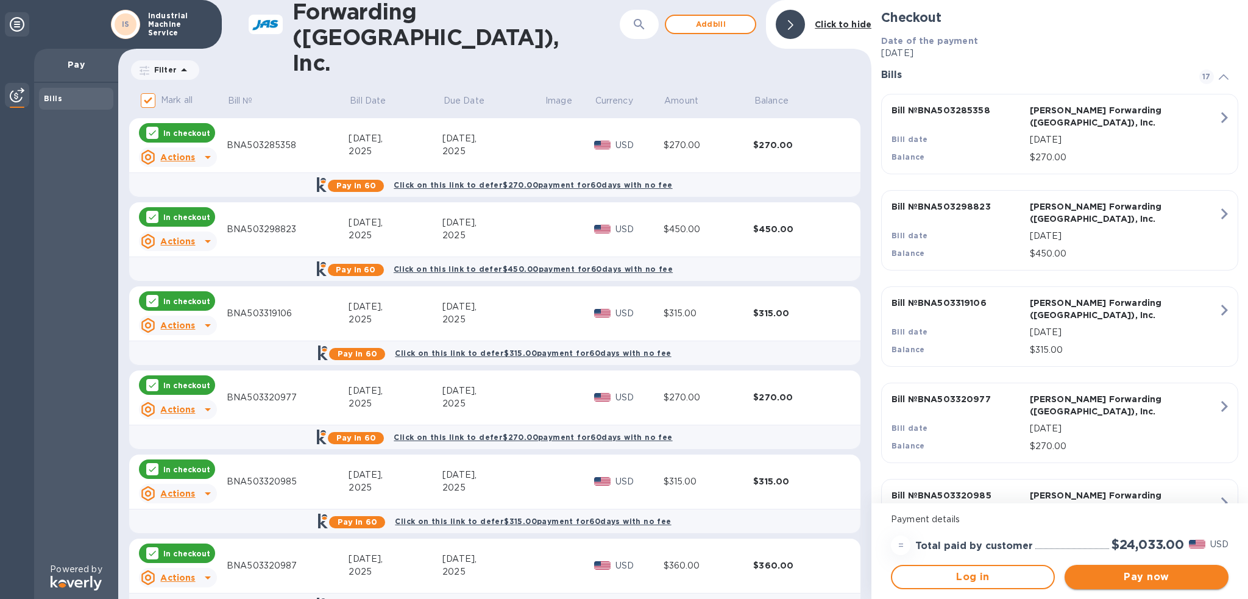
click at [1165, 588] on button "Pay now" at bounding box center [1147, 577] width 164 height 24
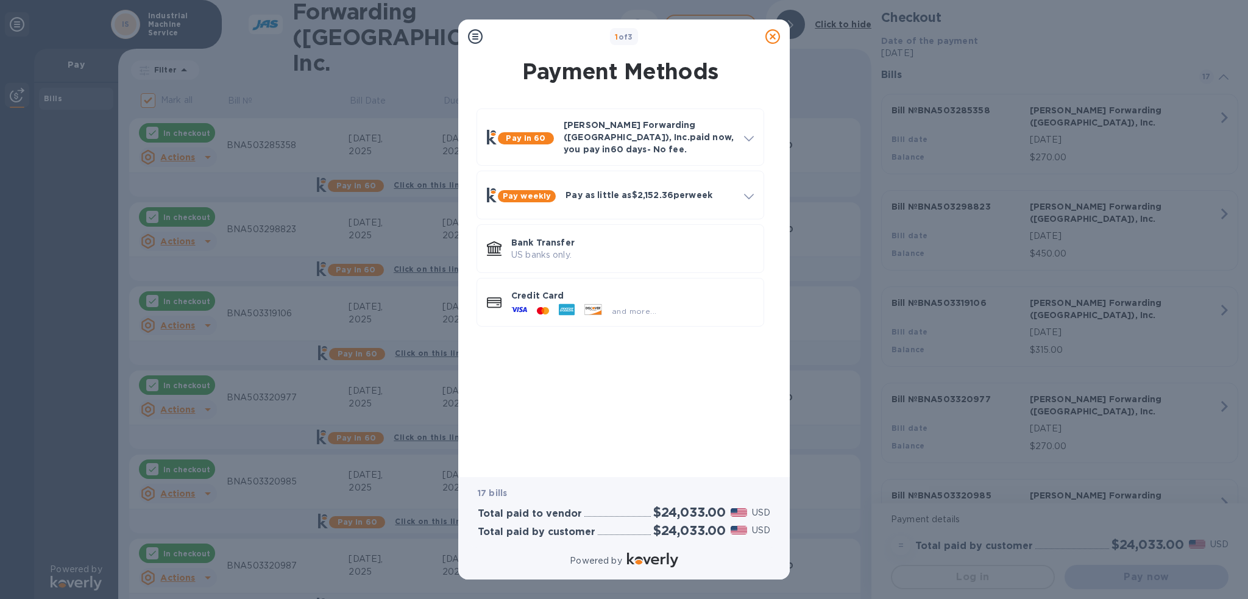
click at [775, 38] on icon at bounding box center [772, 36] width 15 height 15
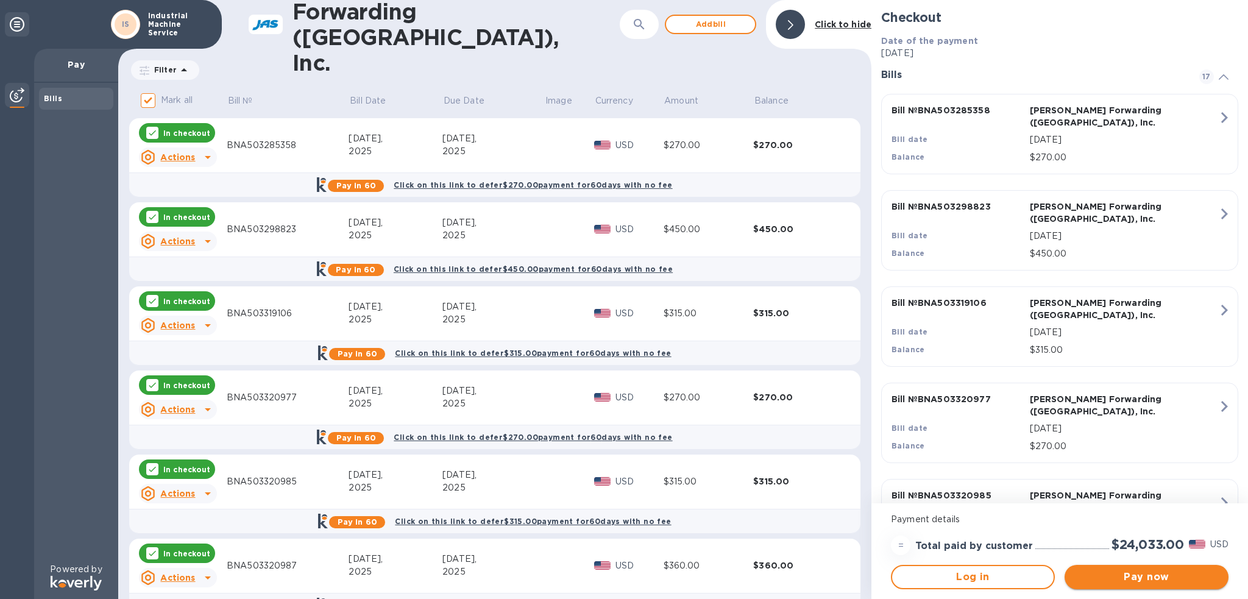
click at [1171, 582] on span "Pay now" at bounding box center [1146, 577] width 144 height 15
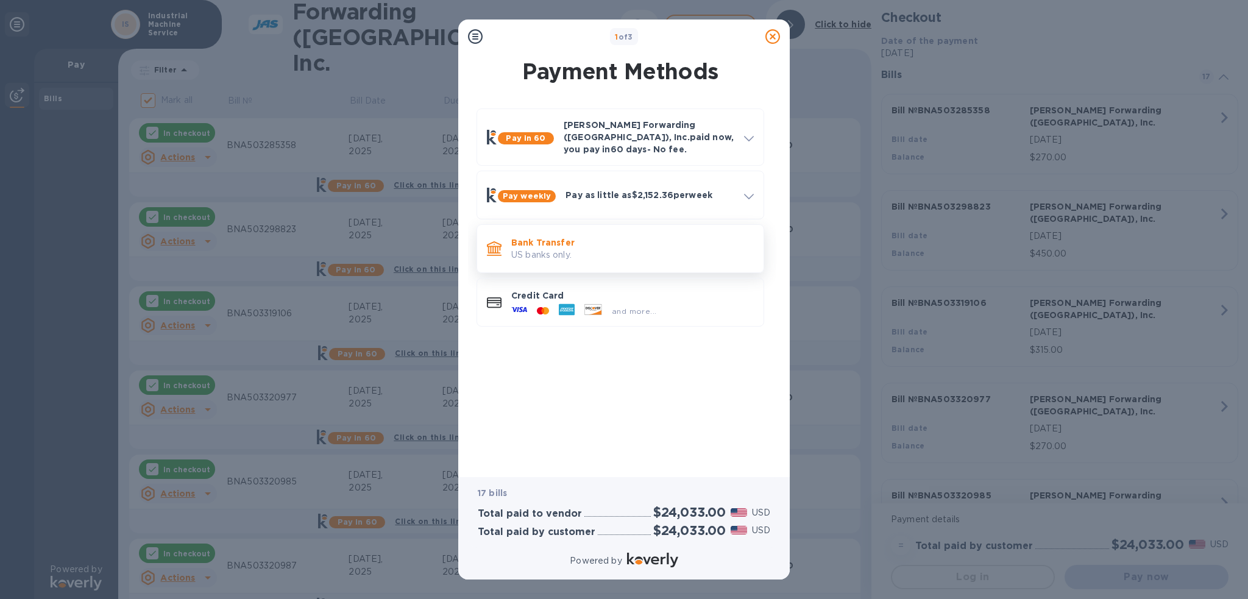
click at [576, 249] on p "US banks only." at bounding box center [632, 255] width 243 height 13
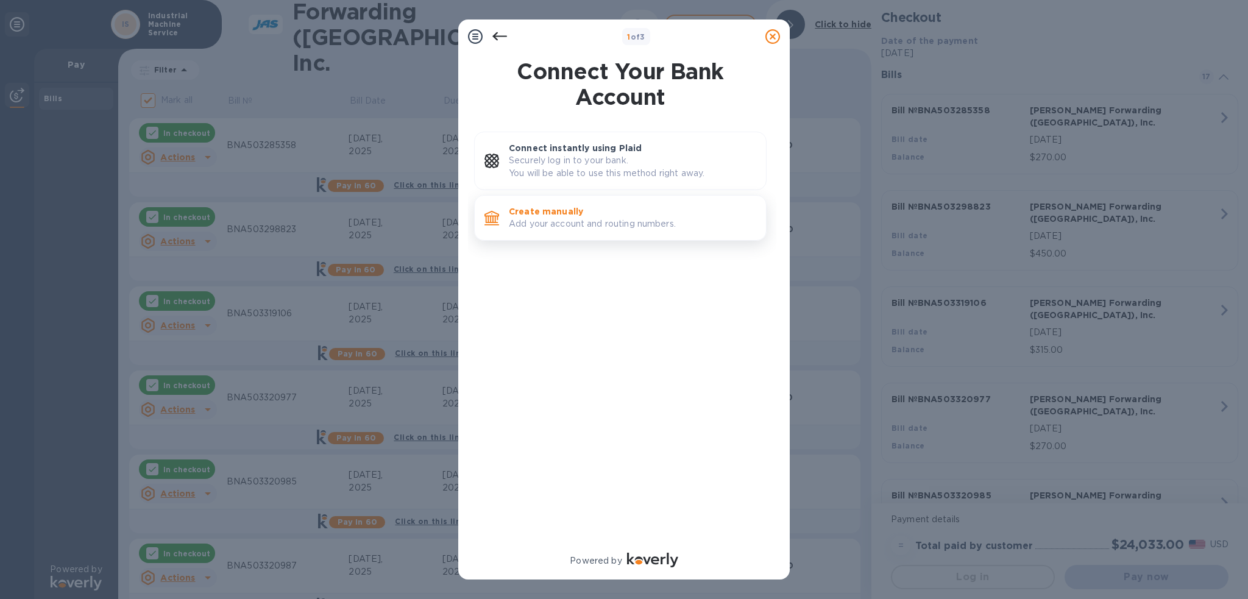
click at [566, 219] on p "Add your account and routing numbers." at bounding box center [632, 224] width 247 height 13
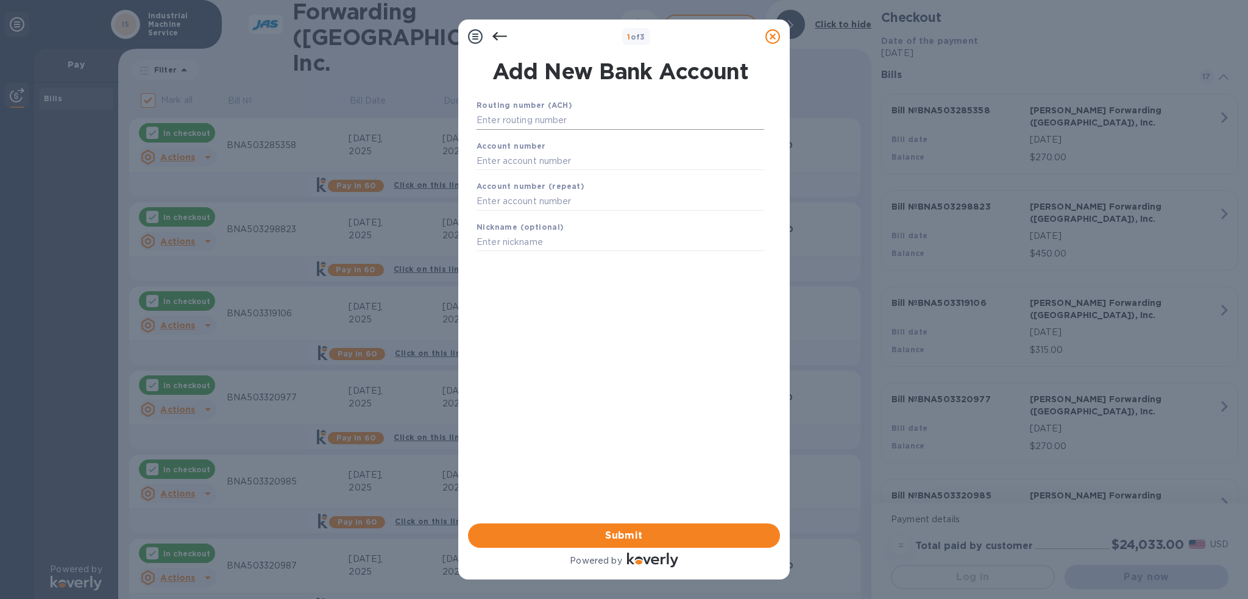
click at [566, 124] on input "text" at bounding box center [621, 121] width 288 height 18
type input "084307033"
type input "88003249"
type input "IMS"
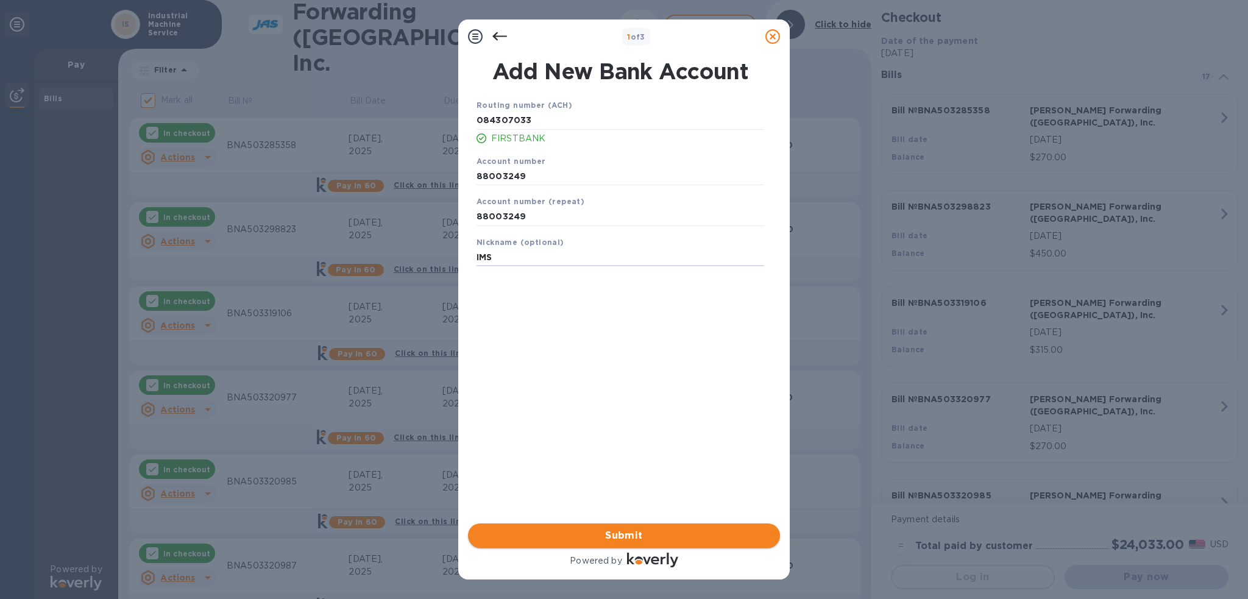
click at [675, 541] on span "Submit" at bounding box center [624, 535] width 293 height 15
click at [661, 530] on span "Submit" at bounding box center [624, 535] width 293 height 15
